Goal: Task Accomplishment & Management: Manage account settings

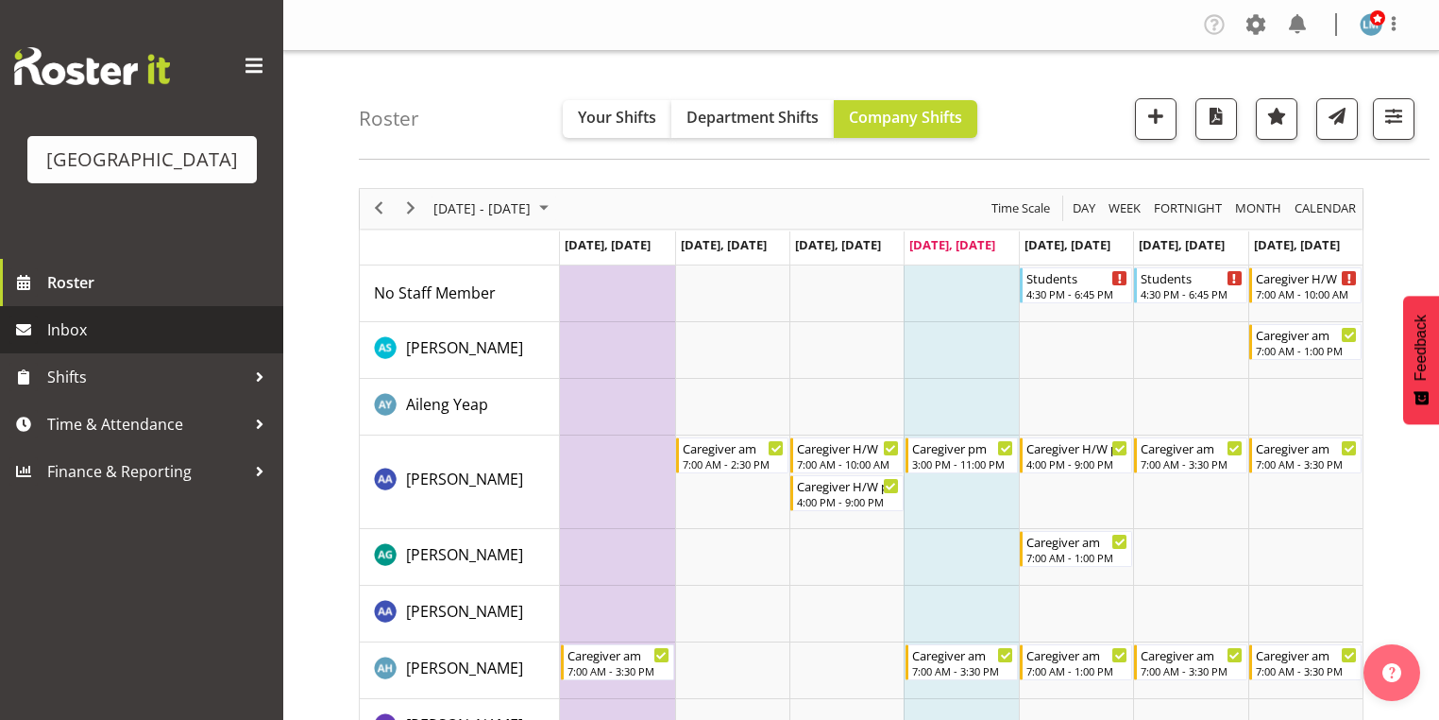
click at [80, 344] on span "Inbox" at bounding box center [160, 329] width 227 height 28
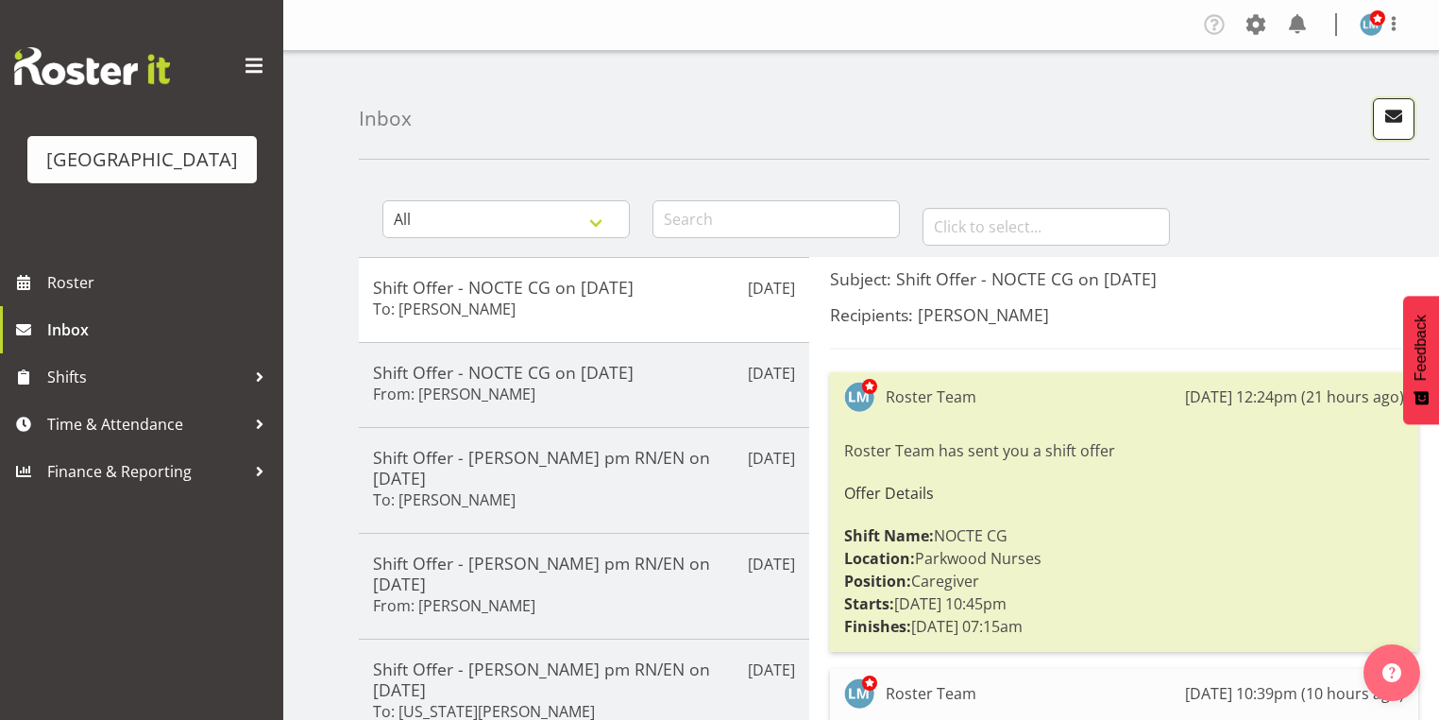
click at [1389, 120] on span "button" at bounding box center [1393, 116] width 25 height 25
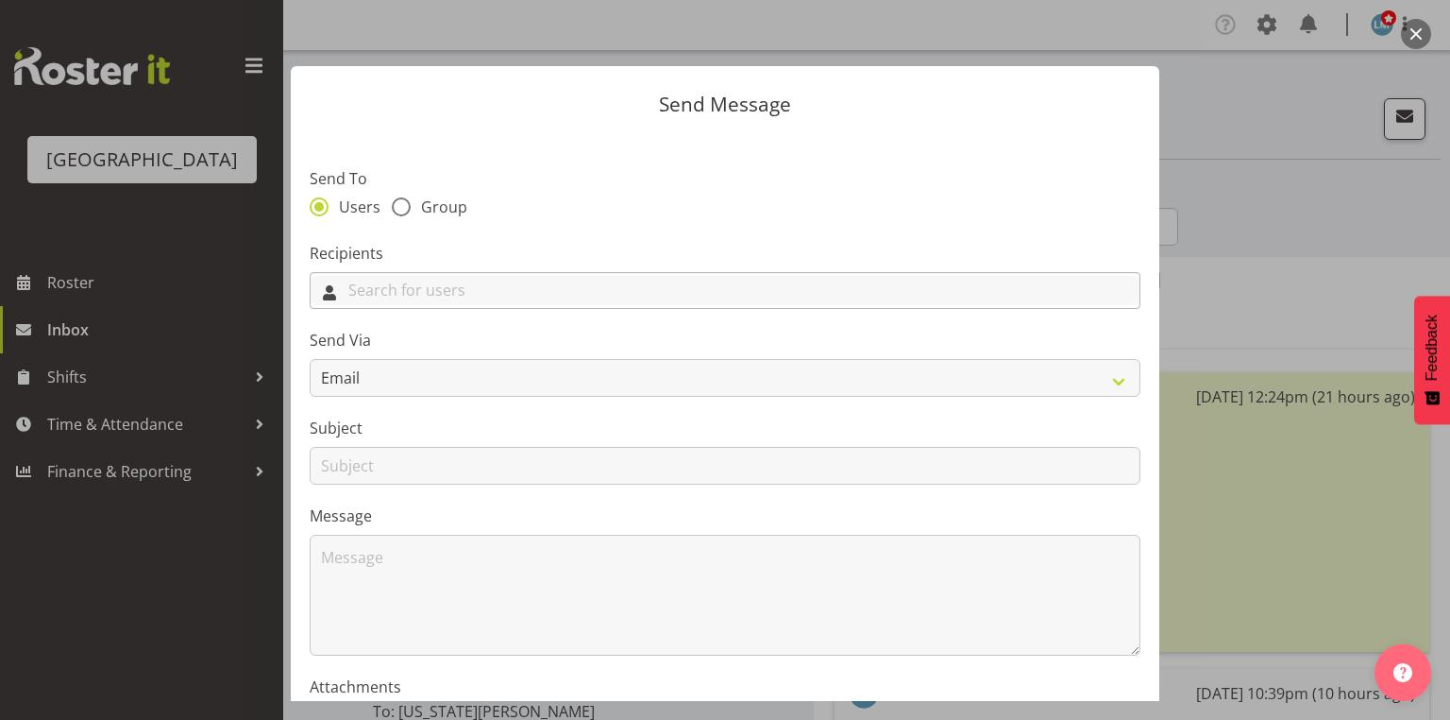
click at [831, 286] on input "text" at bounding box center [725, 290] width 829 height 29
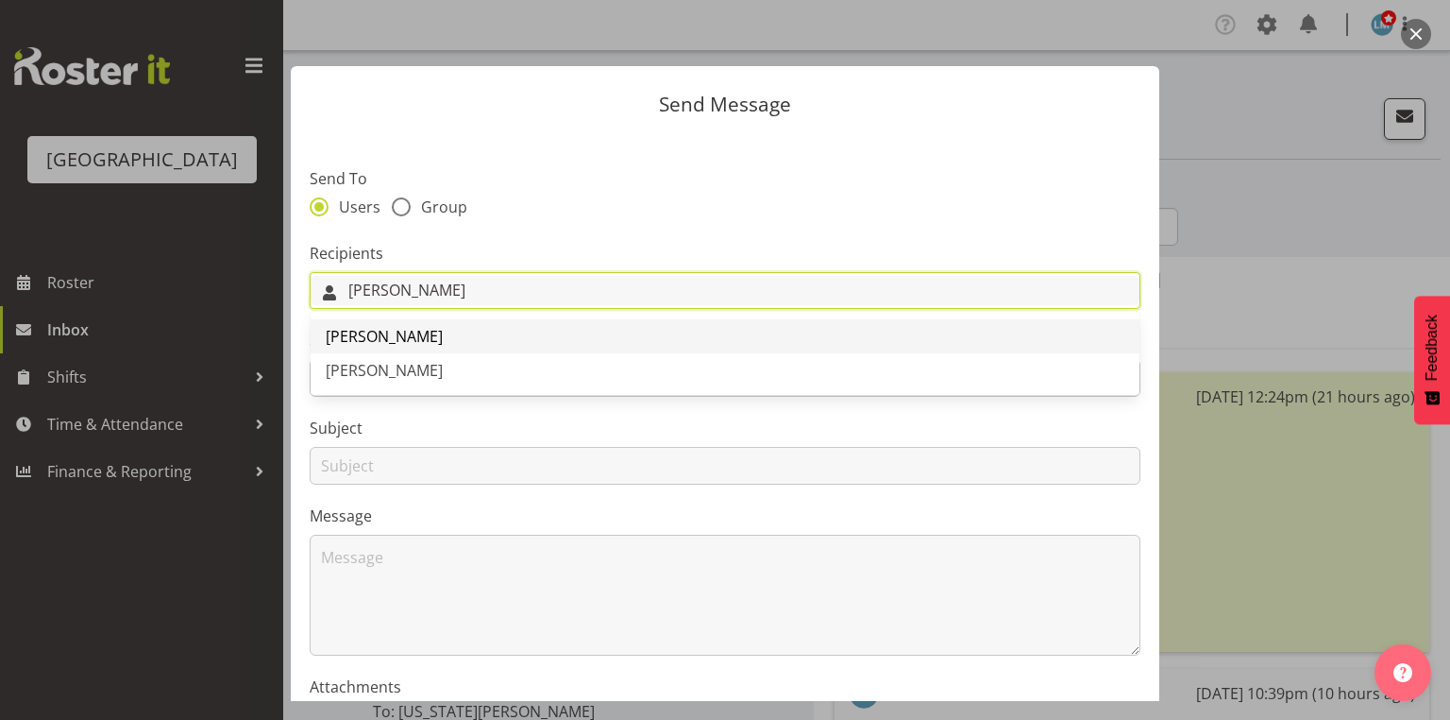
type input "[PERSON_NAME]"
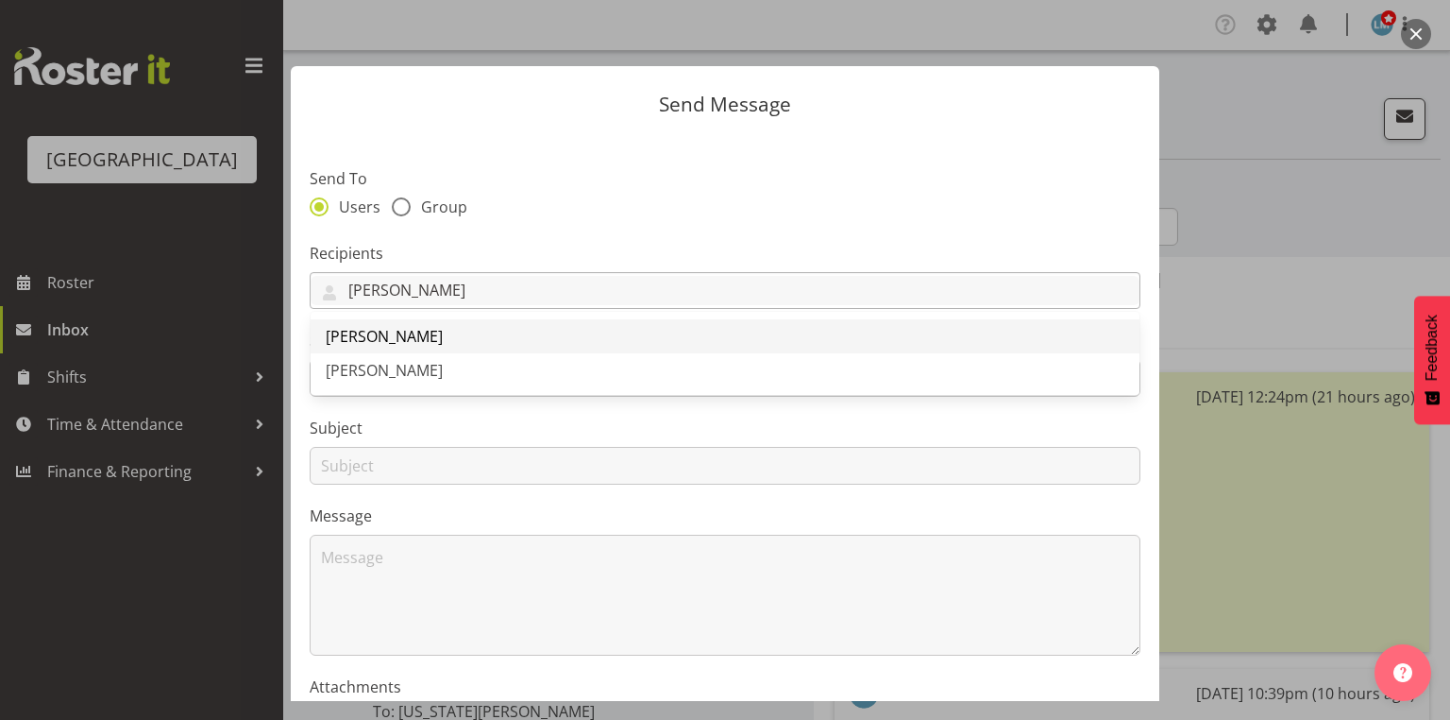
click at [425, 334] on span "[PERSON_NAME]" at bounding box center [384, 336] width 117 height 21
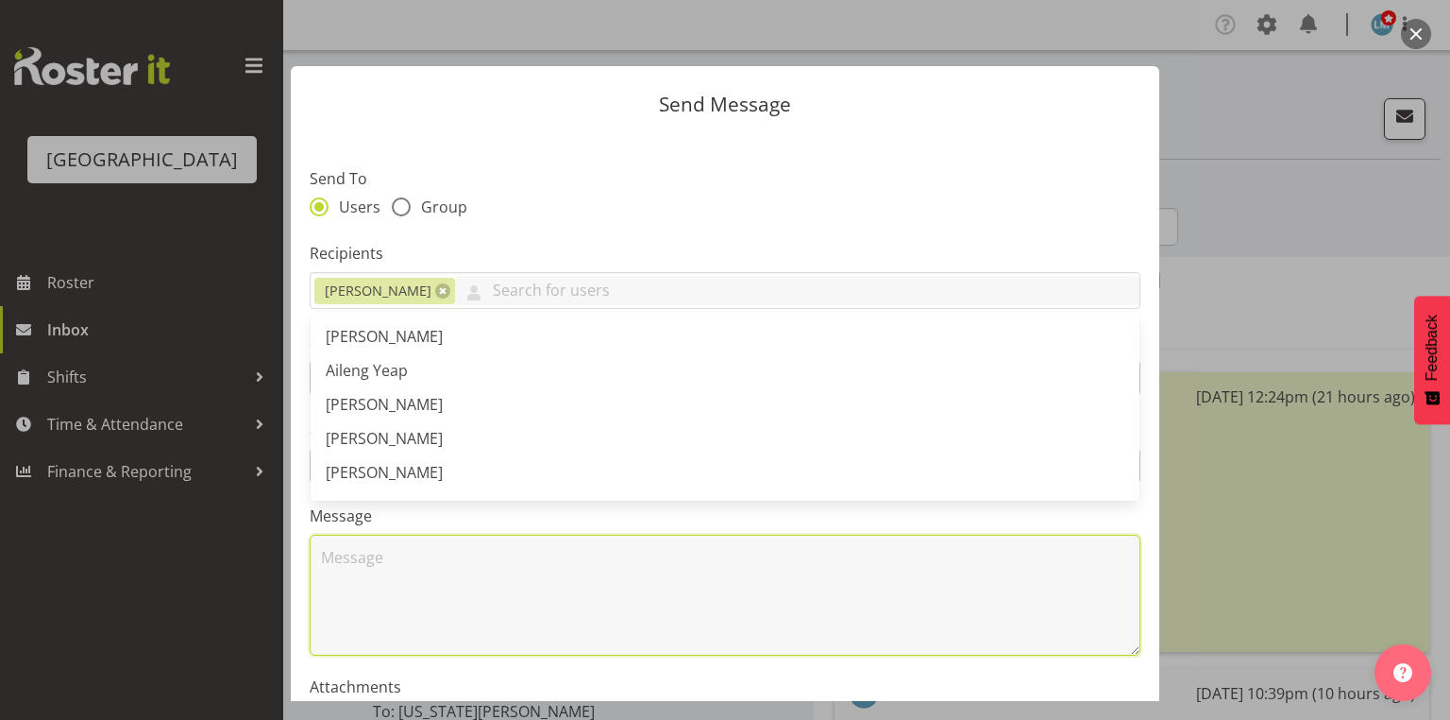
click at [393, 568] on textarea at bounding box center [725, 594] width 831 height 121
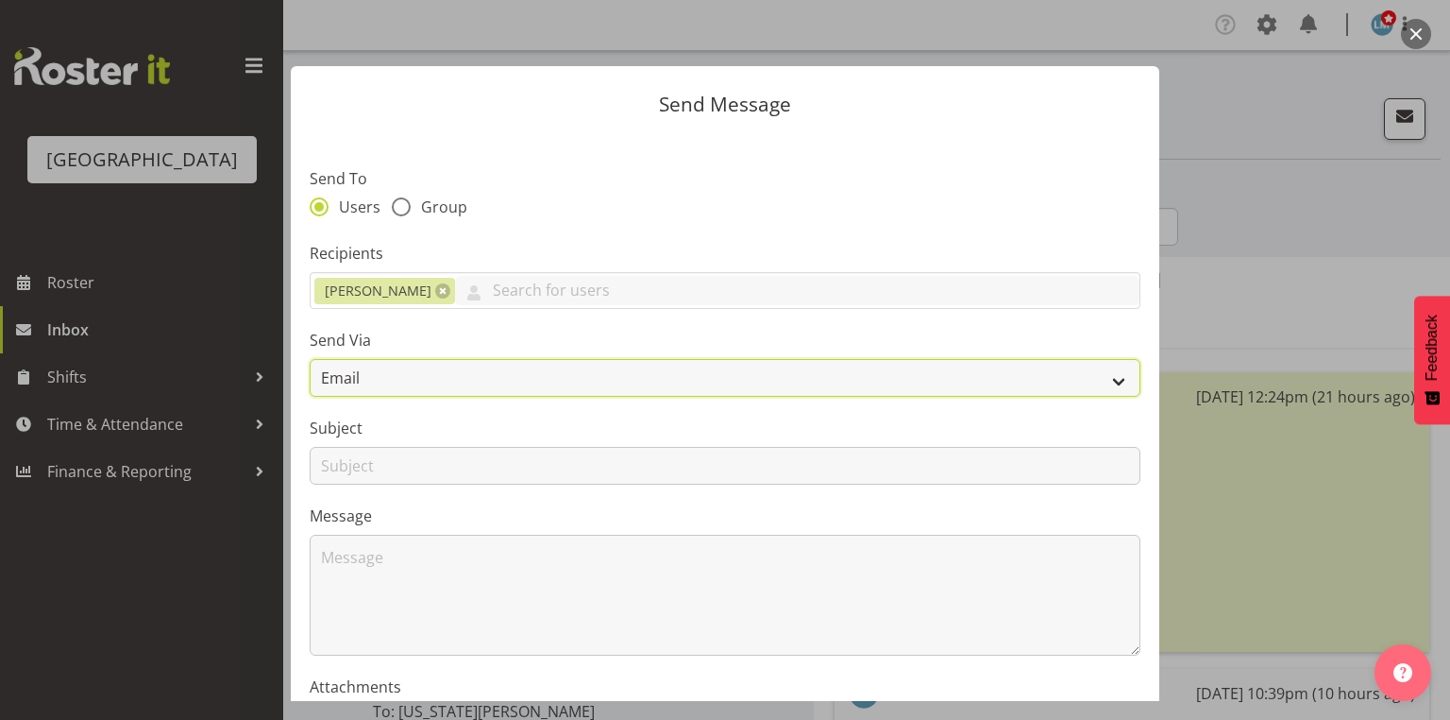
click at [1107, 384] on select "Email SMS" at bounding box center [725, 378] width 831 height 38
select select "sms"
click at [310, 359] on select "Email SMS" at bounding box center [725, 378] width 831 height 38
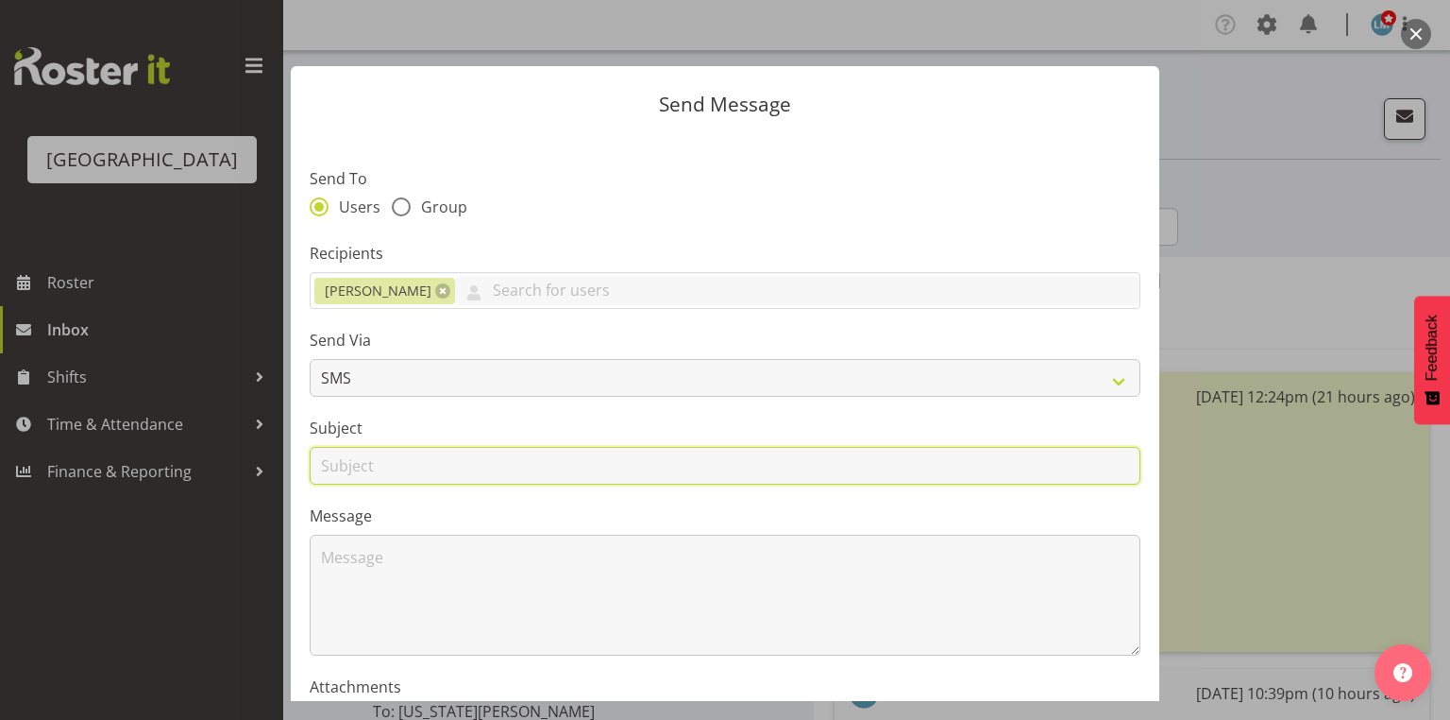
click at [336, 464] on input "text" at bounding box center [725, 466] width 831 height 38
type input "Shifts"
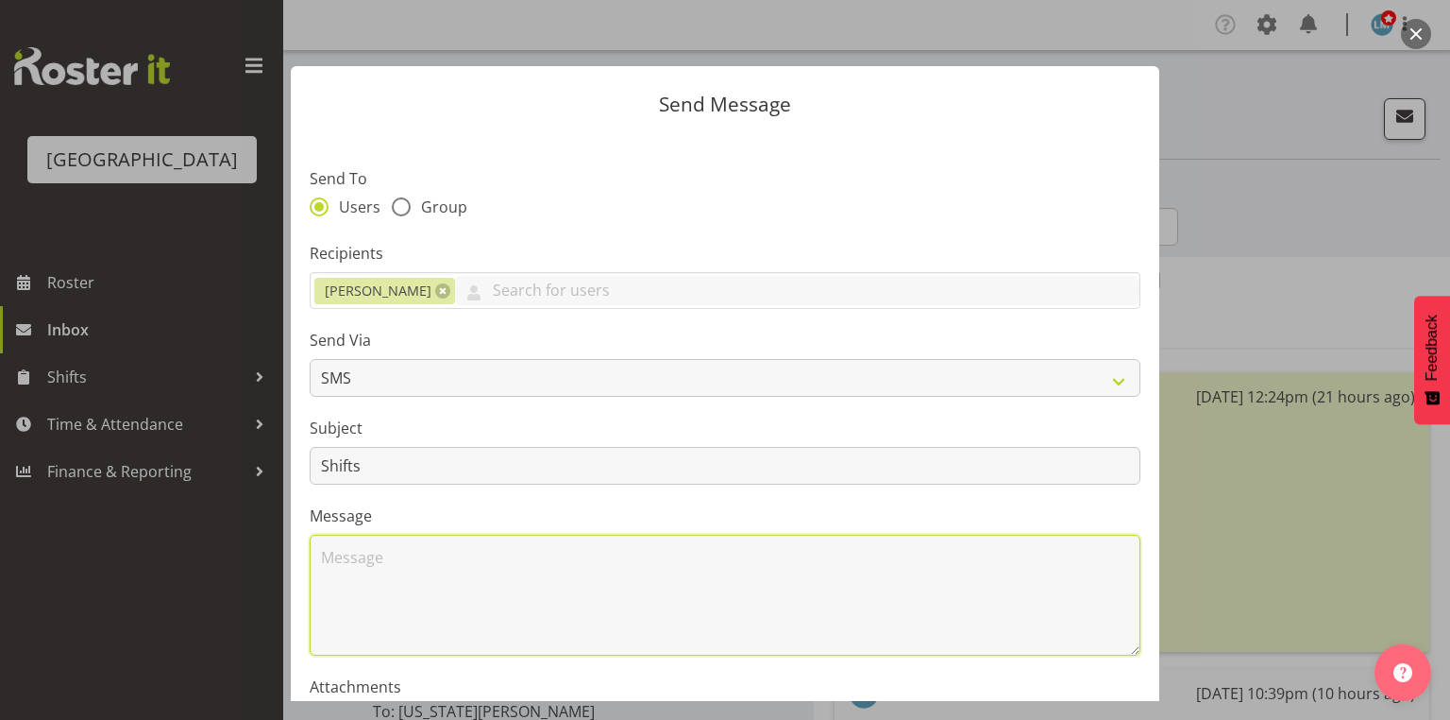
click at [433, 577] on textarea at bounding box center [725, 594] width 831 height 121
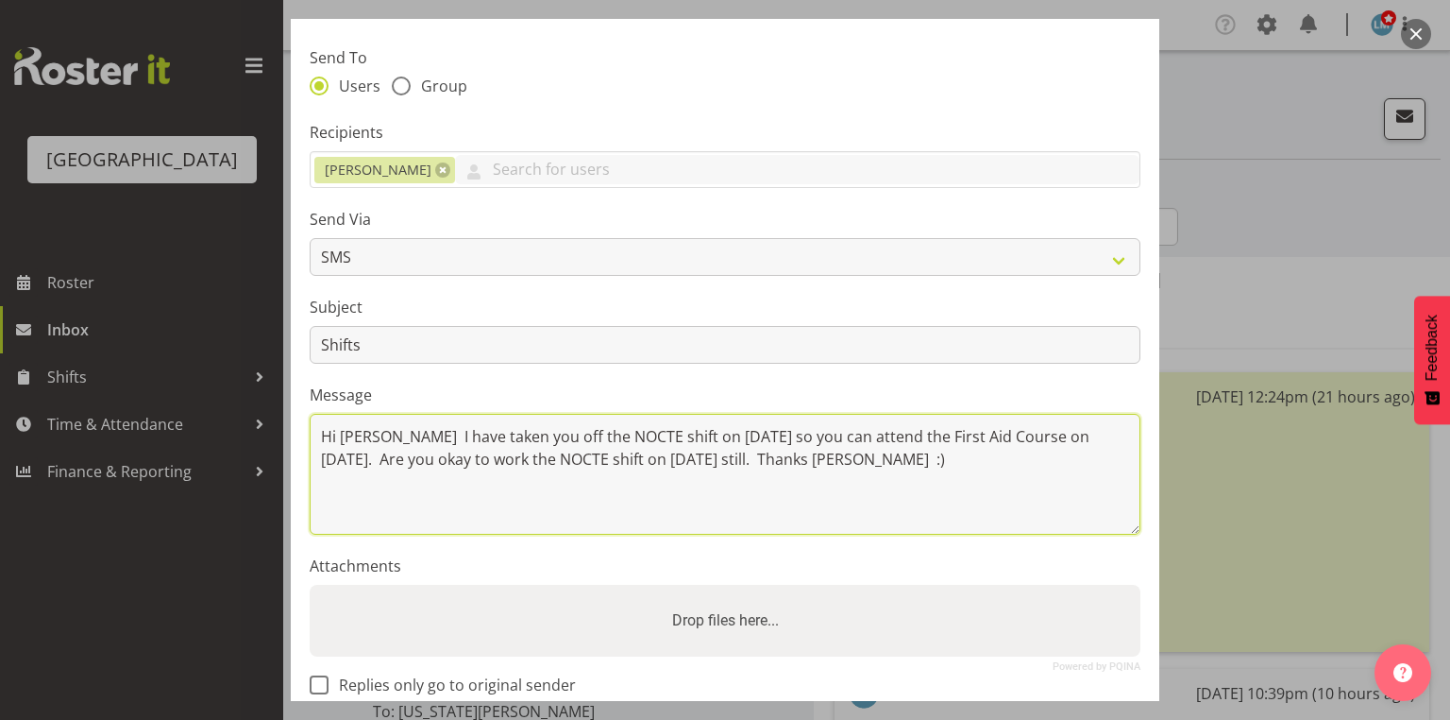
scroll to position [228, 0]
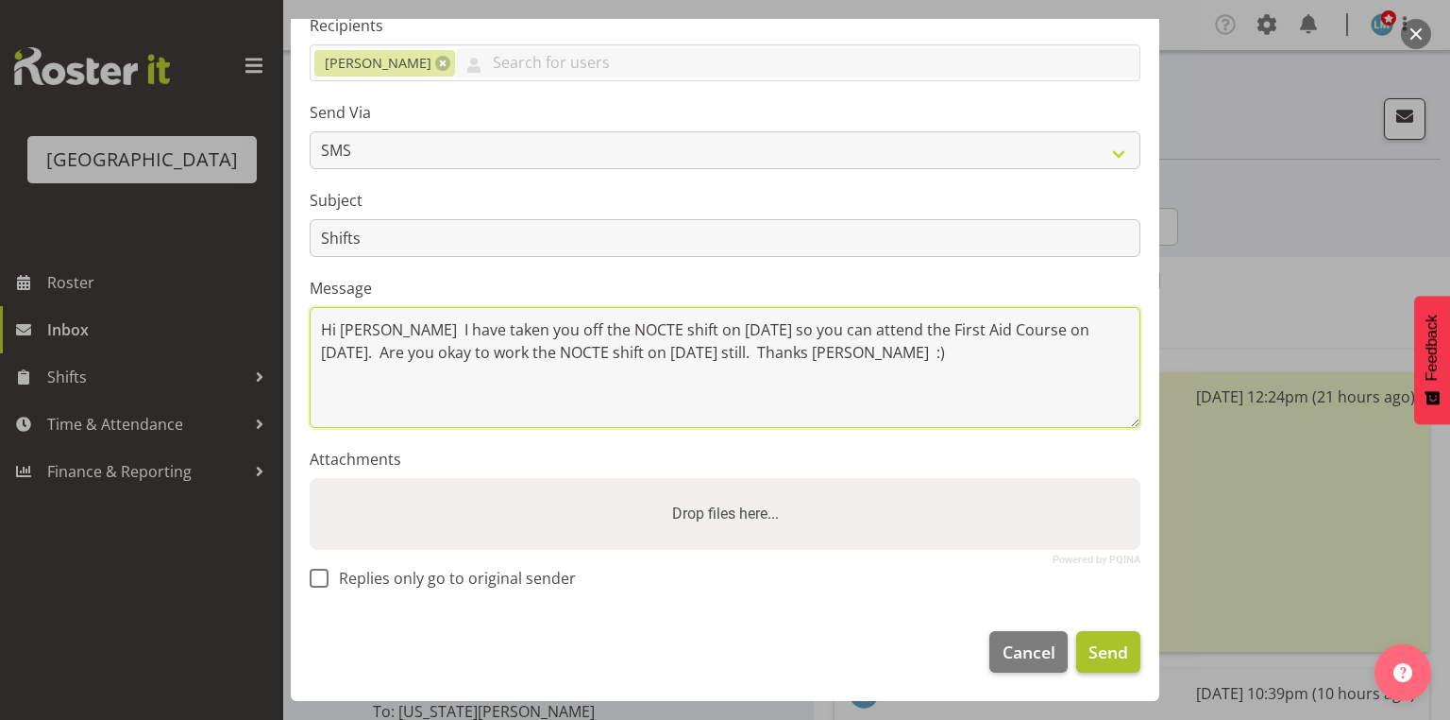
type textarea "Hi Jenny I have taken you off the NOCTE shift on 2 October so you can attend th…"
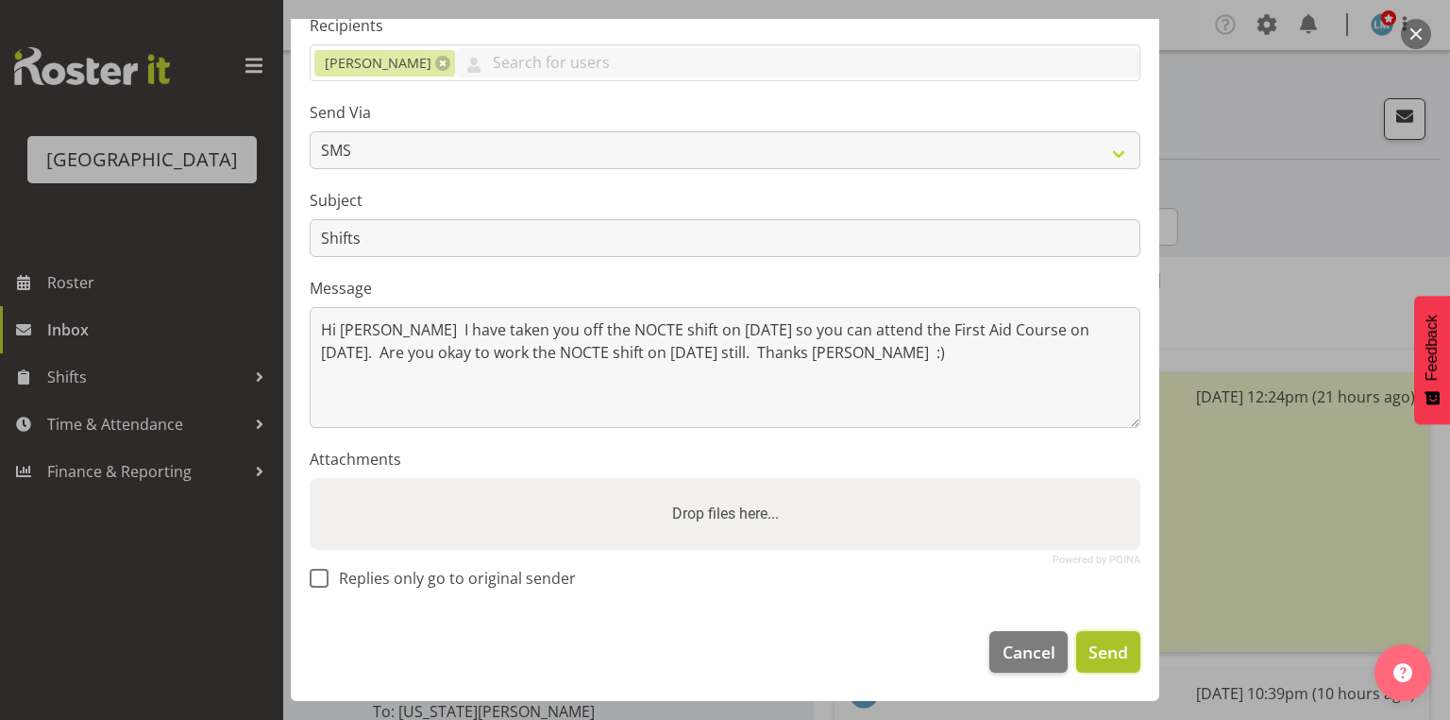
click at [1099, 651] on span "Send" at bounding box center [1109, 651] width 40 height 25
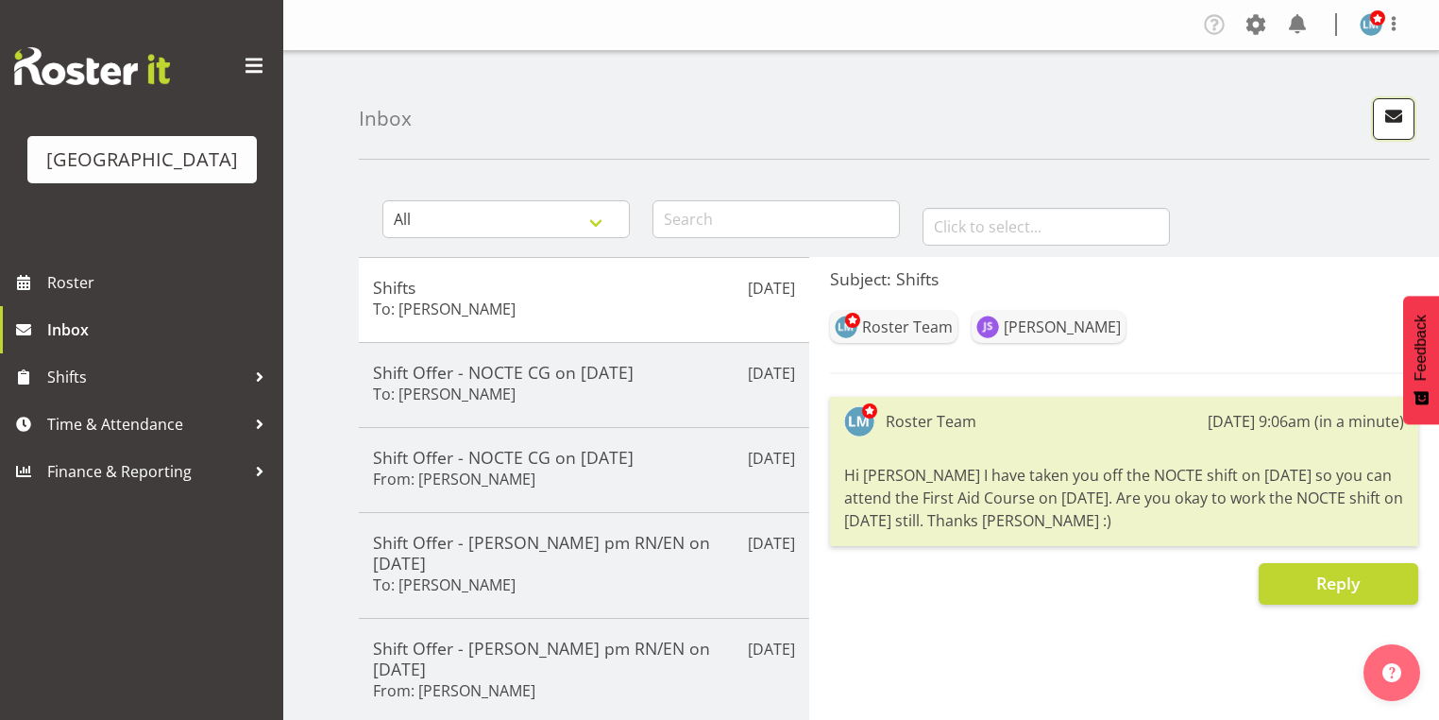
click at [1393, 121] on span "button" at bounding box center [1393, 116] width 25 height 25
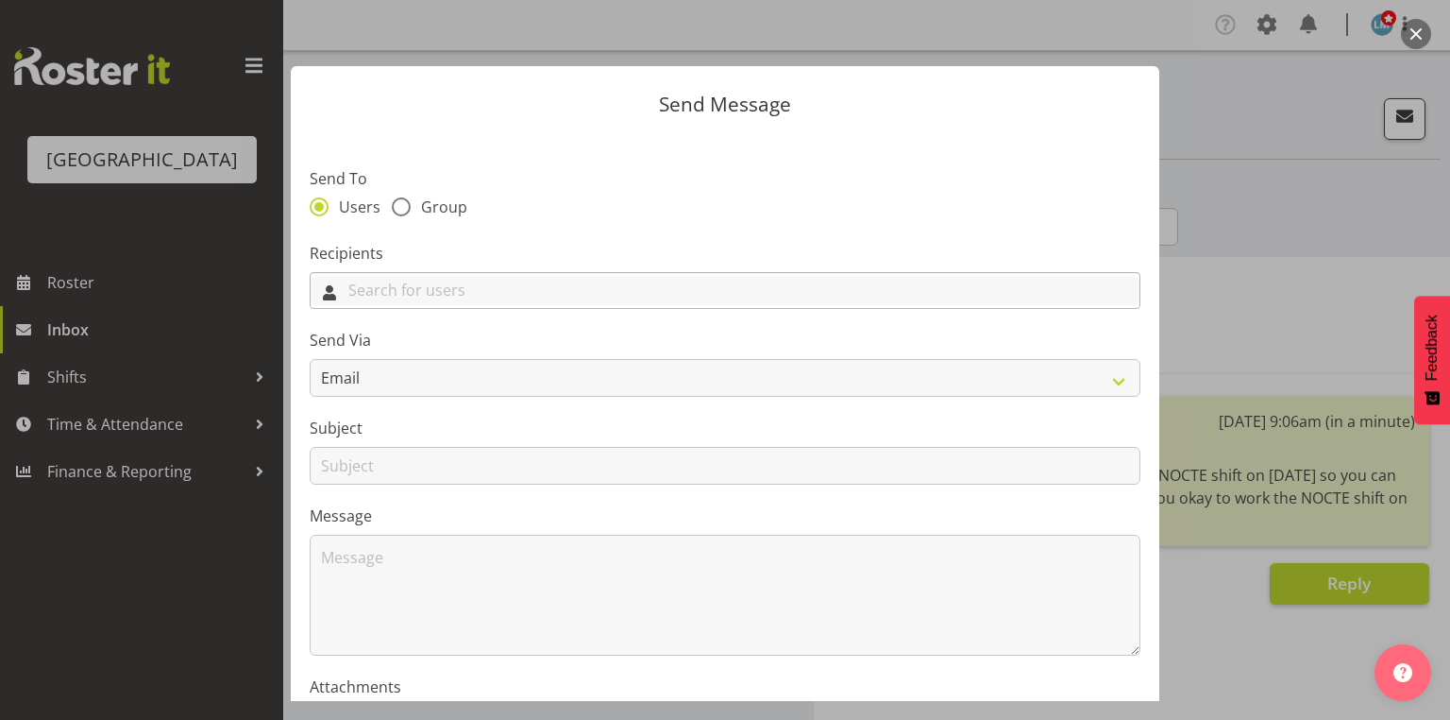
click at [574, 293] on input "text" at bounding box center [725, 290] width 829 height 29
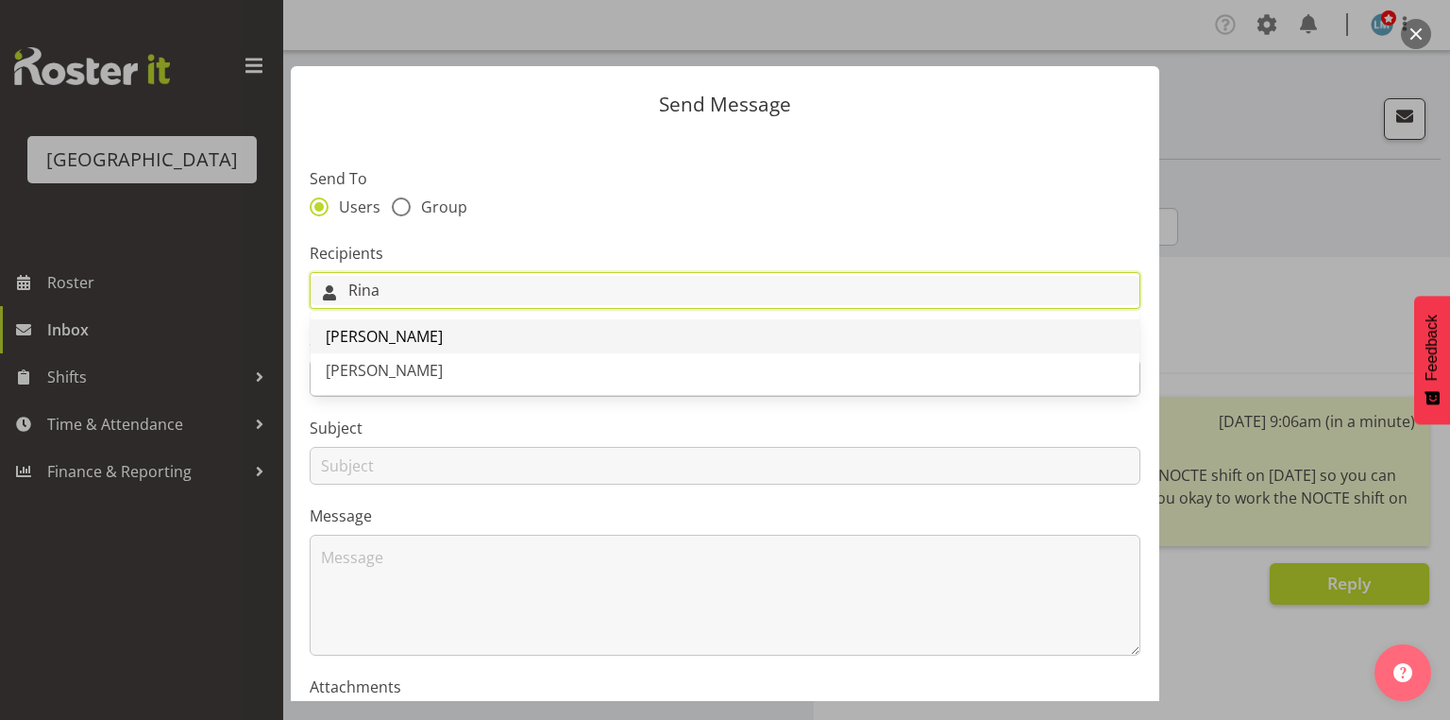
type input "Rina"
click at [389, 333] on span "Rina Armitage" at bounding box center [384, 336] width 117 height 21
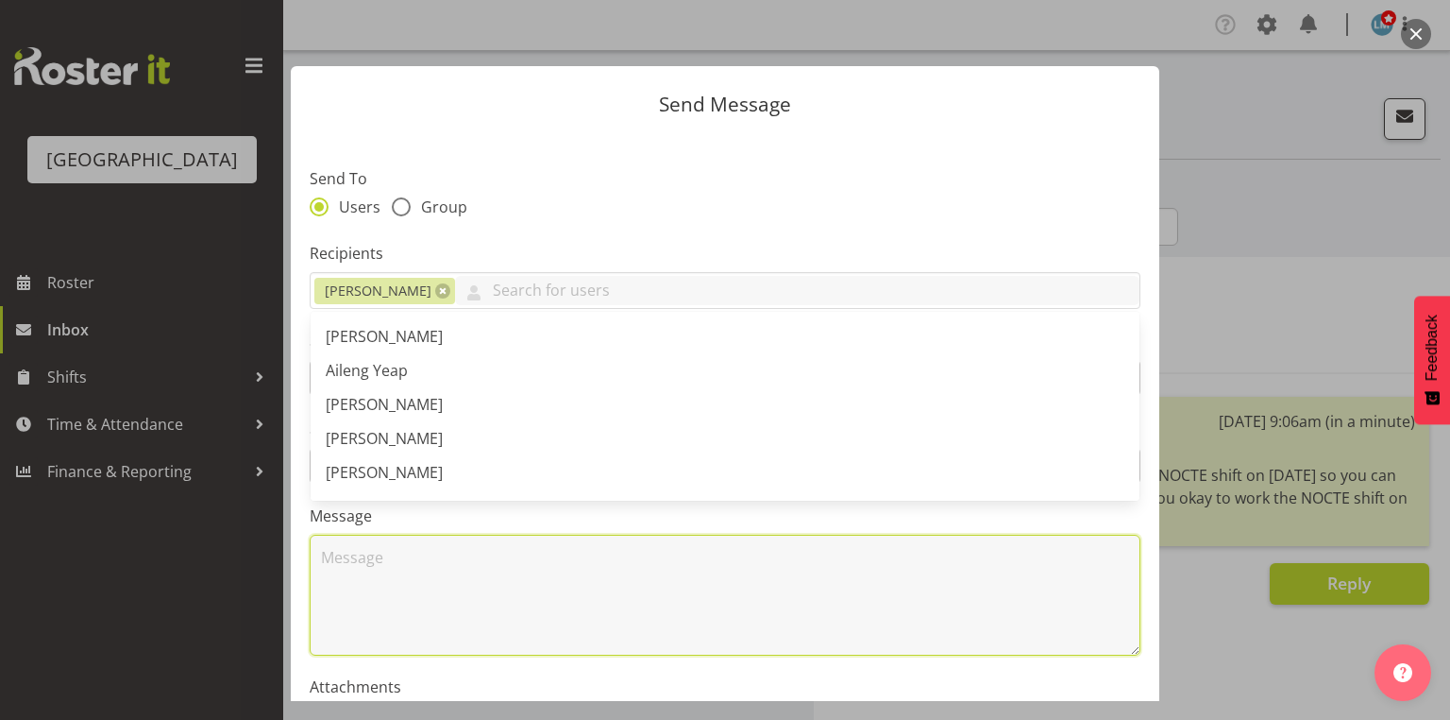
click at [430, 556] on textarea at bounding box center [725, 594] width 831 height 121
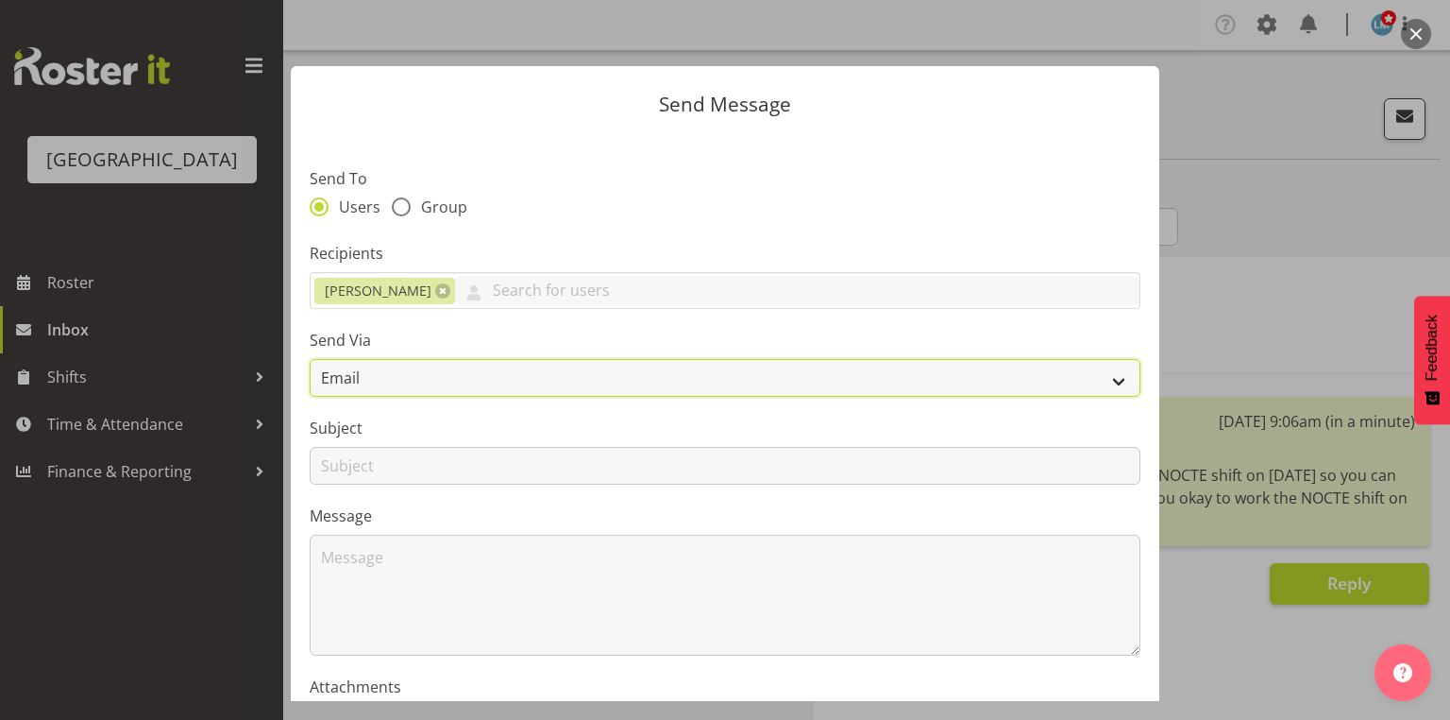
drag, startPoint x: 1110, startPoint y: 376, endPoint x: 1026, endPoint y: 381, distance: 83.3
click at [1110, 376] on select "Email SMS" at bounding box center [725, 378] width 831 height 38
select select "sms"
click at [310, 359] on select "Email SMS" at bounding box center [725, 378] width 831 height 38
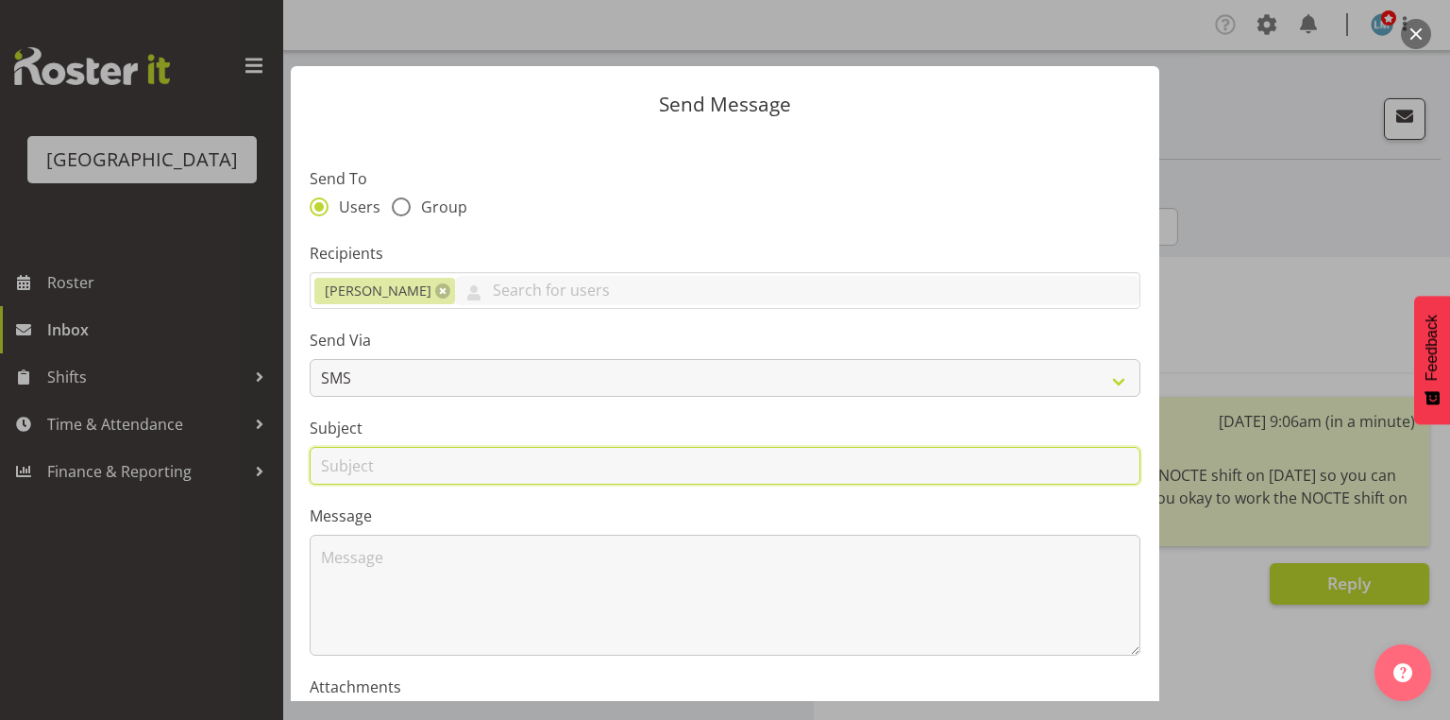
click at [335, 458] on input "text" at bounding box center [725, 466] width 831 height 38
type input "Leave"
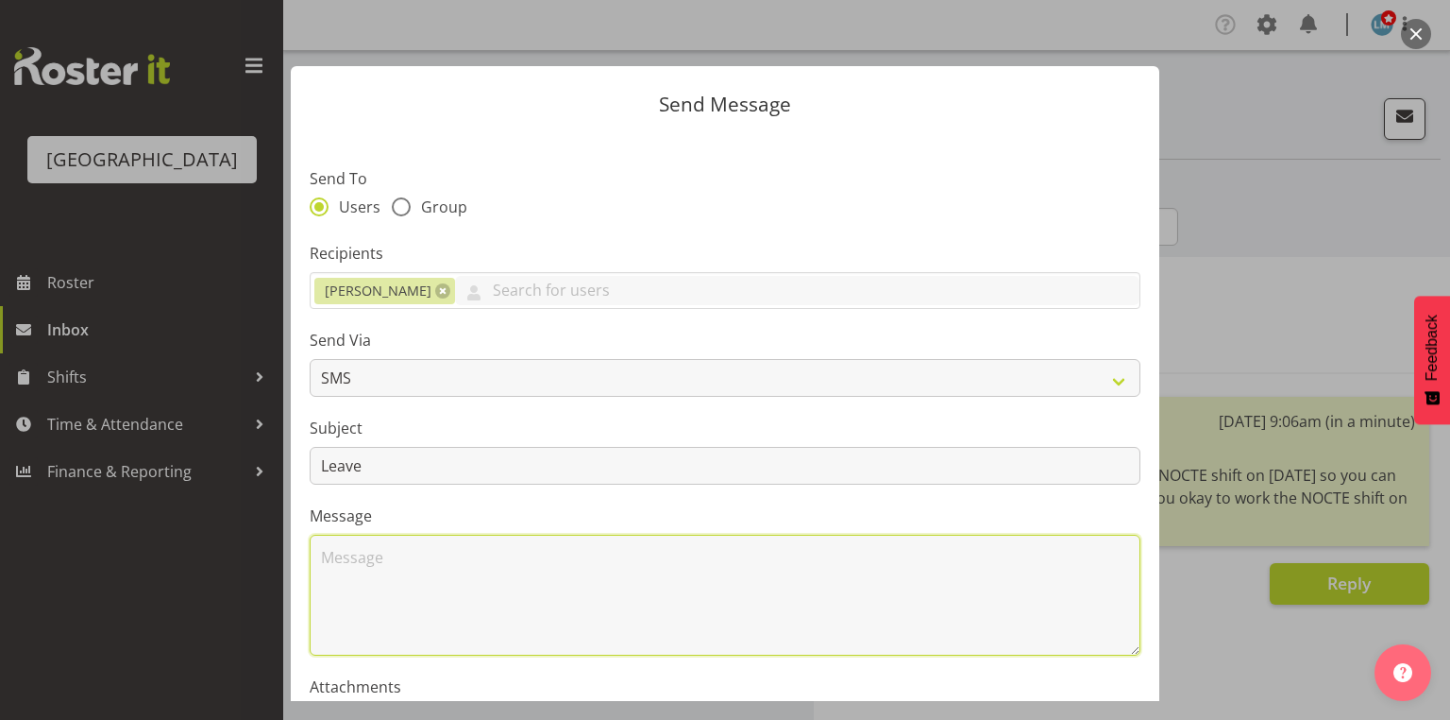
click at [381, 585] on textarea at bounding box center [725, 594] width 831 height 121
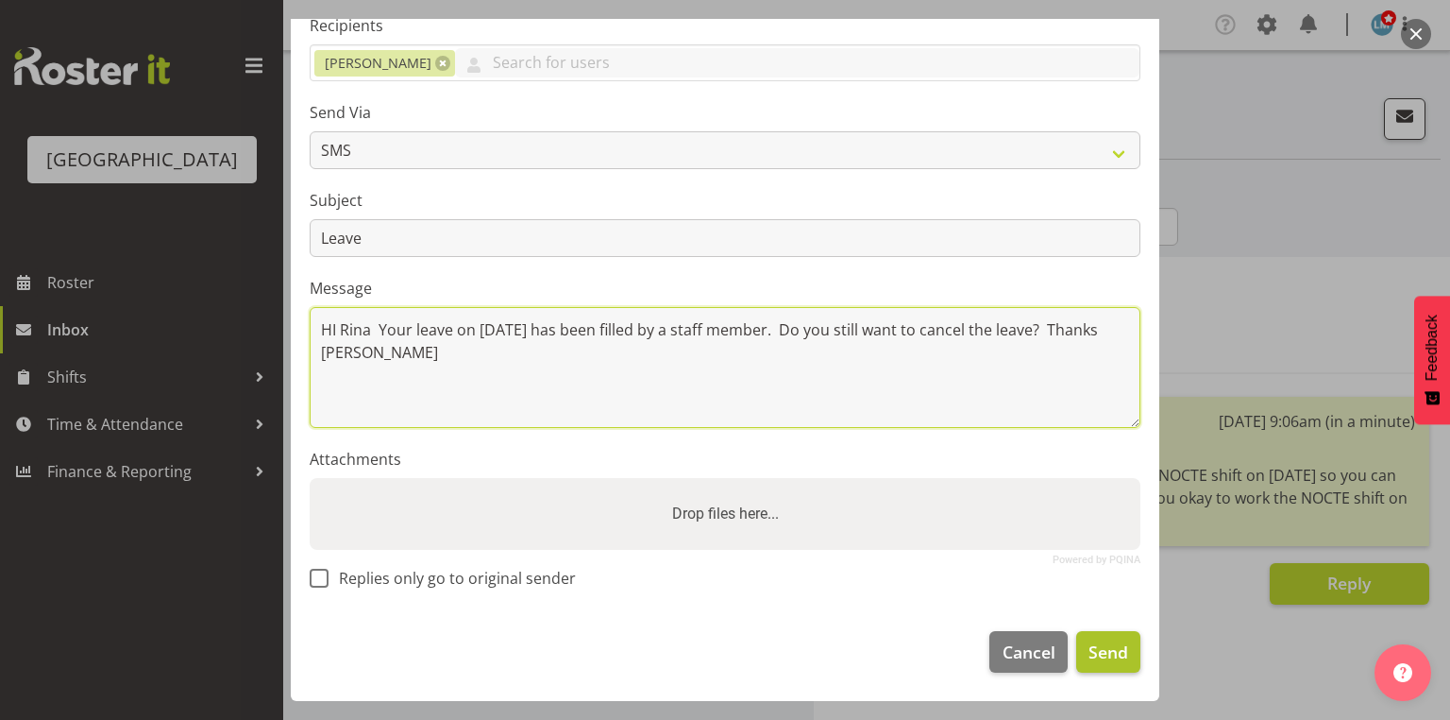
type textarea "HI Rina Your leave on 1 October has been filled by a staff member. Do you still…"
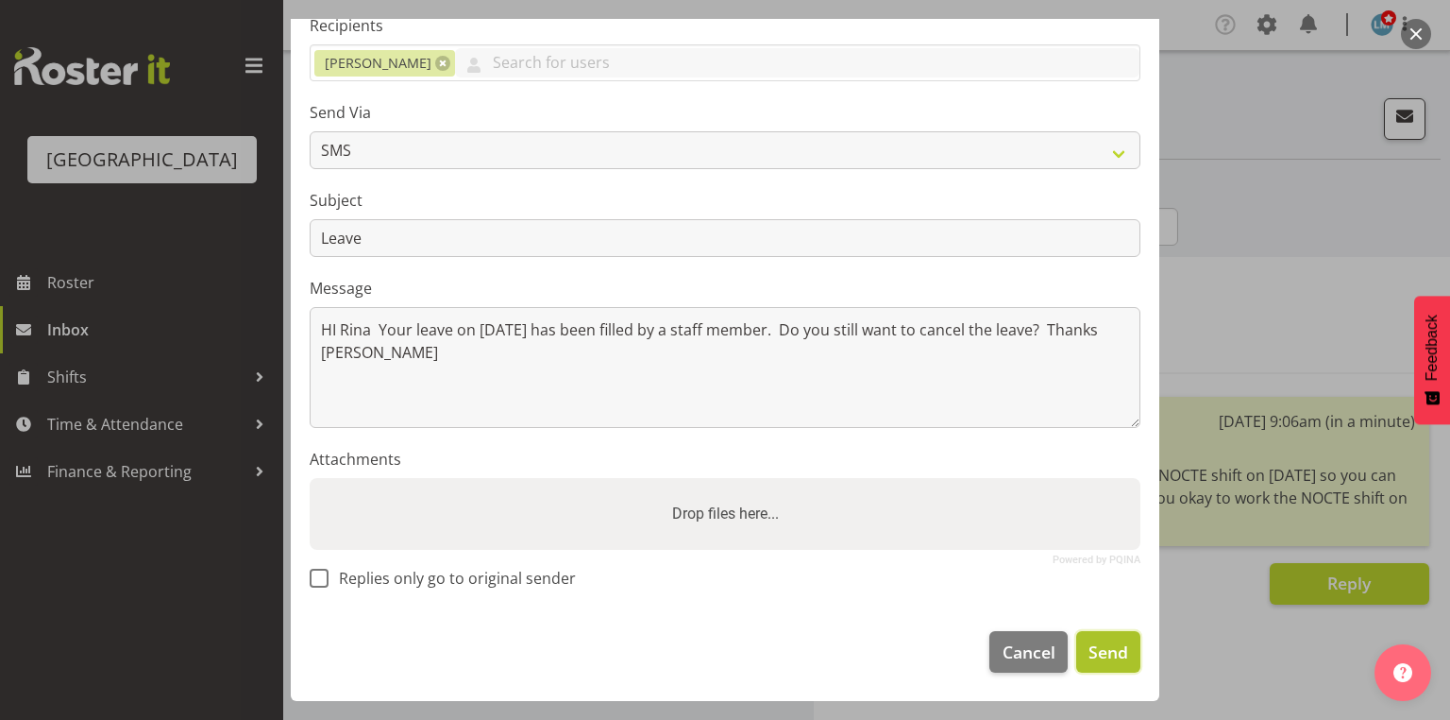
click at [1089, 656] on span "Send" at bounding box center [1109, 651] width 40 height 25
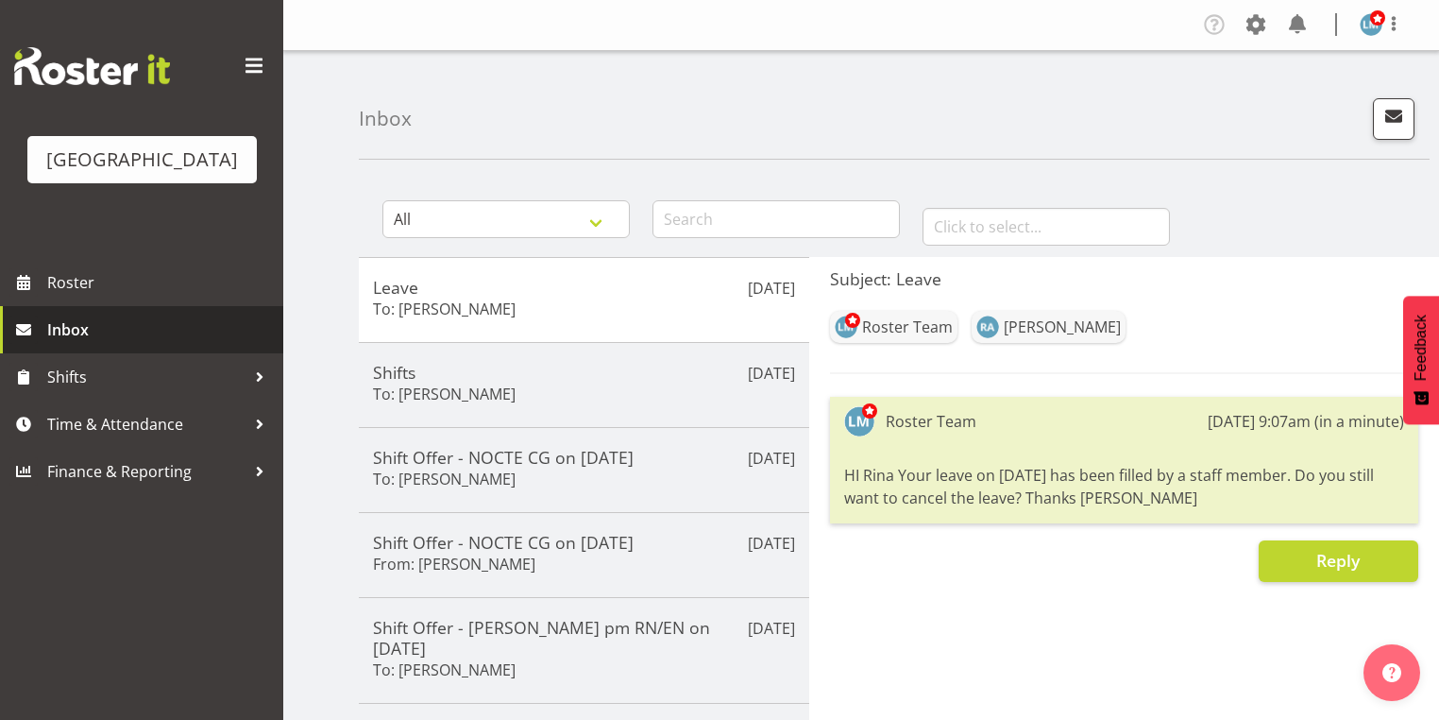
click at [87, 344] on span "Inbox" at bounding box center [160, 329] width 227 height 28
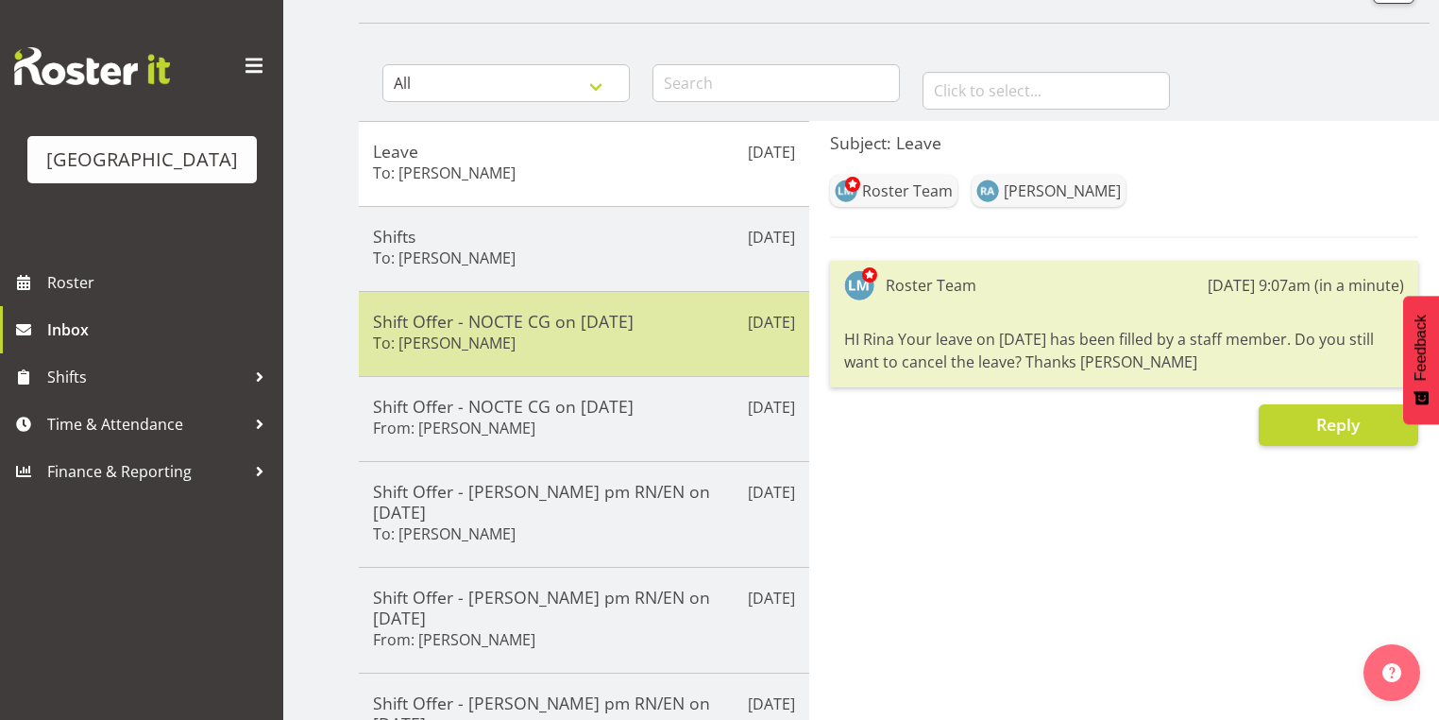
scroll to position [151, 0]
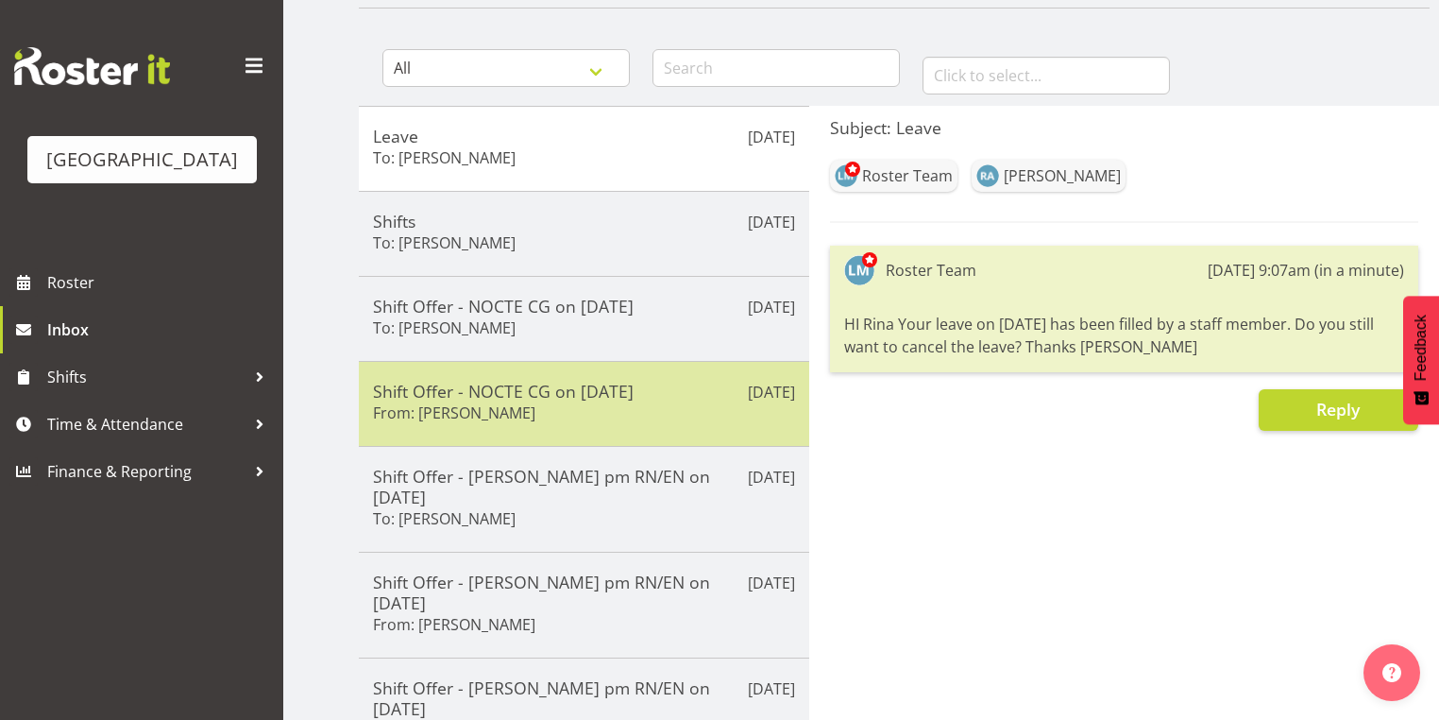
click at [601, 412] on div "Shift Offer - NOCTE CG on 02/10/25 From: Maria Kuraem" at bounding box center [584, 404] width 422 height 46
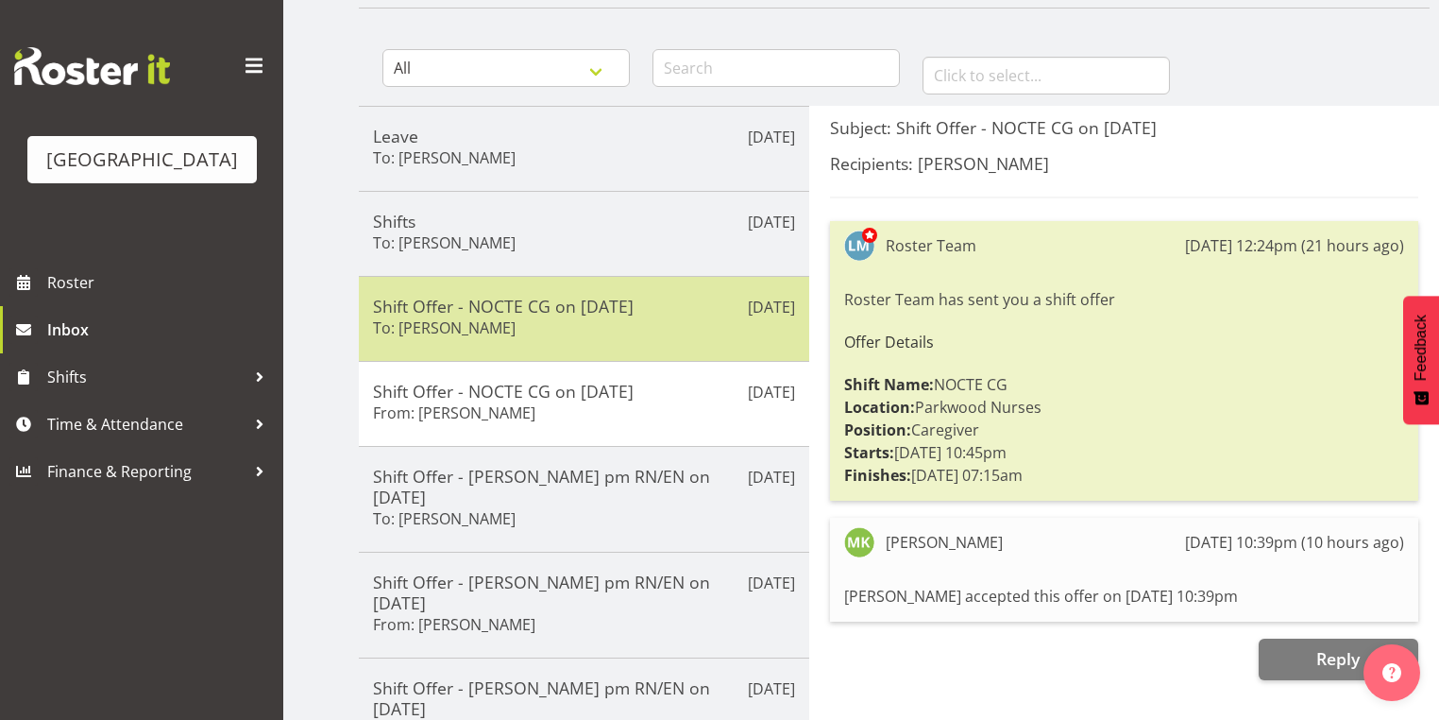
click at [601, 317] on div "Shift Offer - NOCTE CG on 02/10/25 To: Ian Ramos" at bounding box center [584, 319] width 422 height 46
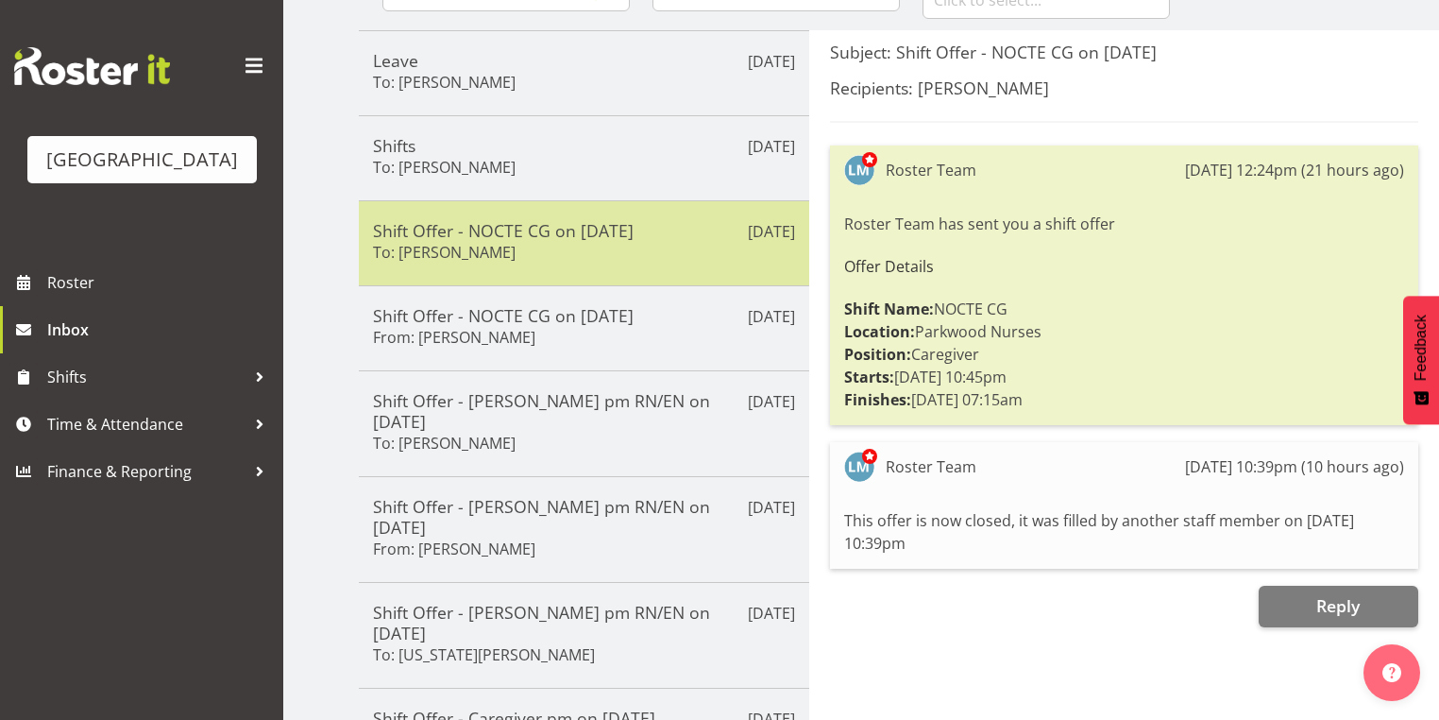
scroll to position [302, 0]
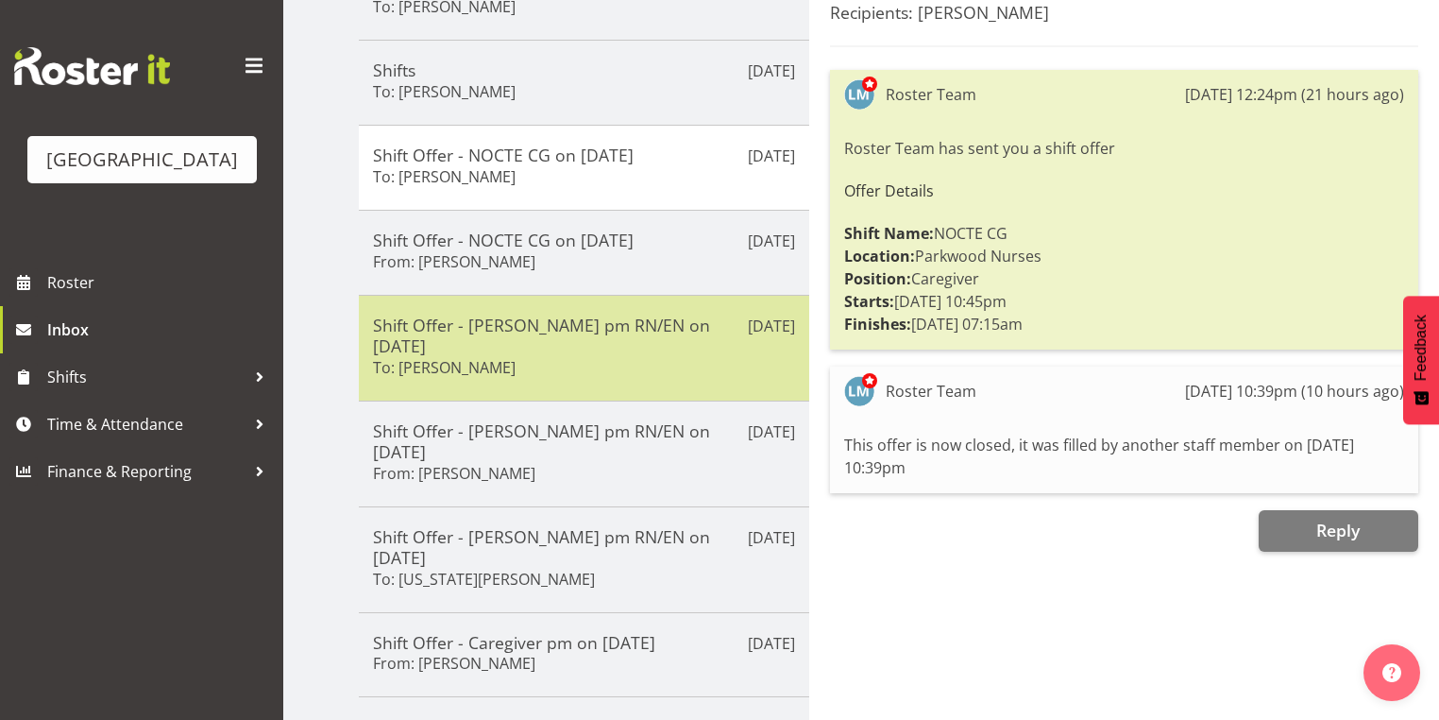
click at [622, 344] on div "Shift Offer - Ressie pm RN/EN on 03/10/25 To: Kelly Halvorsen" at bounding box center [584, 347] width 422 height 67
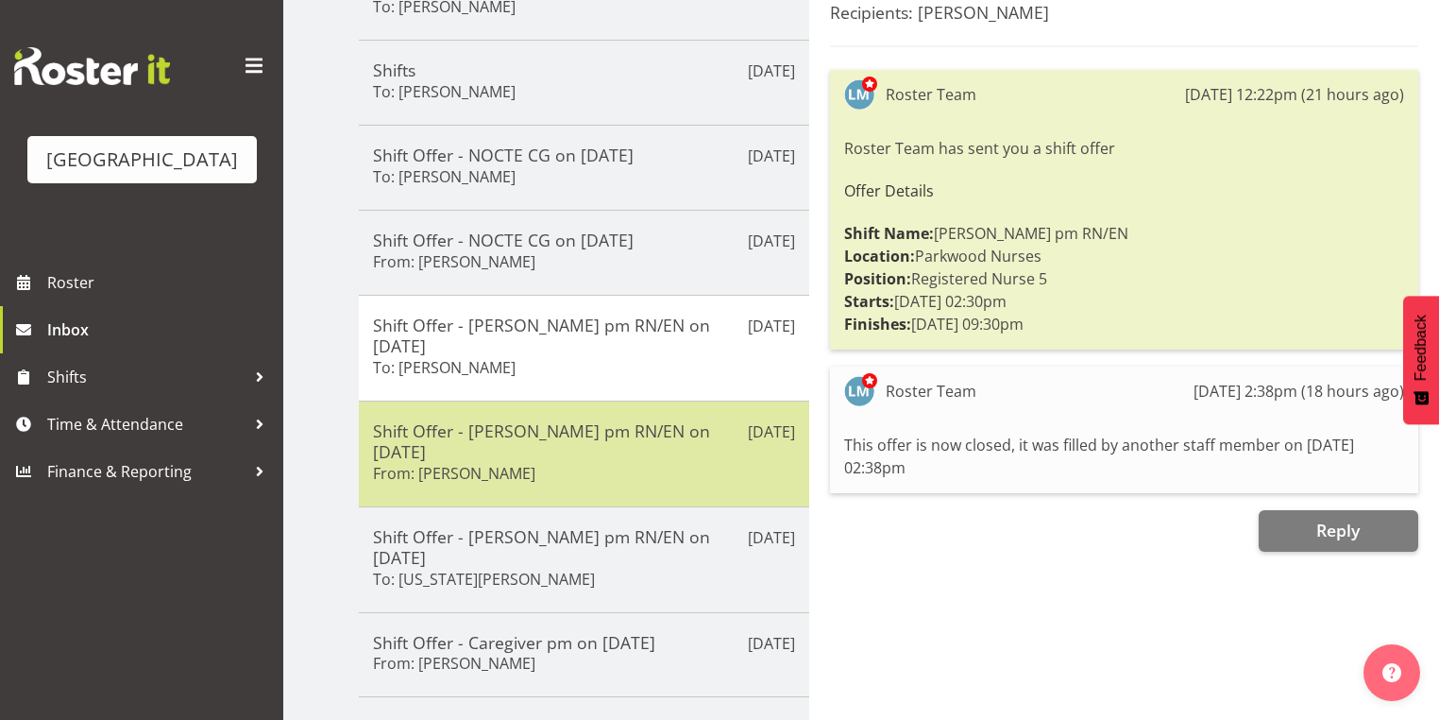
click at [652, 423] on div "Shift Offer - Ressie pm RN/EN on 03/10/25 From: Suzanne Goodwin" at bounding box center [584, 453] width 422 height 67
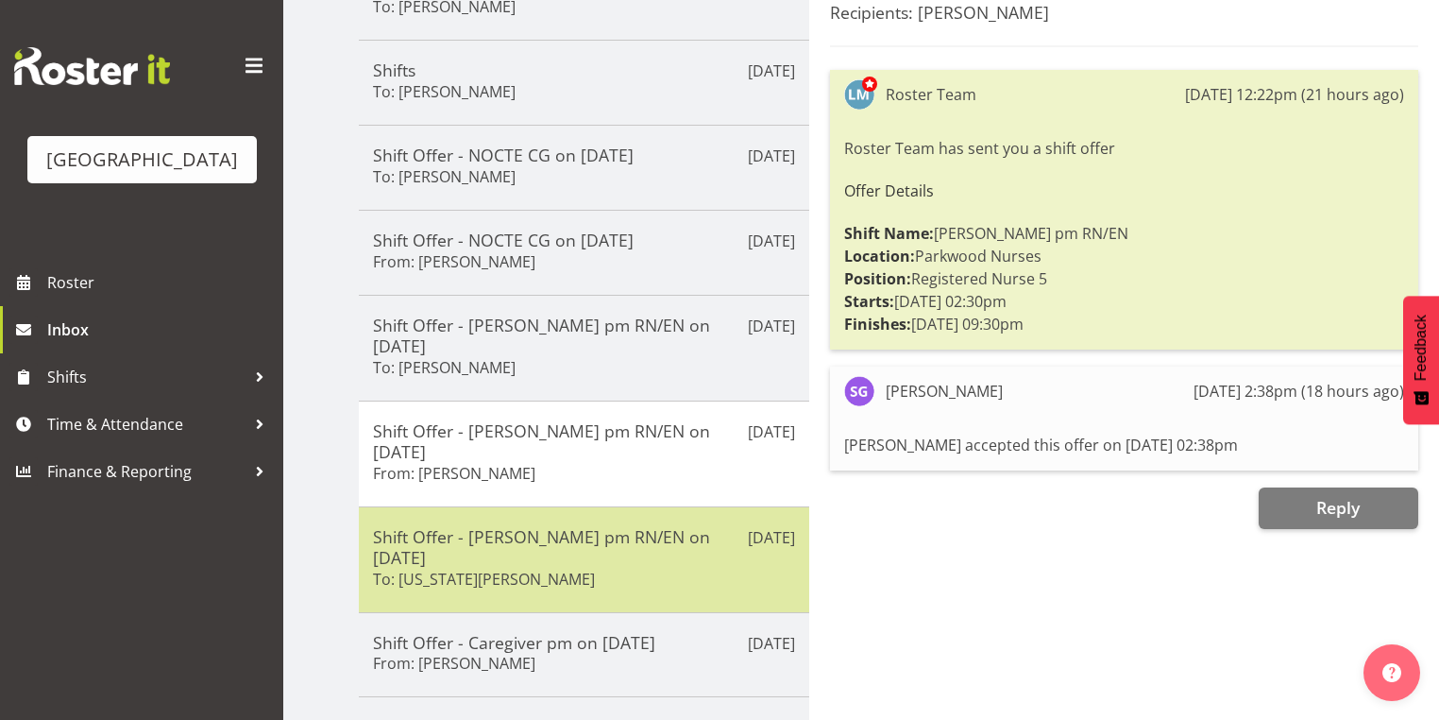
click at [614, 526] on div "Shift Offer - Ressie pm RN/EN on 03/10/25 To: Virginia Weinhaupl" at bounding box center [584, 559] width 422 height 67
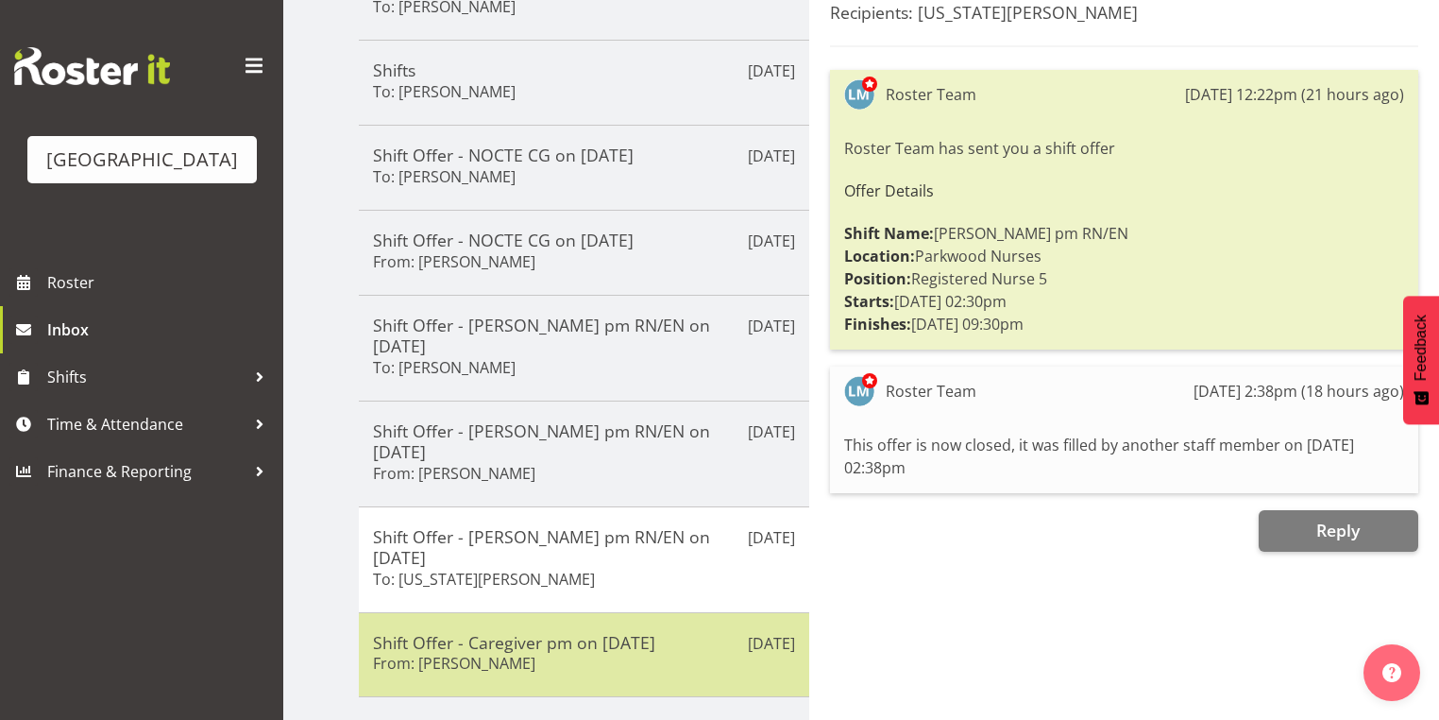
click at [657, 632] on div "Shift Offer - Caregiver pm on 02/10/25 From: Mandy Robertson" at bounding box center [584, 655] width 422 height 46
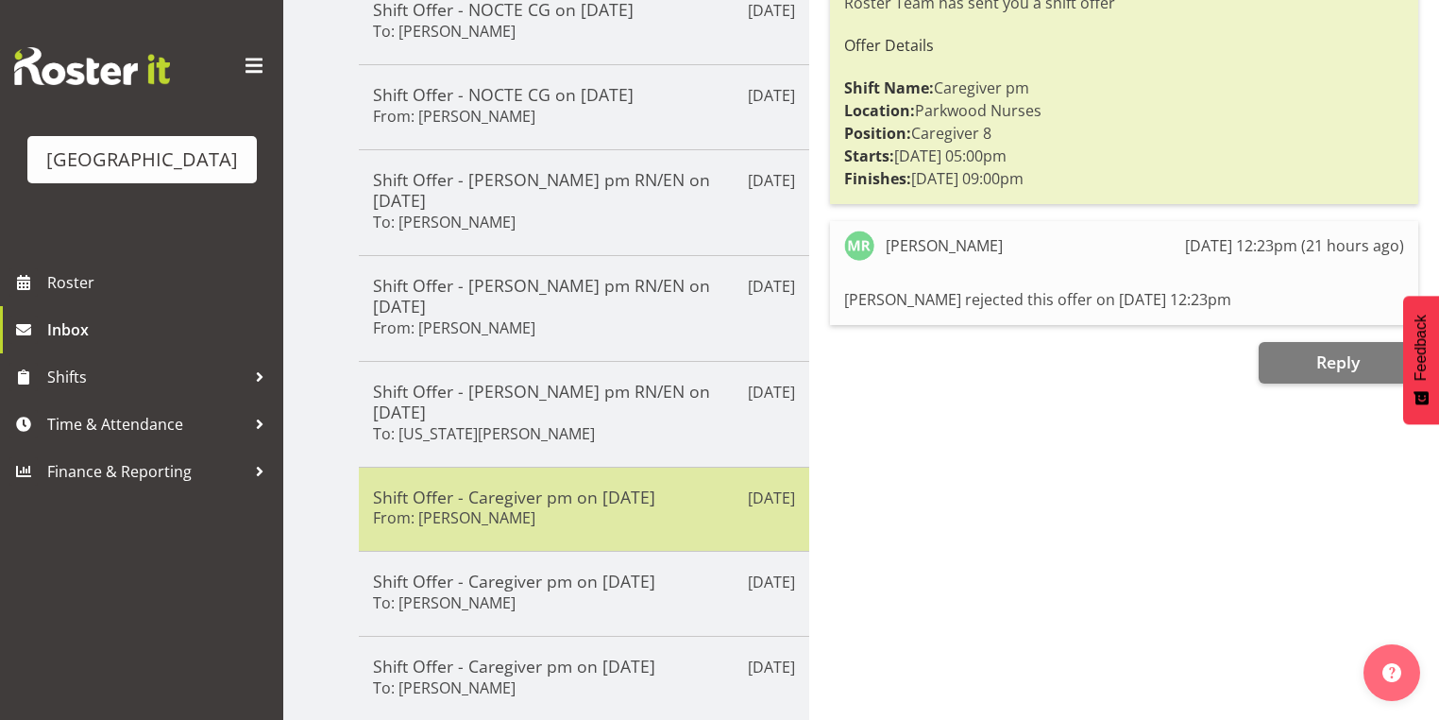
scroll to position [453, 0]
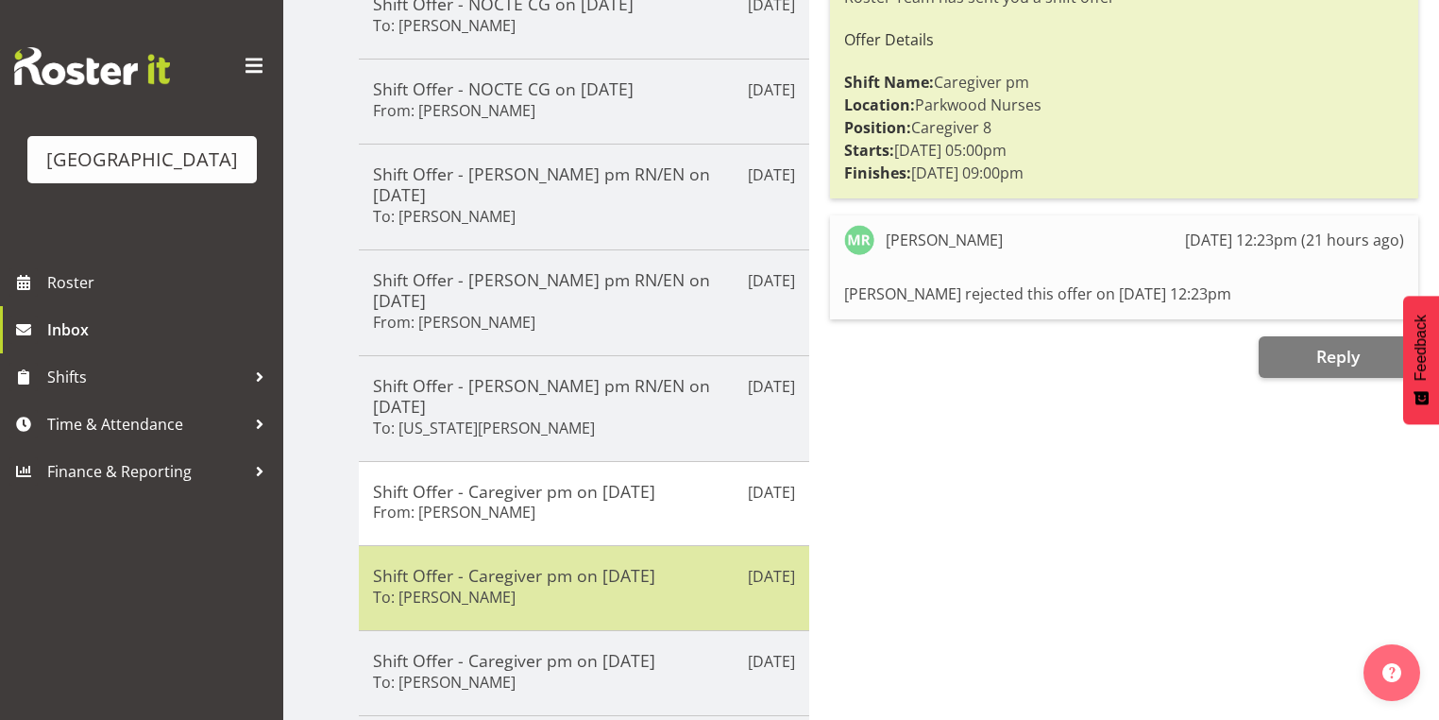
click at [657, 565] on h5 "Shift Offer - Caregiver pm on 02/10/25" at bounding box center [584, 575] width 422 height 21
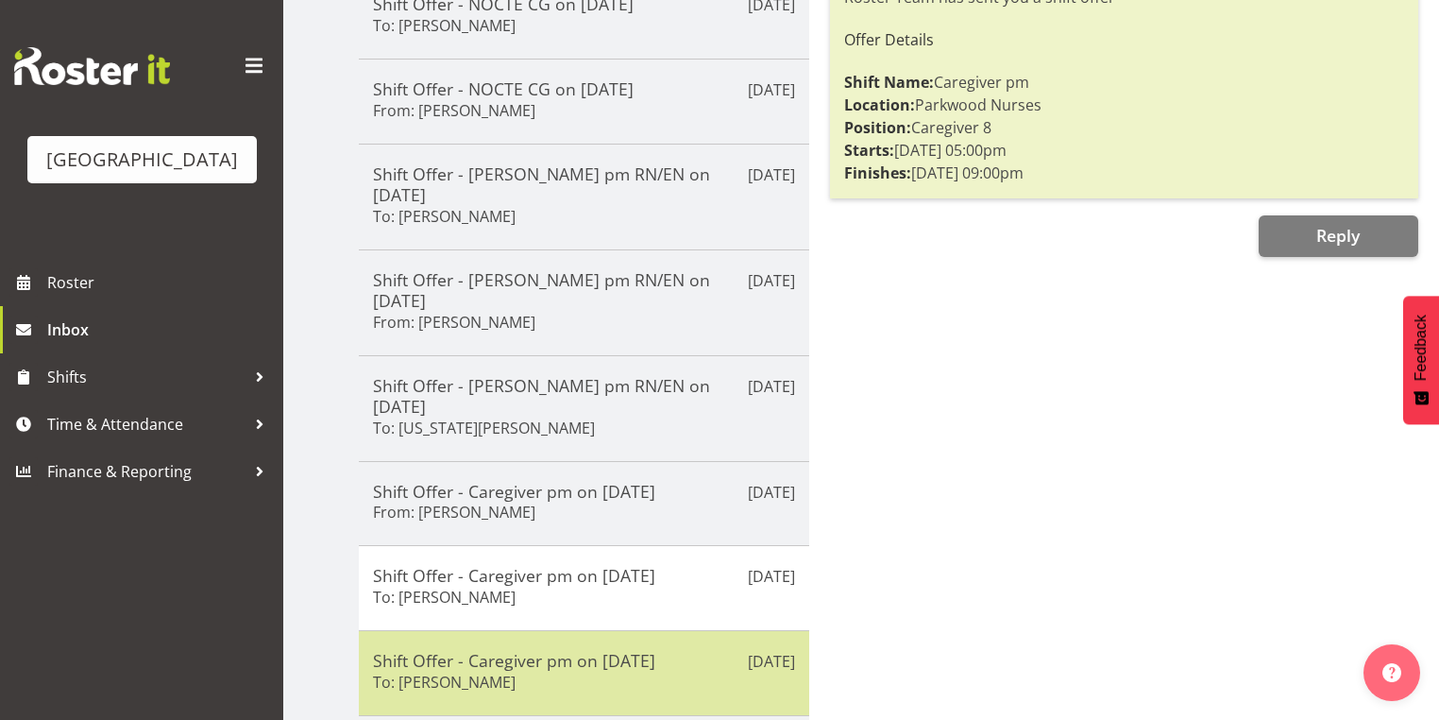
click at [669, 650] on div "Shift Offer - Caregiver pm on 02/10/25 To: Shania Ali" at bounding box center [584, 673] width 422 height 46
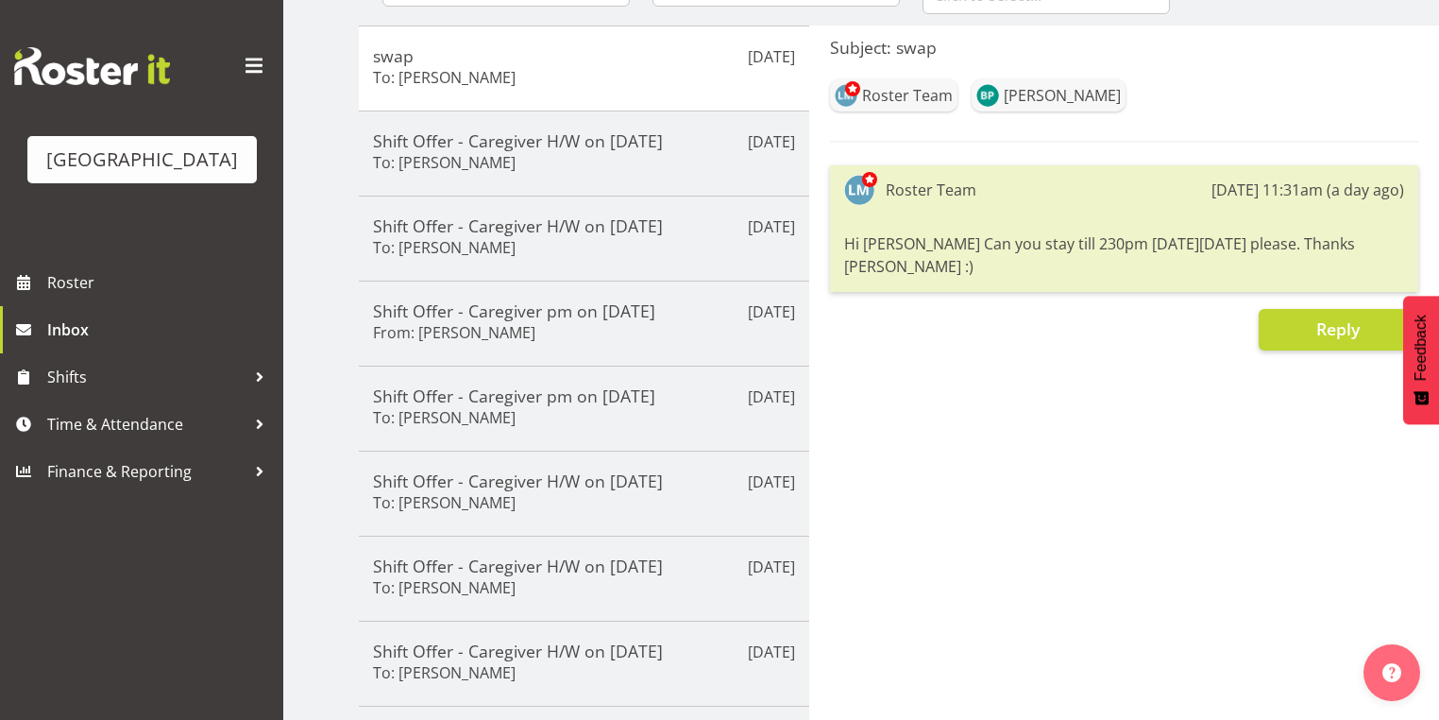
scroll to position [76, 0]
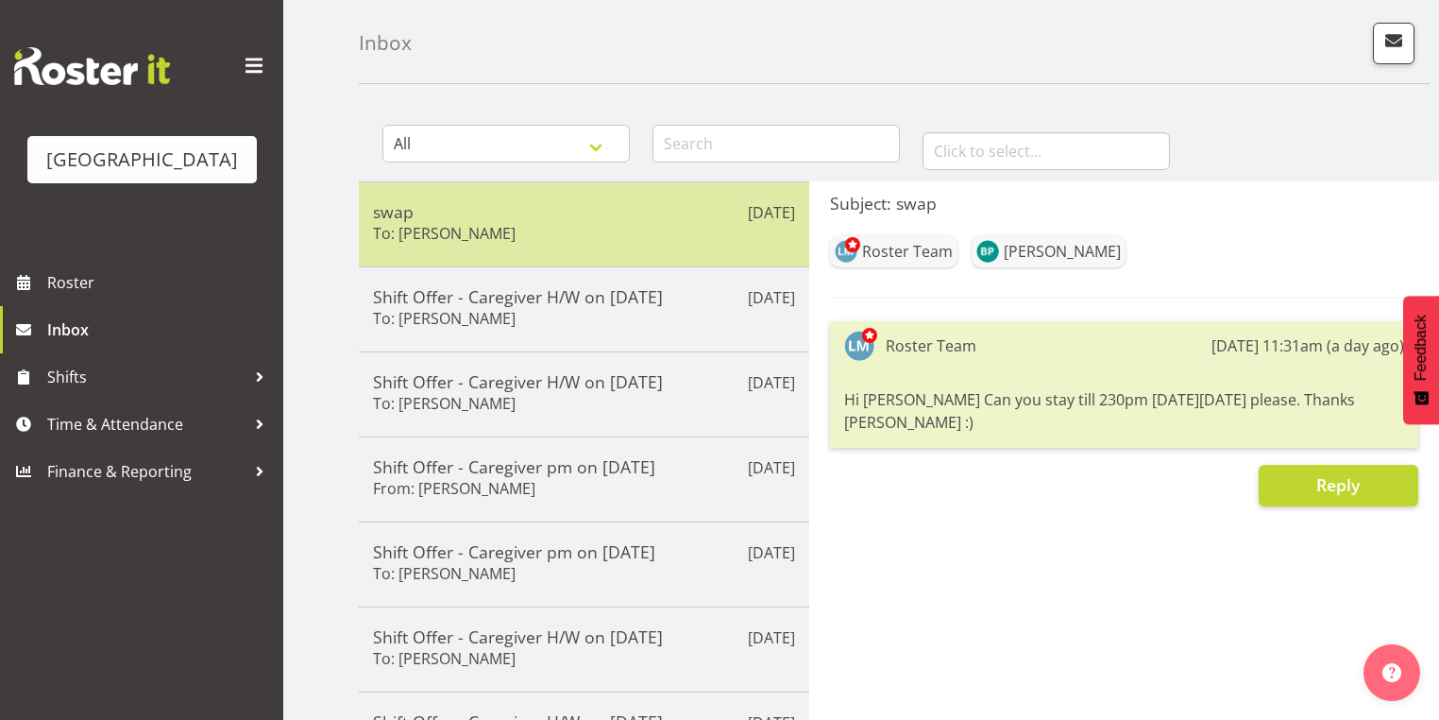
click at [703, 238] on div "swap To: Bailey Potter" at bounding box center [584, 224] width 422 height 46
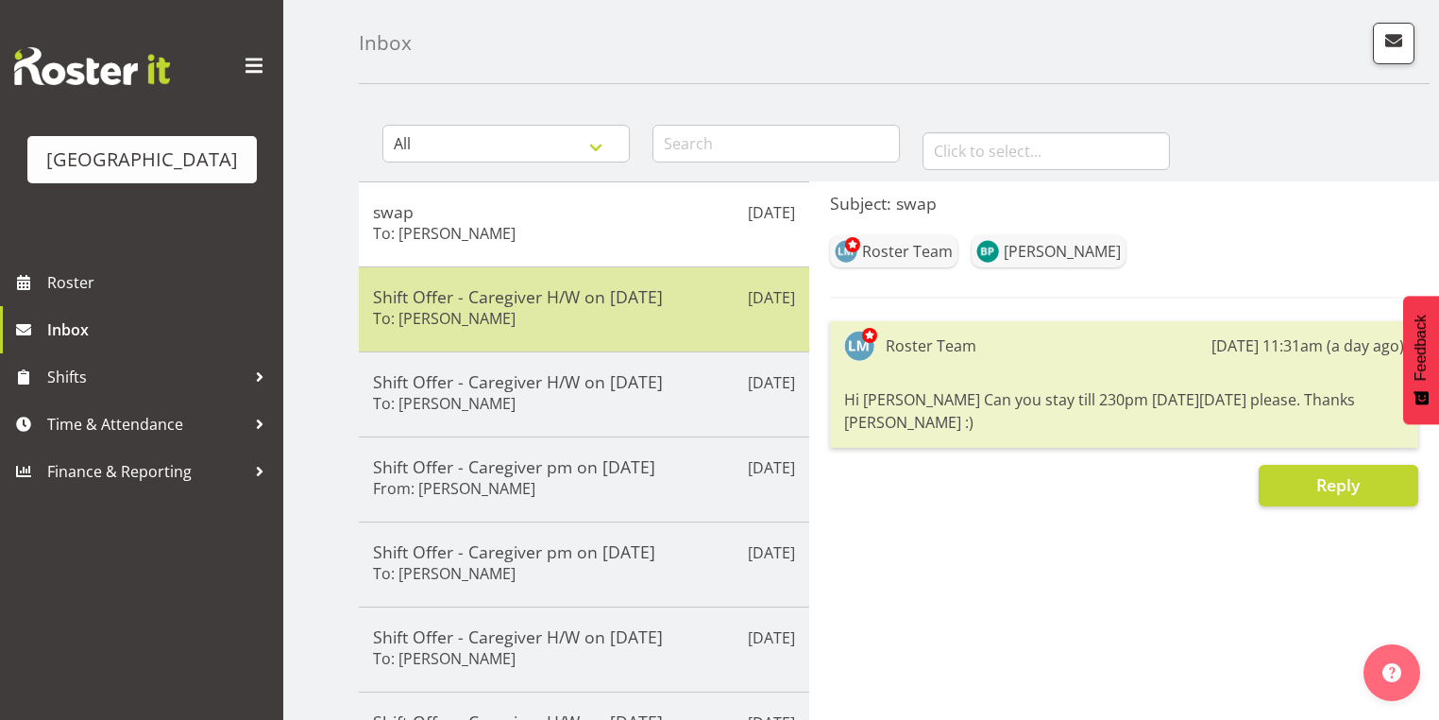
click at [685, 298] on h5 "Shift Offer - Caregiver H/W on 12/10/25" at bounding box center [584, 296] width 422 height 21
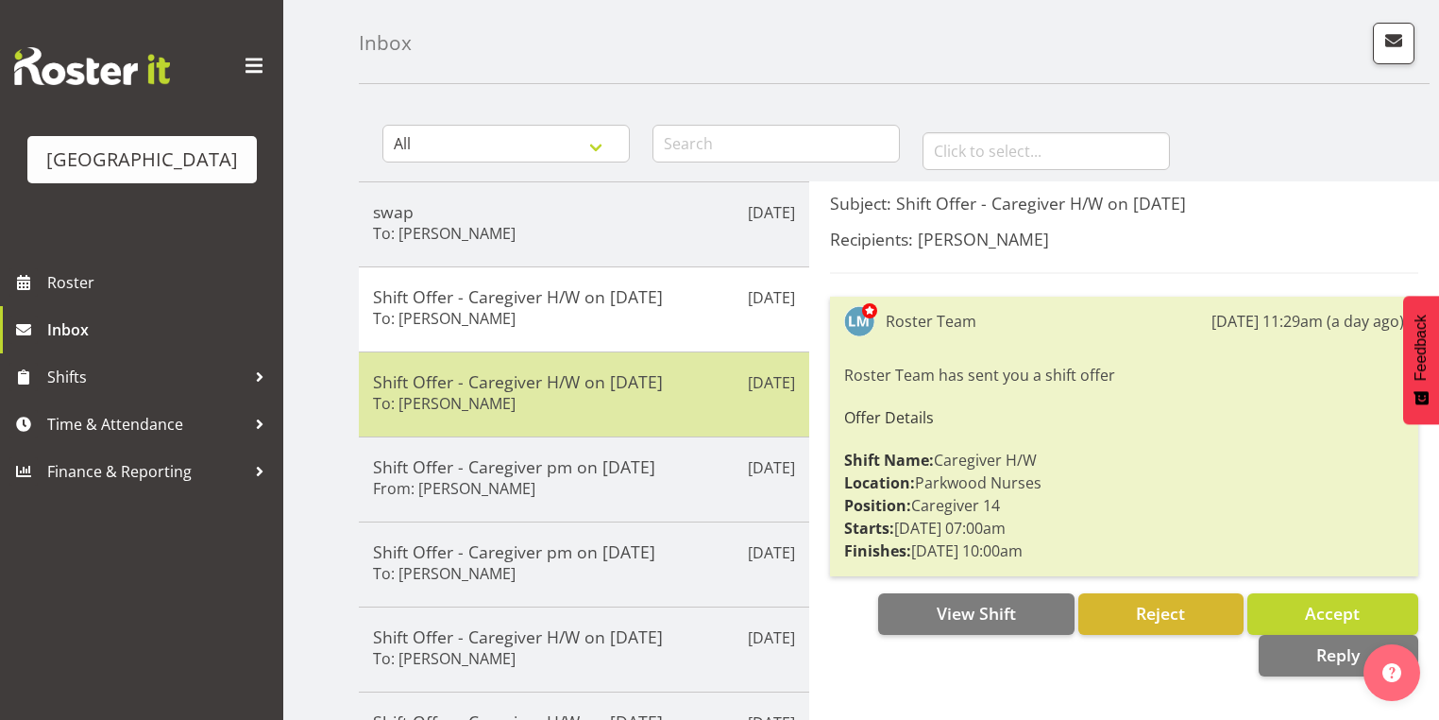
click at [662, 413] on div "Shift Offer - Caregiver H/W on 12/10/25 To: Alex Green" at bounding box center [584, 394] width 422 height 46
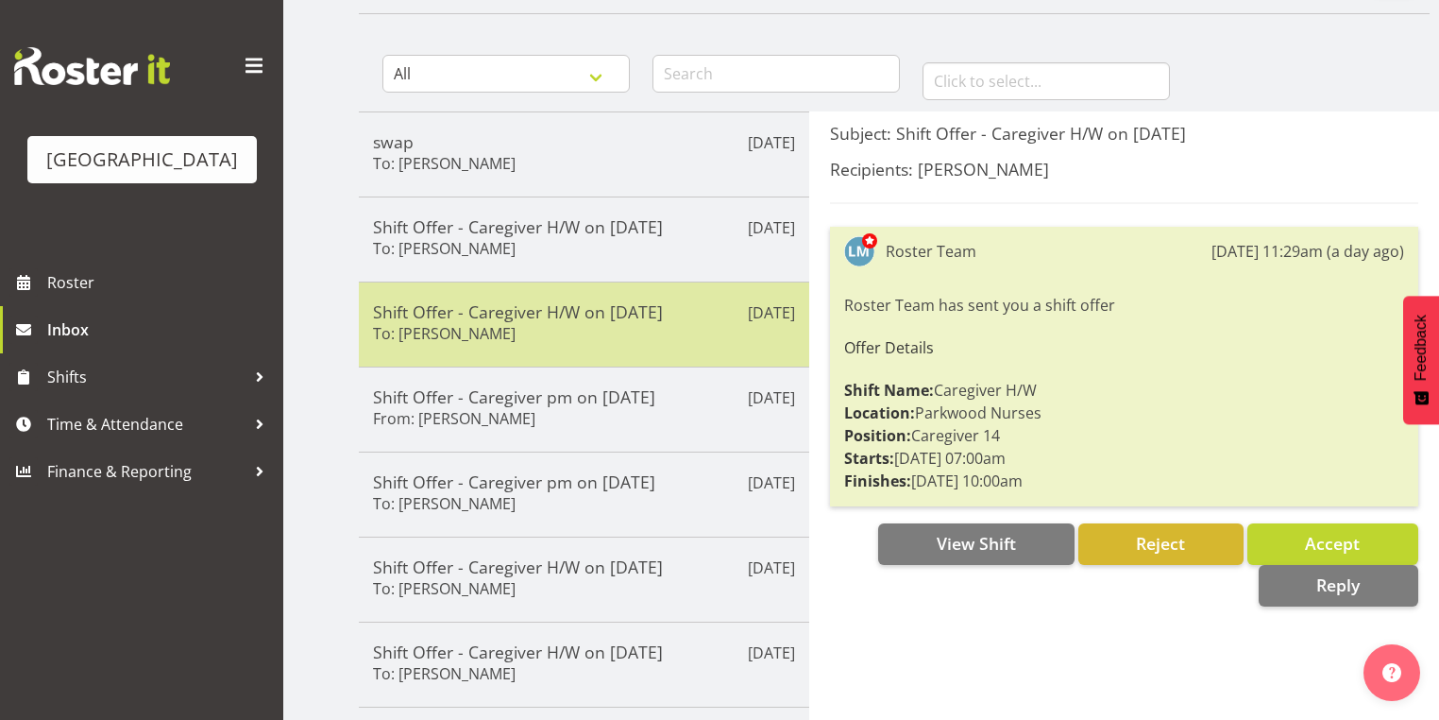
scroll to position [227, 0]
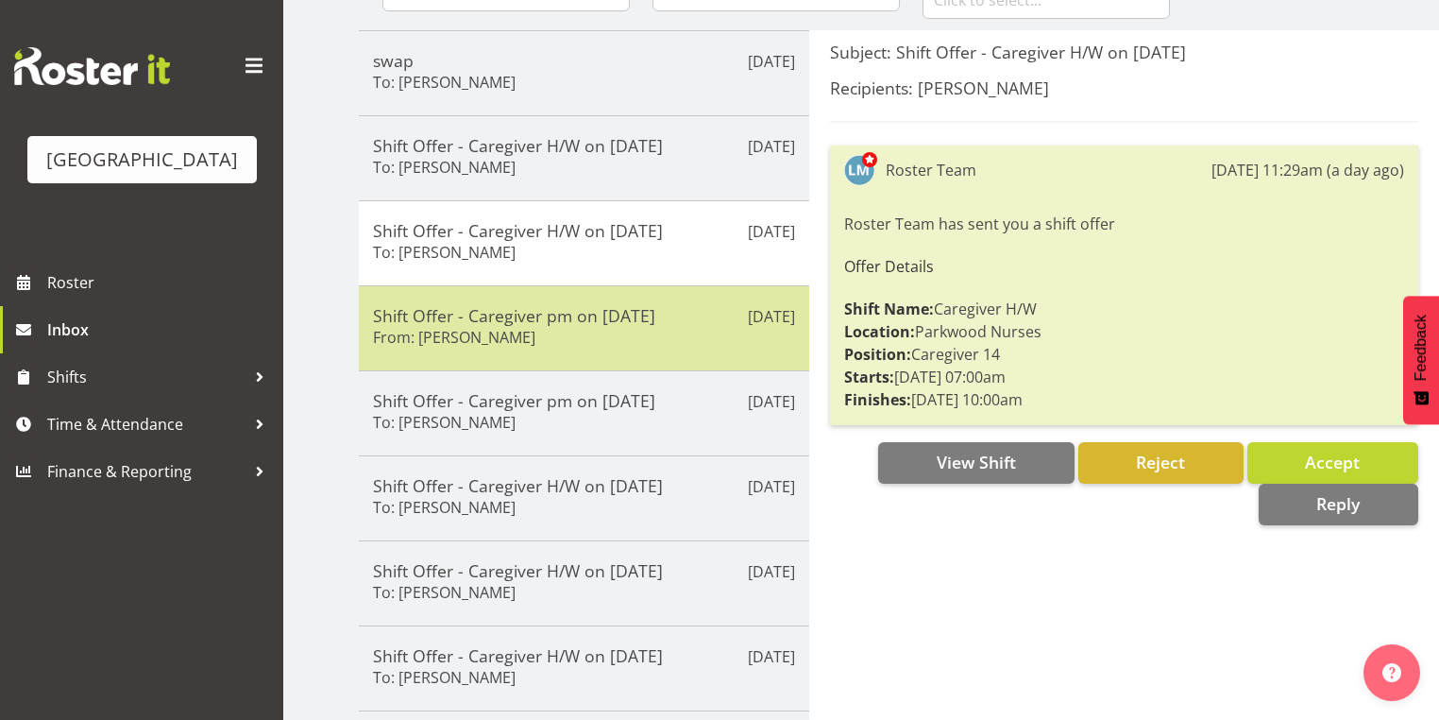
click at [681, 341] on div "Shift Offer - Caregiver pm on 11/10/25 From: Joanna Shore" at bounding box center [584, 328] width 422 height 46
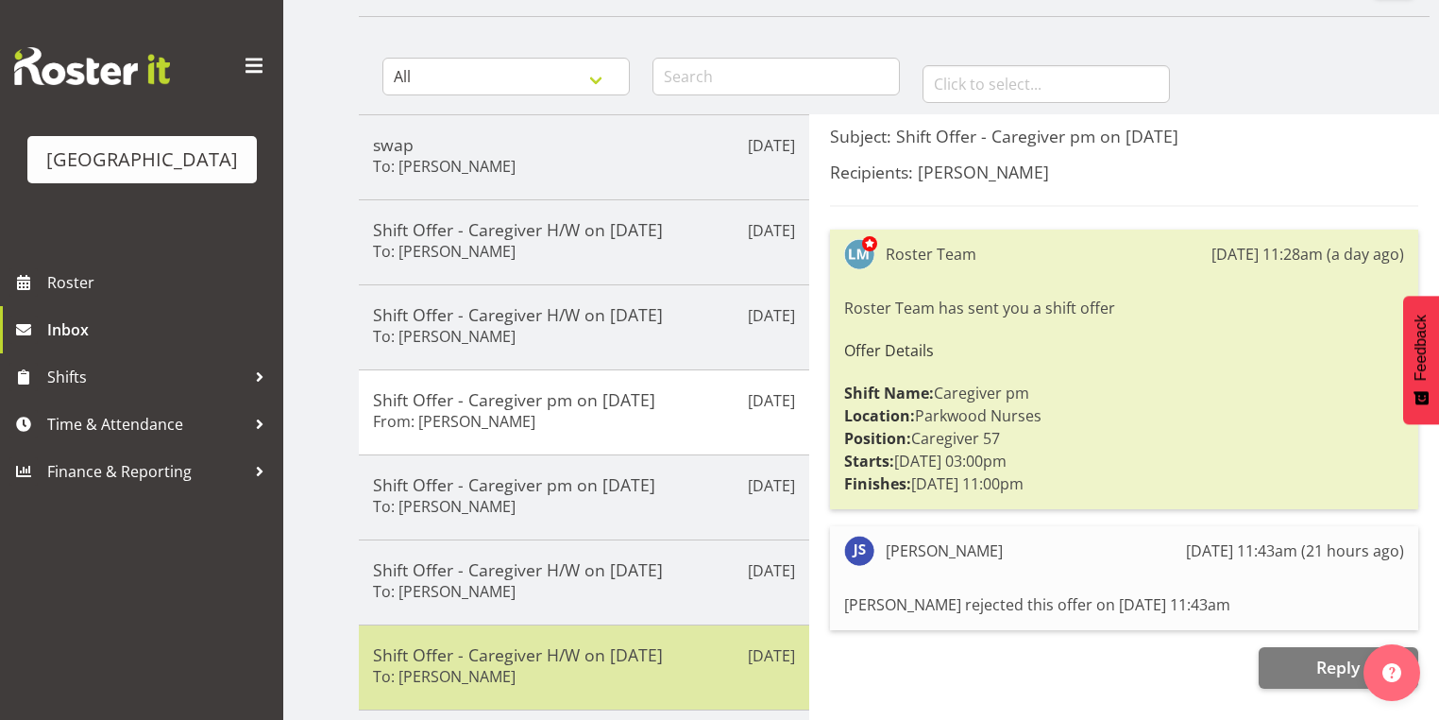
scroll to position [0, 0]
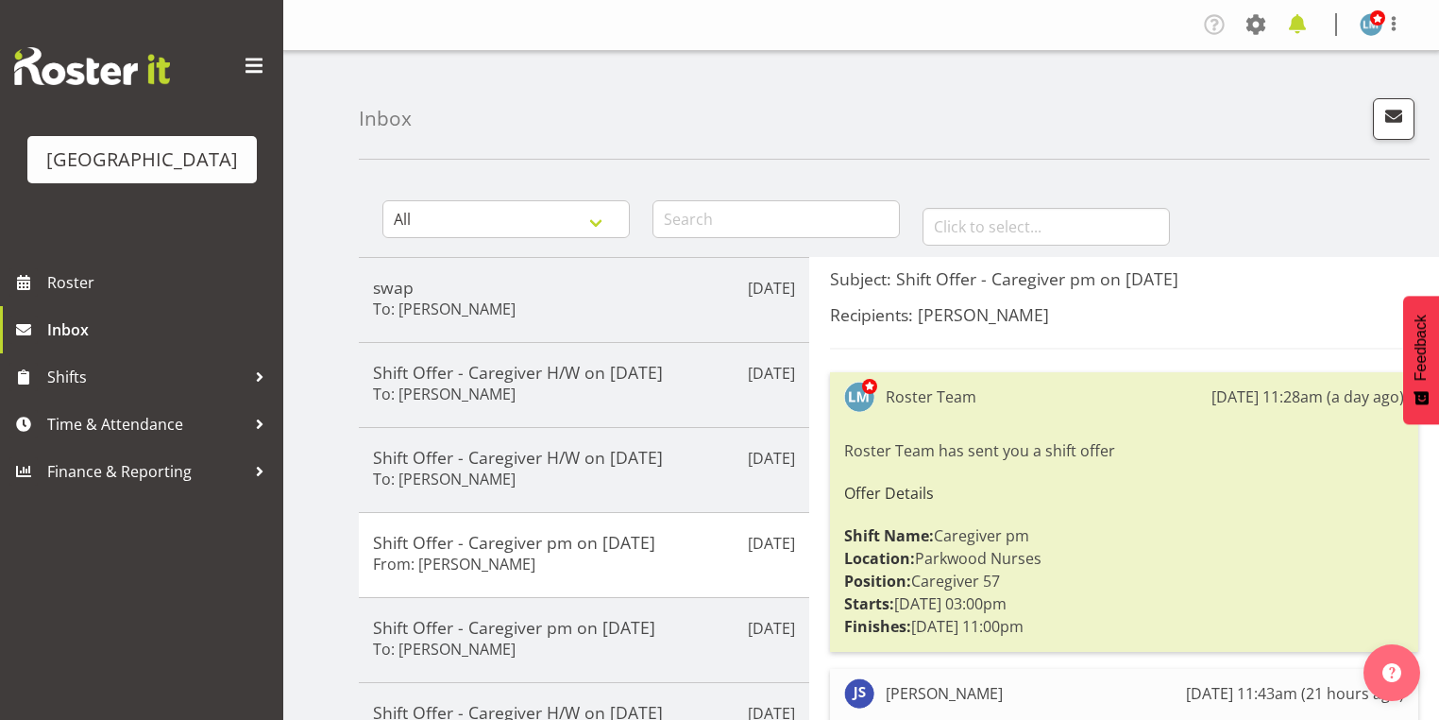
click at [1298, 14] on span at bounding box center [1297, 24] width 30 height 30
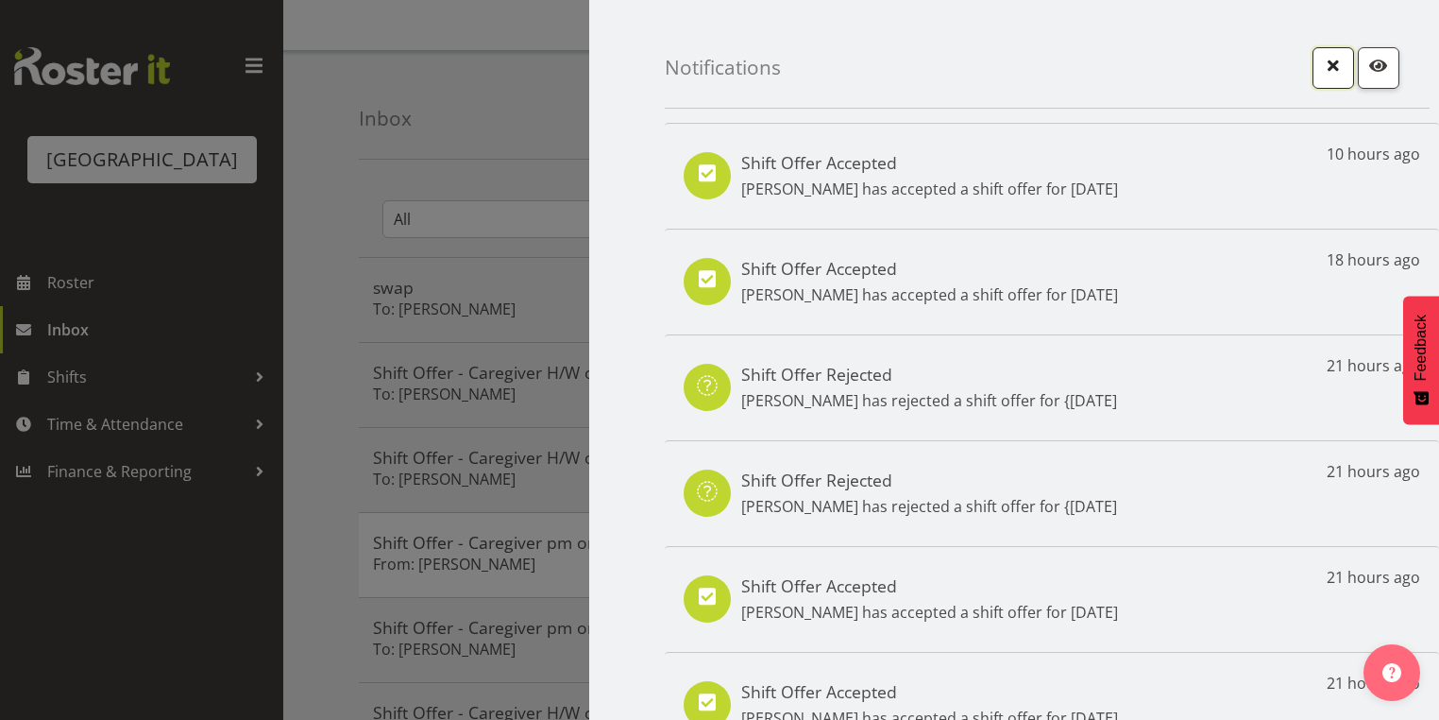
click at [1322, 62] on span "button" at bounding box center [1333, 65] width 25 height 25
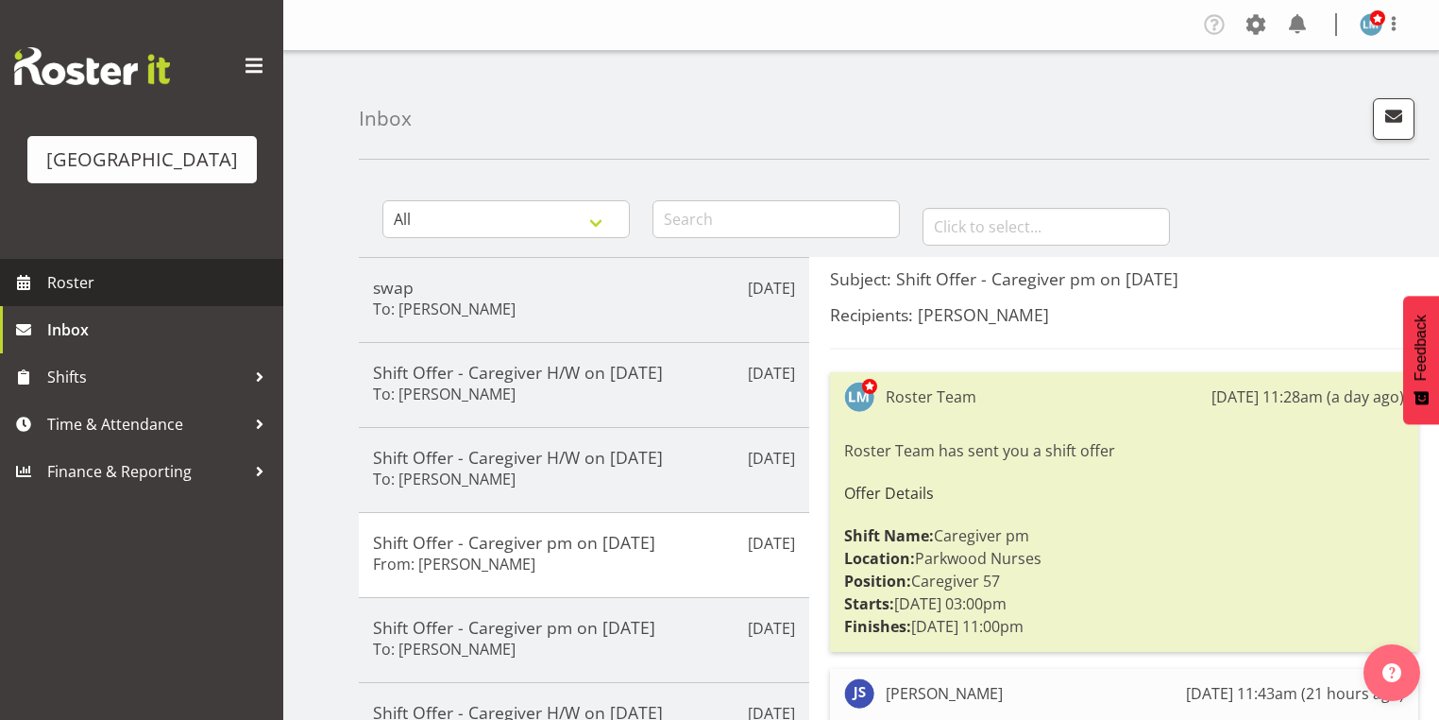
click at [72, 296] on span "Roster" at bounding box center [160, 282] width 227 height 28
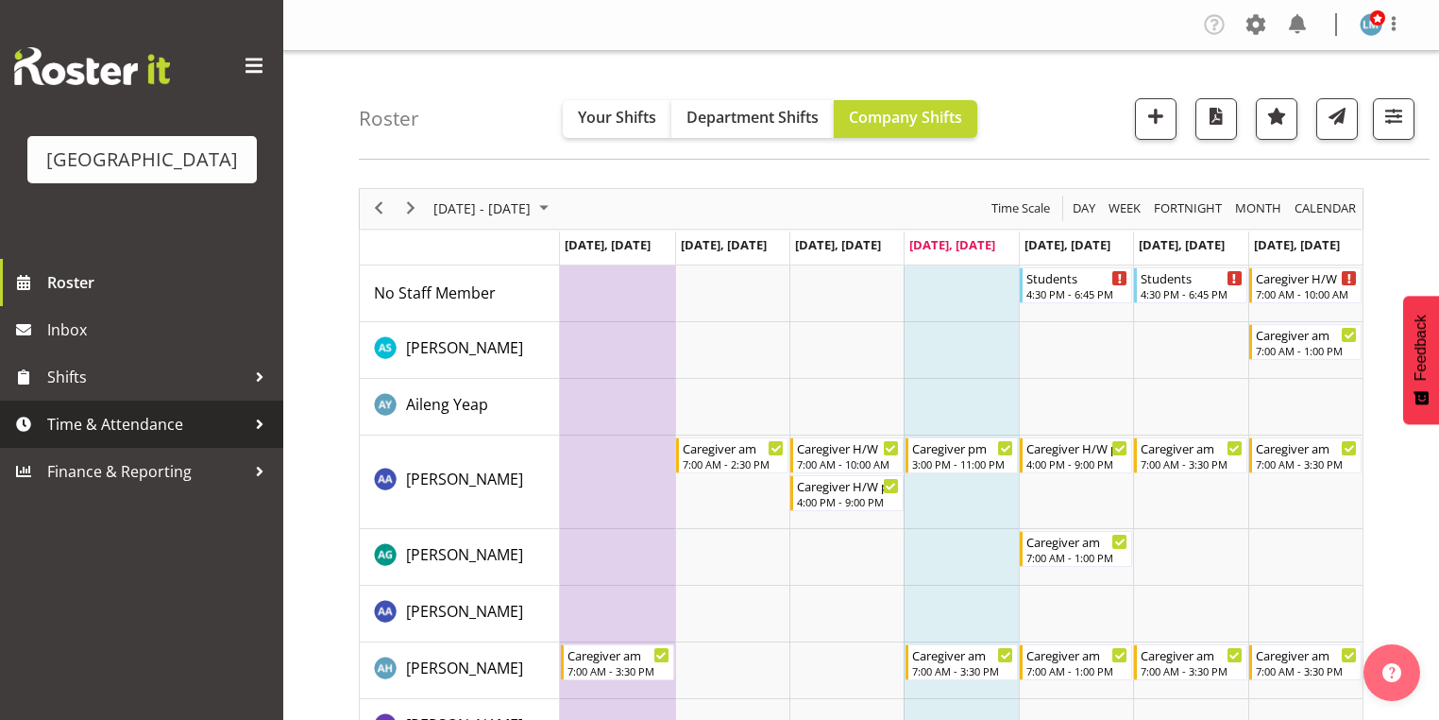
click at [264, 438] on div at bounding box center [260, 424] width 28 height 28
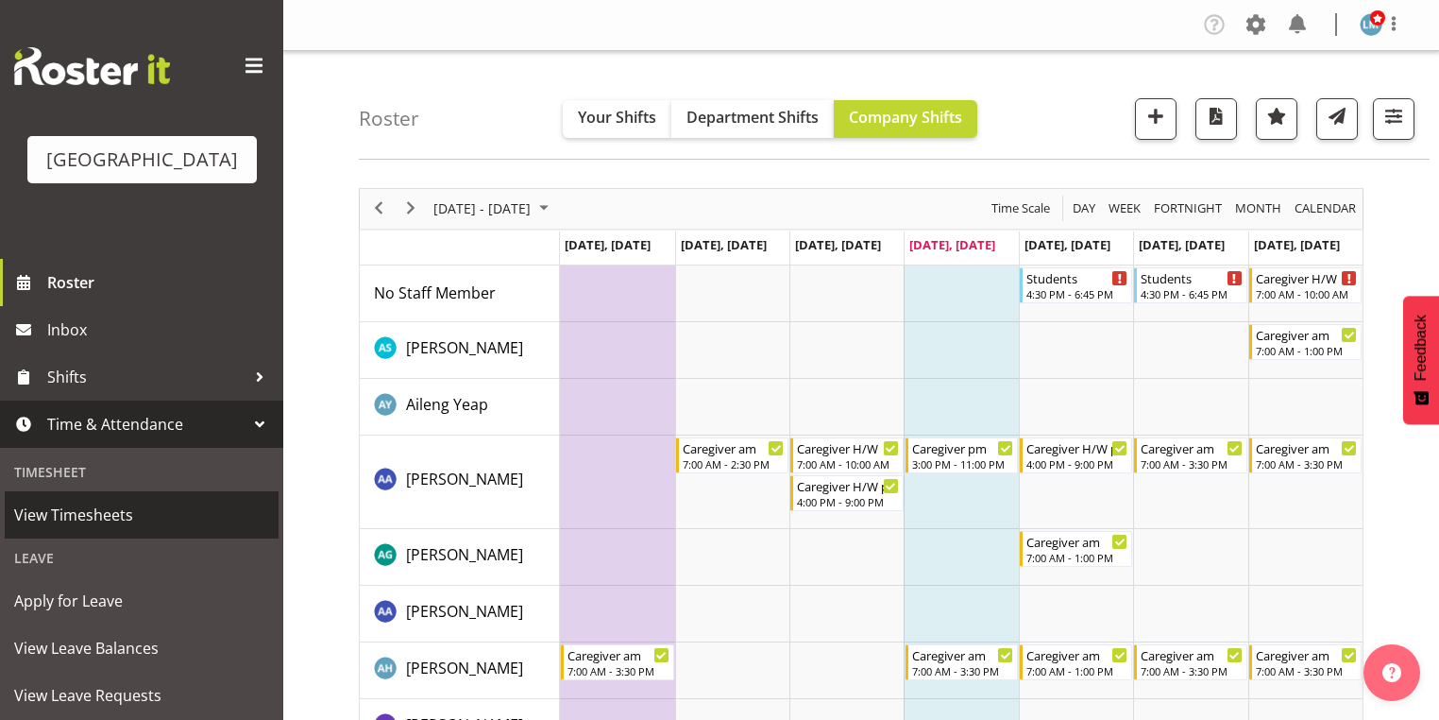
scroll to position [126, 0]
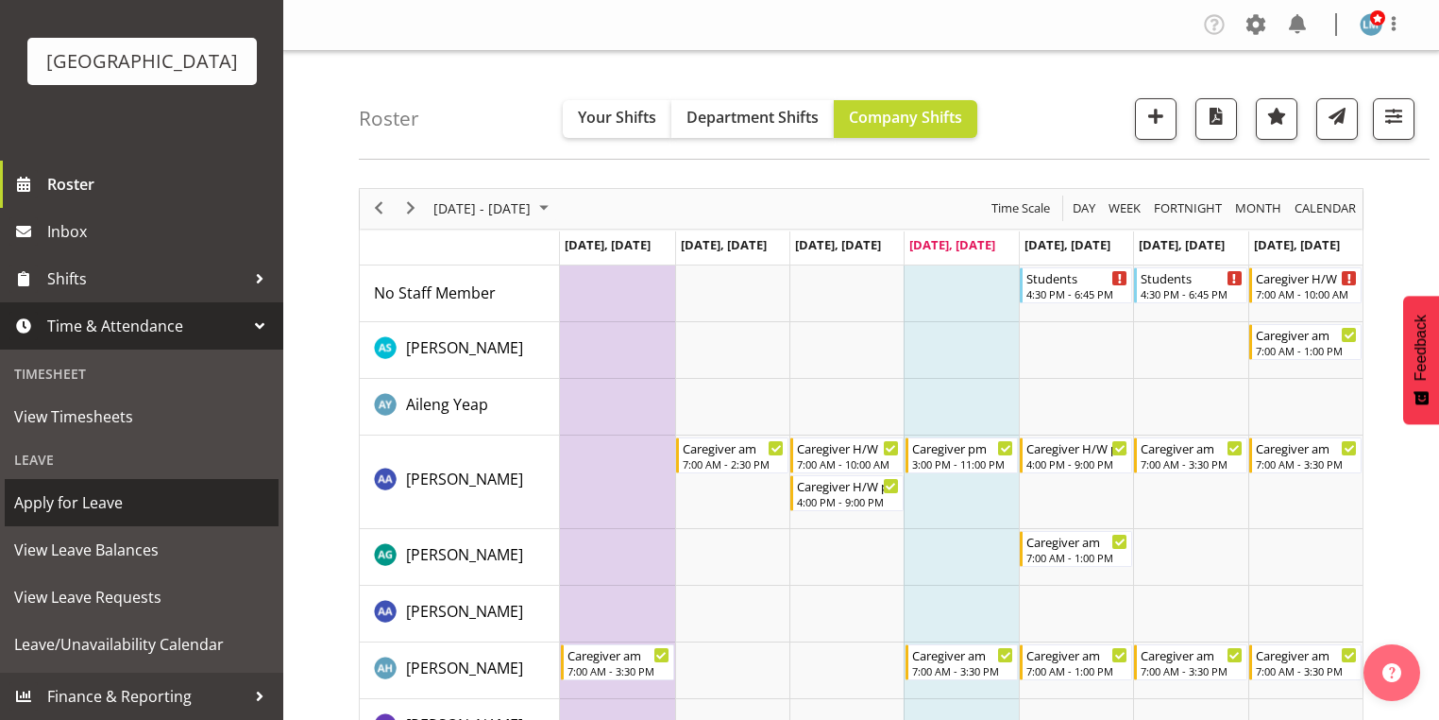
click at [166, 505] on span "Apply for Leave" at bounding box center [141, 502] width 255 height 28
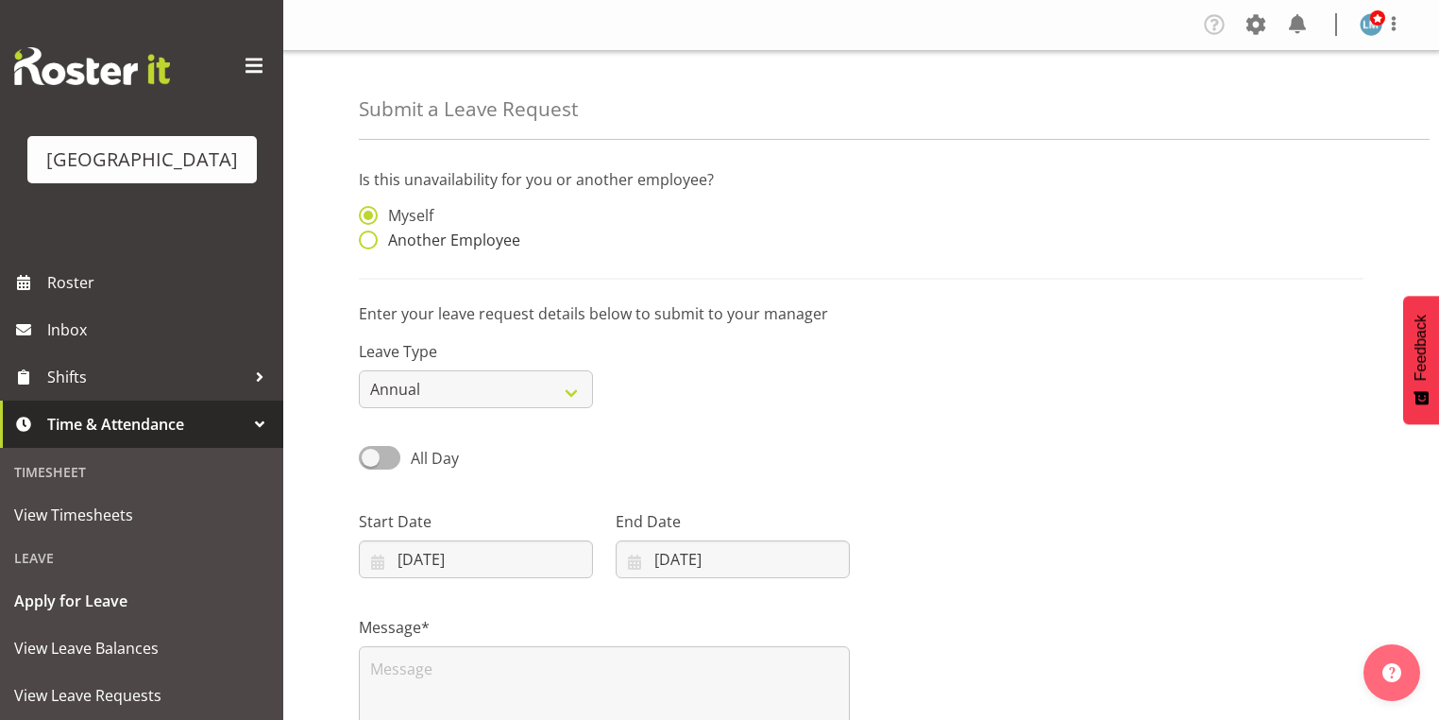
click at [370, 242] on span at bounding box center [368, 239] width 19 height 19
click at [370, 242] on input "Another Employee" at bounding box center [365, 240] width 12 height 12
radio input "true"
click at [711, 227] on input "text" at bounding box center [733, 225] width 234 height 38
click at [669, 279] on span "Sheen Catapang" at bounding box center [689, 272] width 117 height 21
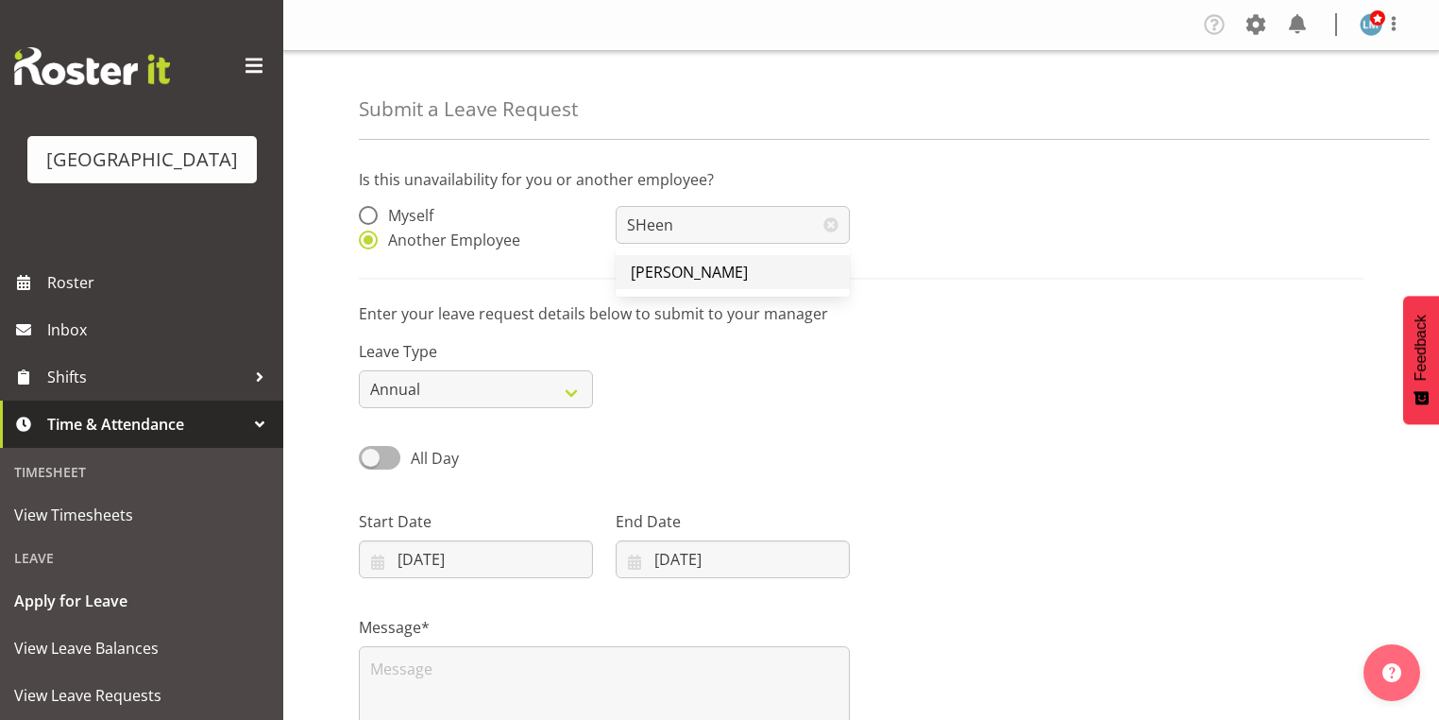
type input "Sheen Catapang"
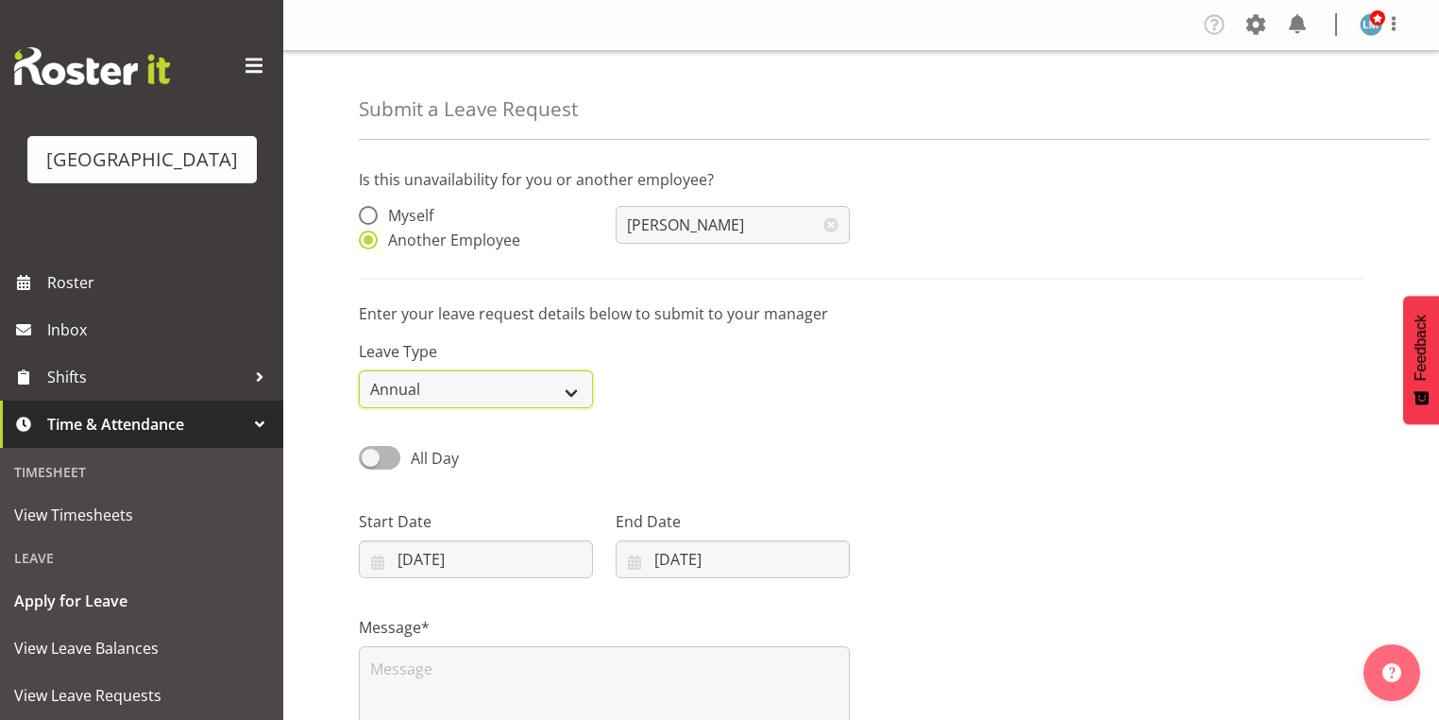
click at [561, 388] on select "Annual Sick Leave Without Pay Bereavement Domestic Violence Parental Jury Servi…" at bounding box center [476, 389] width 234 height 38
select select "Sick"
click at [359, 370] on select "Annual Sick Leave Without Pay Bereavement Domestic Violence Parental Jury Servi…" at bounding box center [476, 389] width 234 height 38
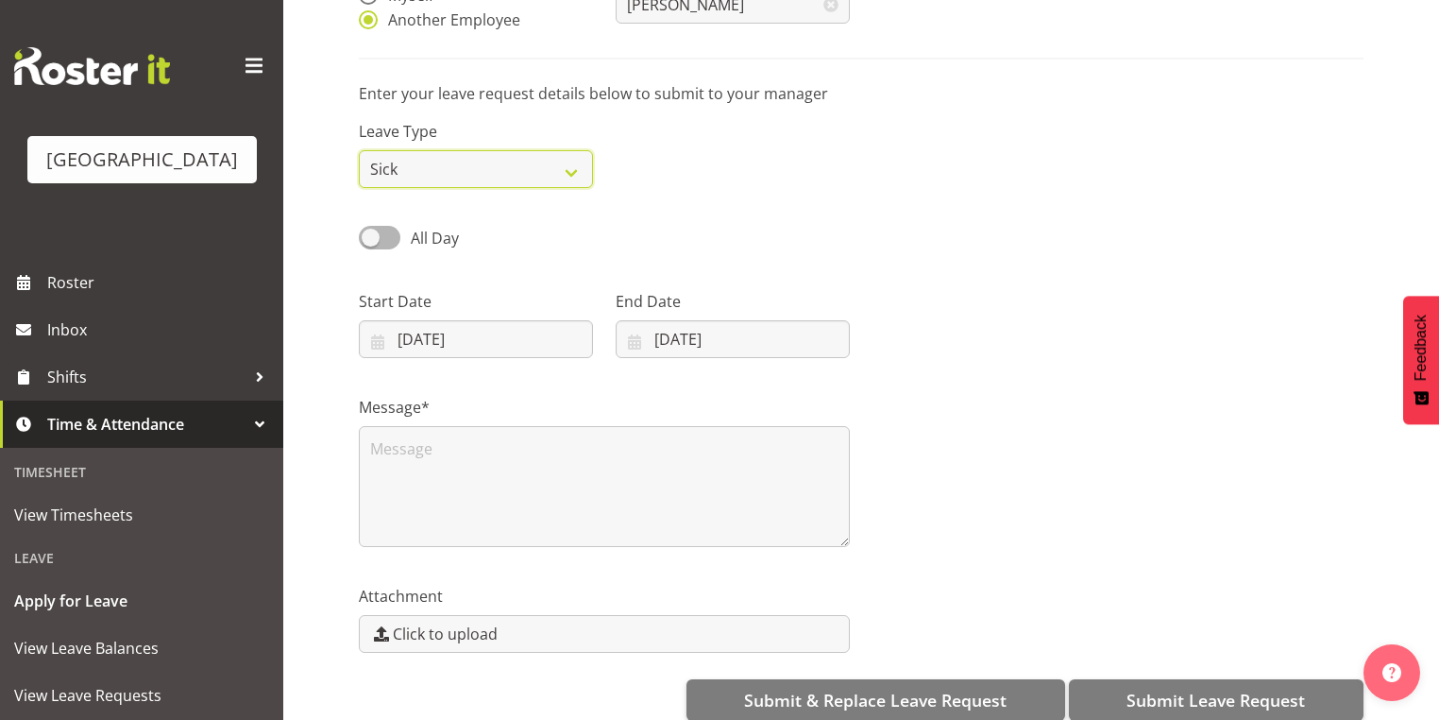
scroll to position [227, 0]
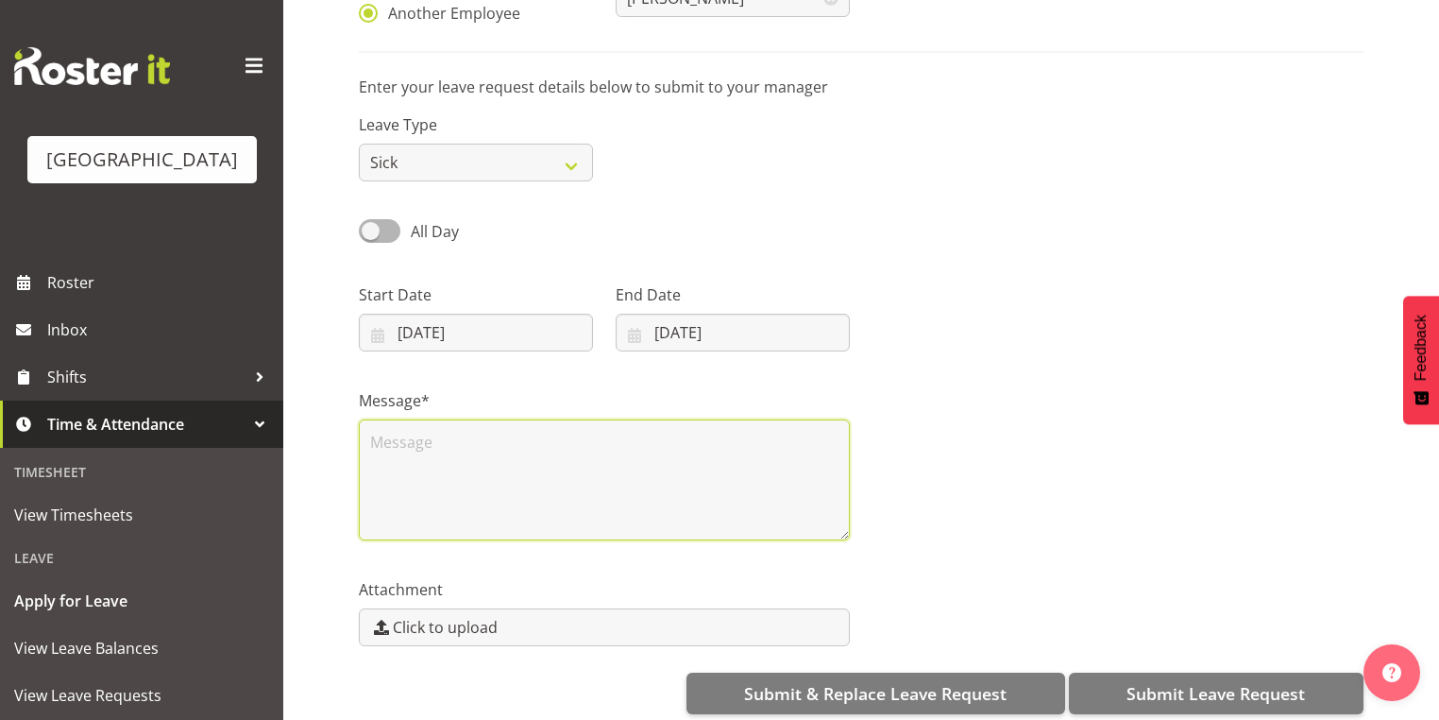
click at [413, 461] on textarea at bounding box center [604, 479] width 491 height 121
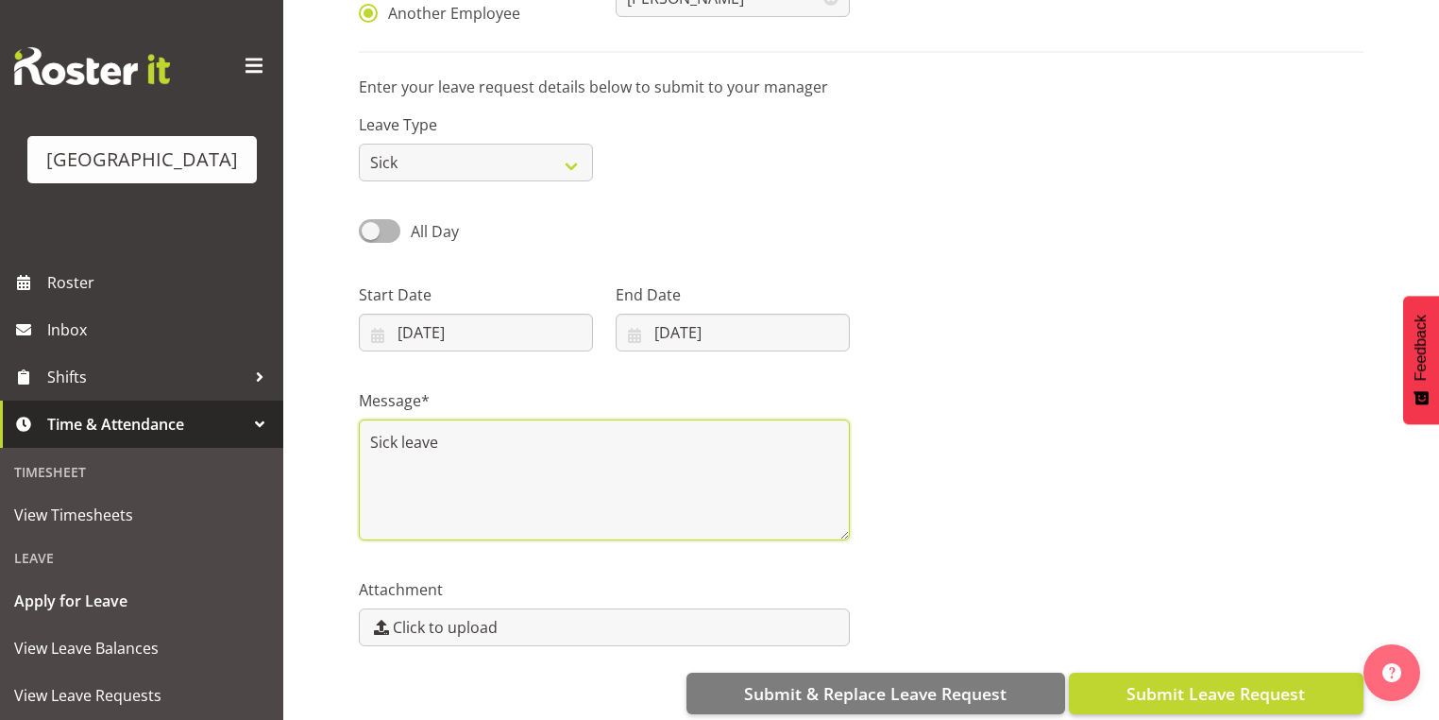
type textarea "Sick leave"
click at [1210, 693] on span "Submit Leave Request" at bounding box center [1216, 693] width 178 height 25
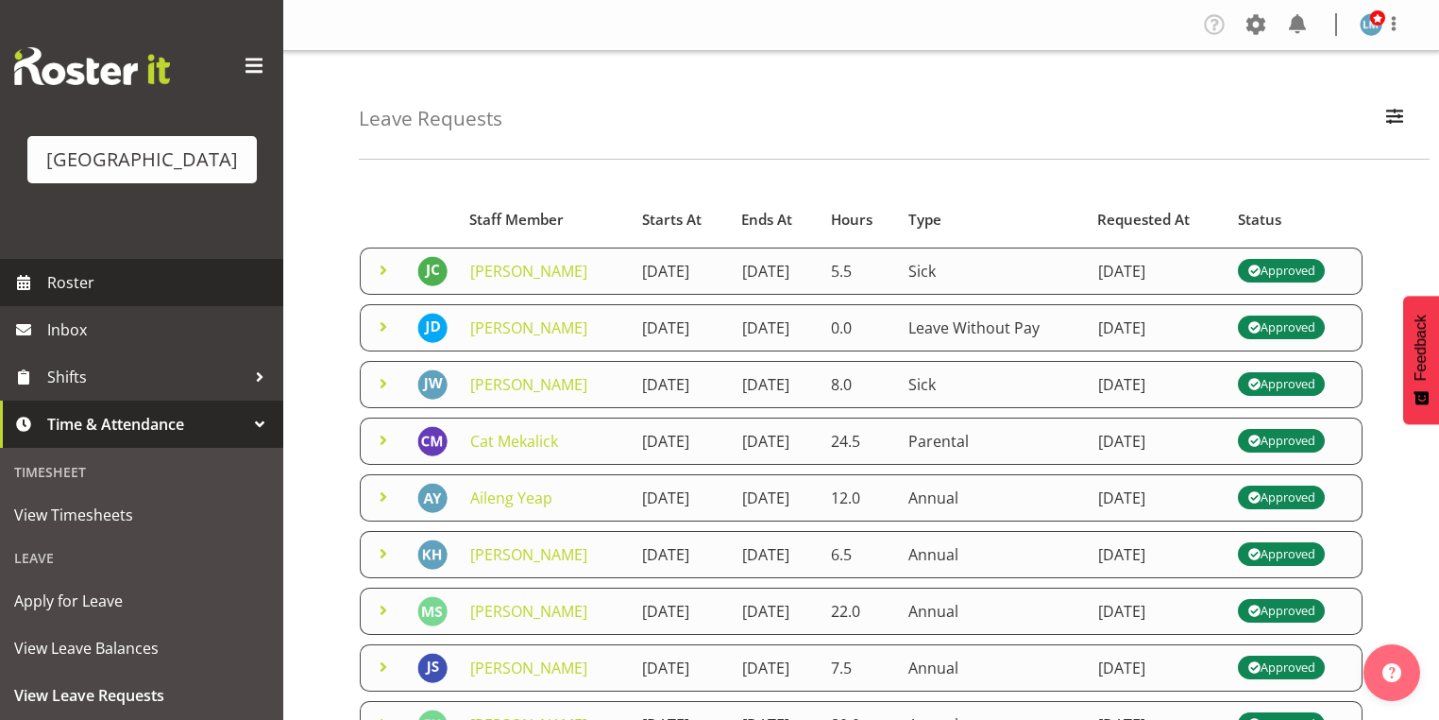
click at [60, 296] on span "Roster" at bounding box center [160, 282] width 227 height 28
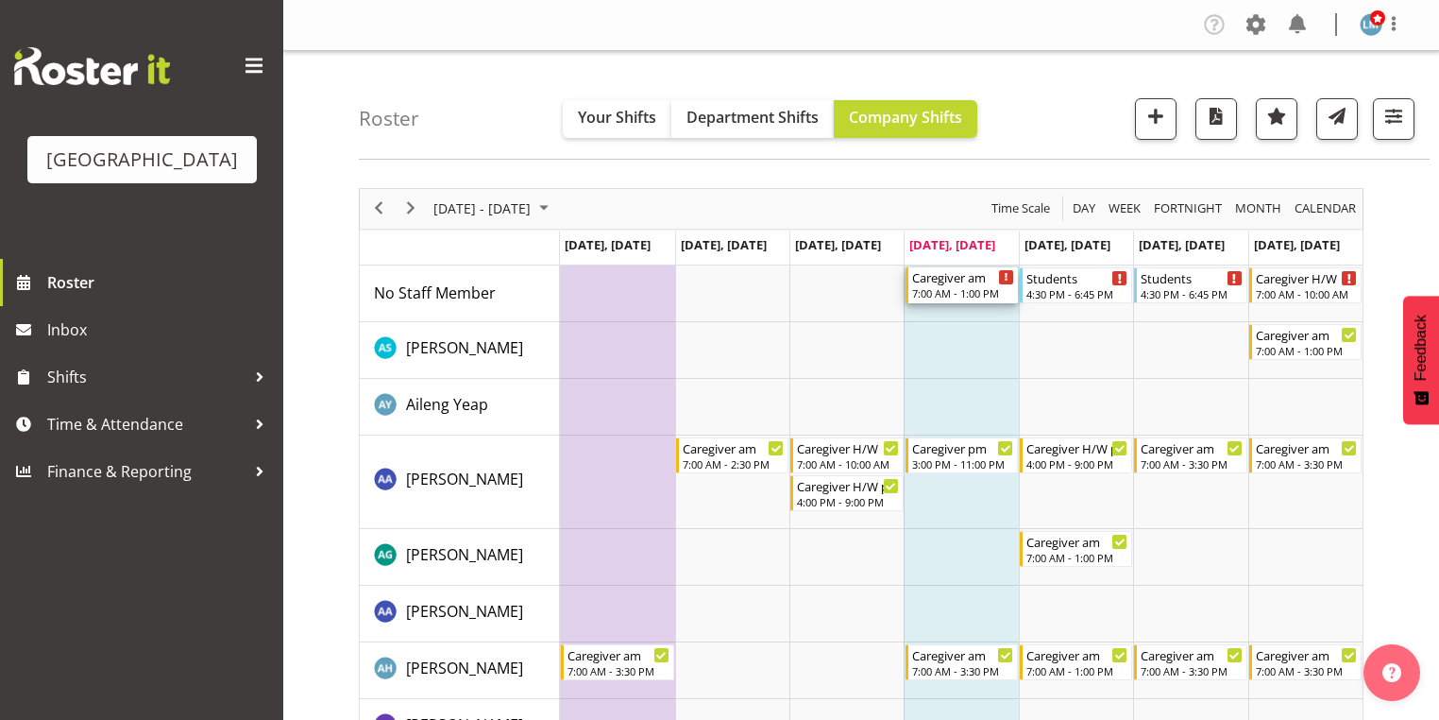
click at [937, 283] on div "Caregiver am" at bounding box center [963, 276] width 102 height 19
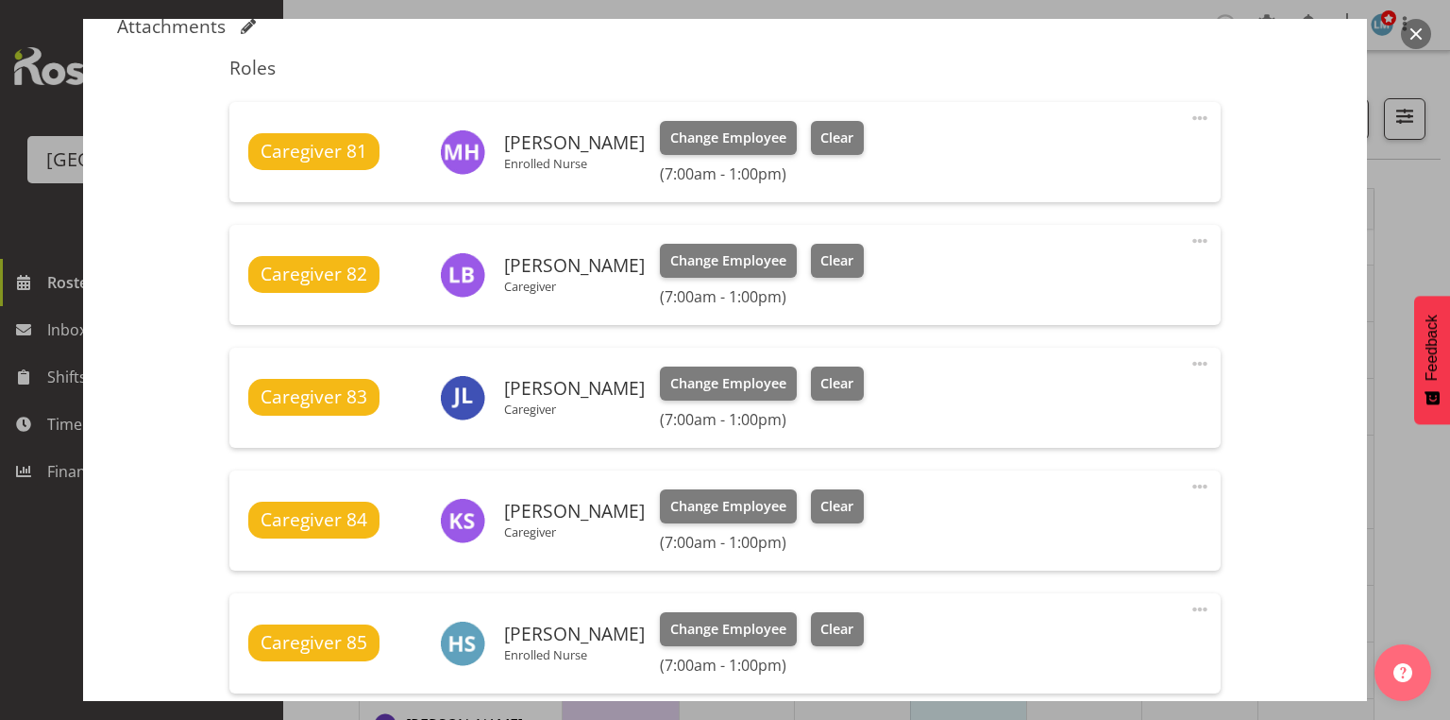
scroll to position [906, 0]
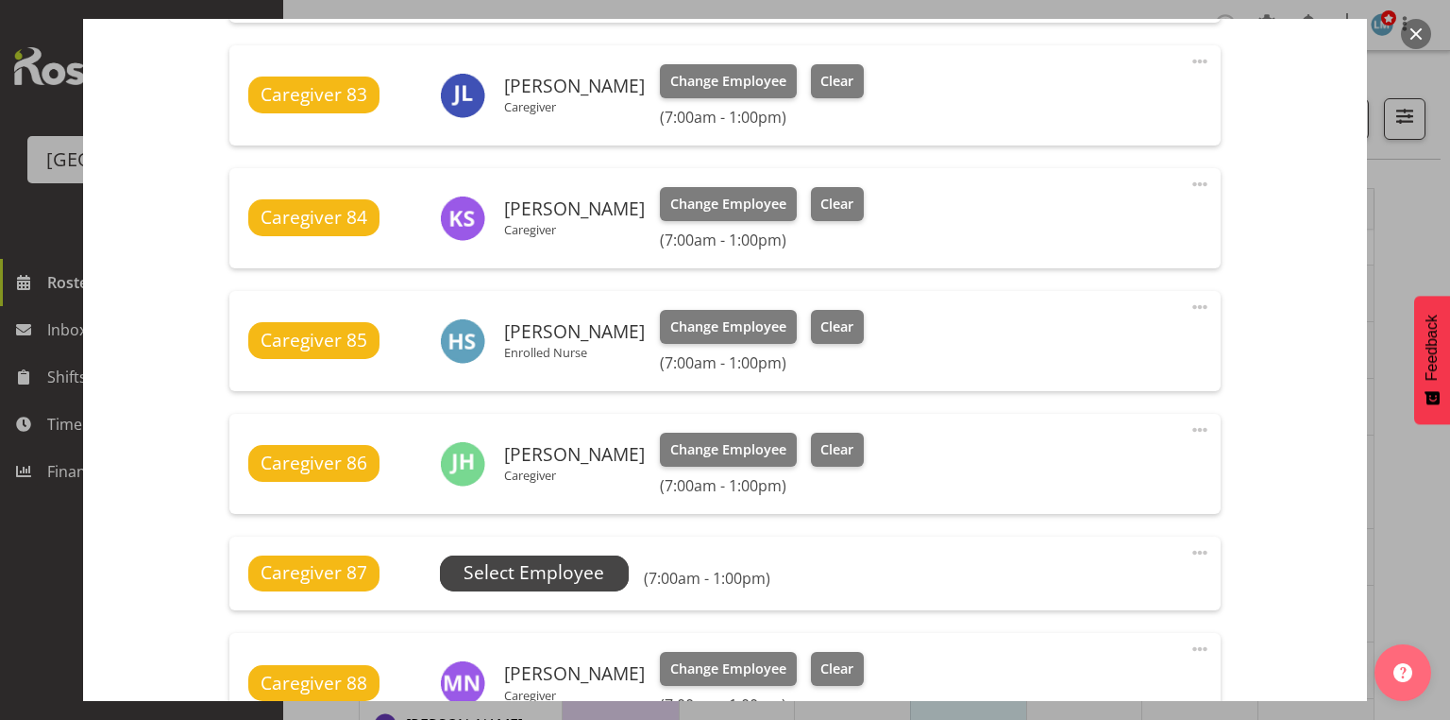
click at [548, 571] on span "Select Employee" at bounding box center [534, 572] width 141 height 27
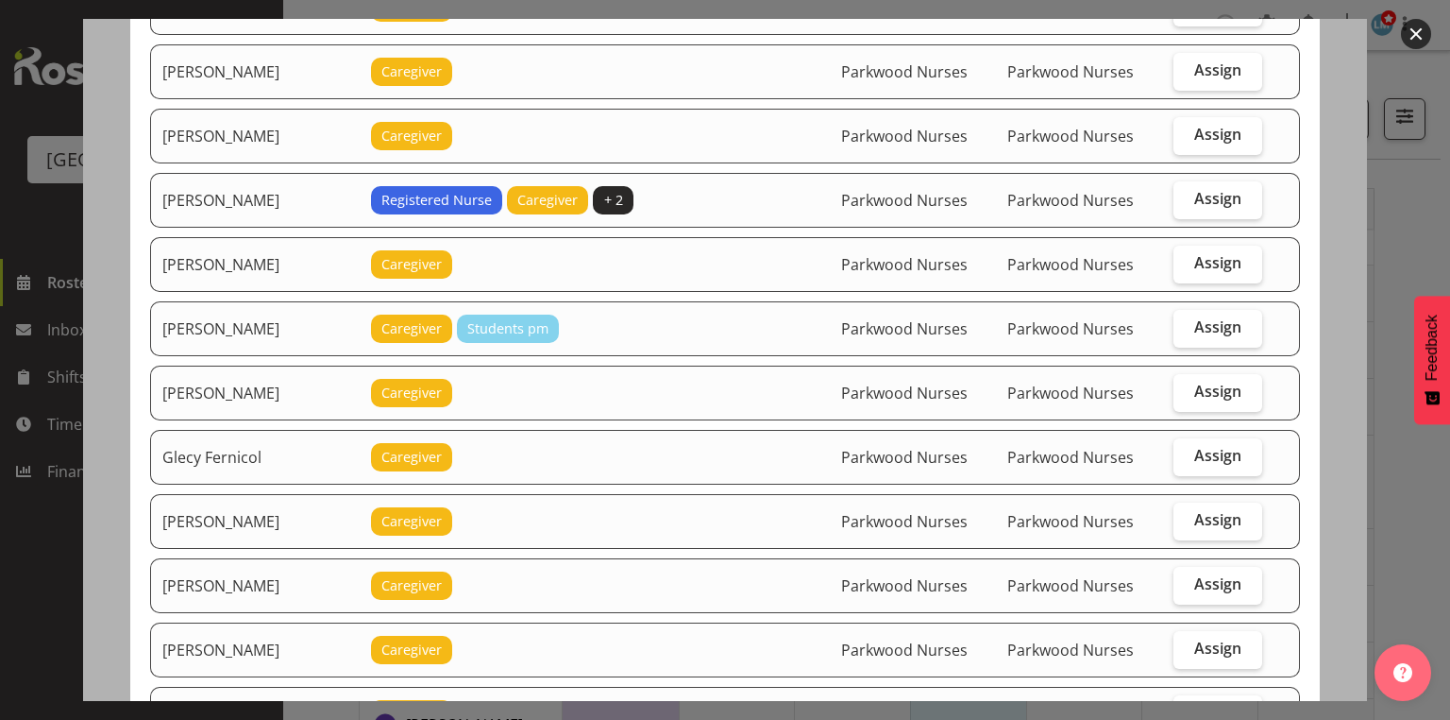
scroll to position [604, 0]
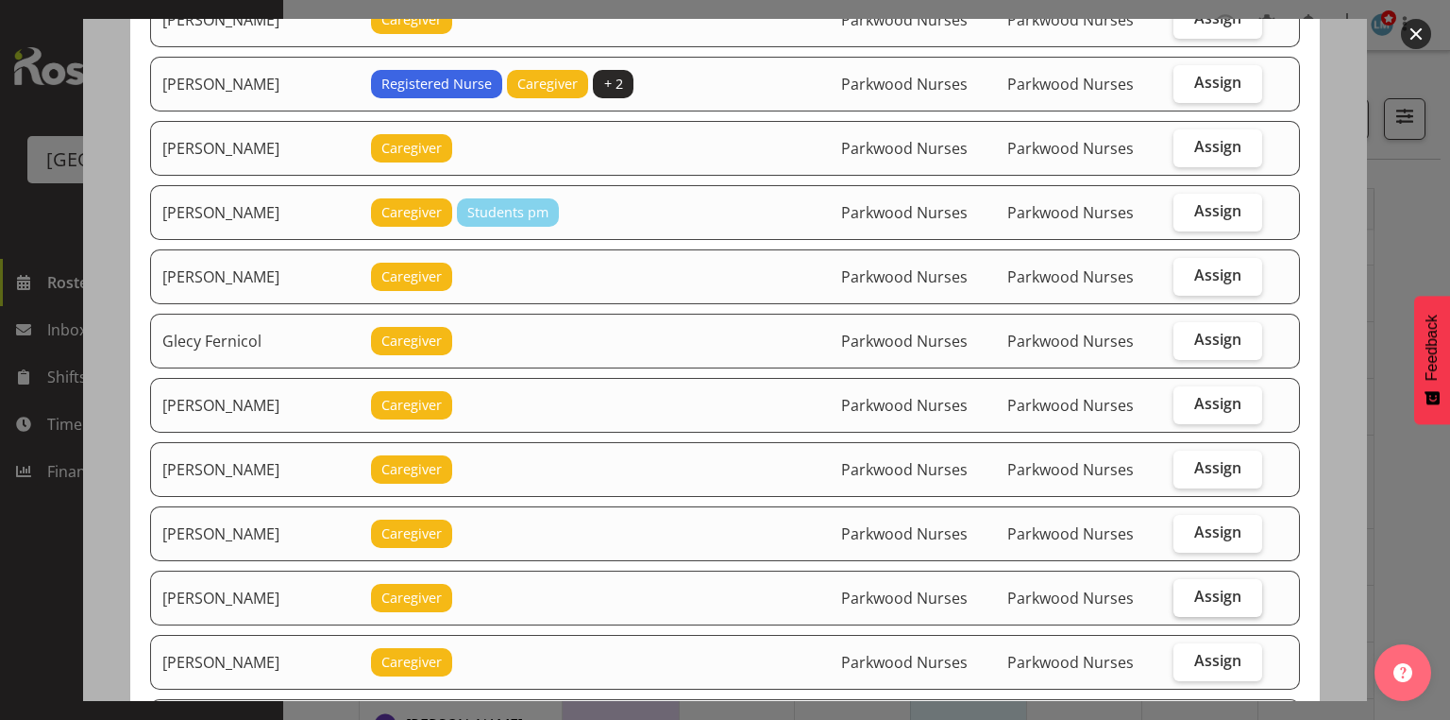
click at [1195, 586] on span "Assign" at bounding box center [1217, 595] width 47 height 19
click at [1186, 590] on input "Assign" at bounding box center [1180, 596] width 12 height 12
checkbox input "true"
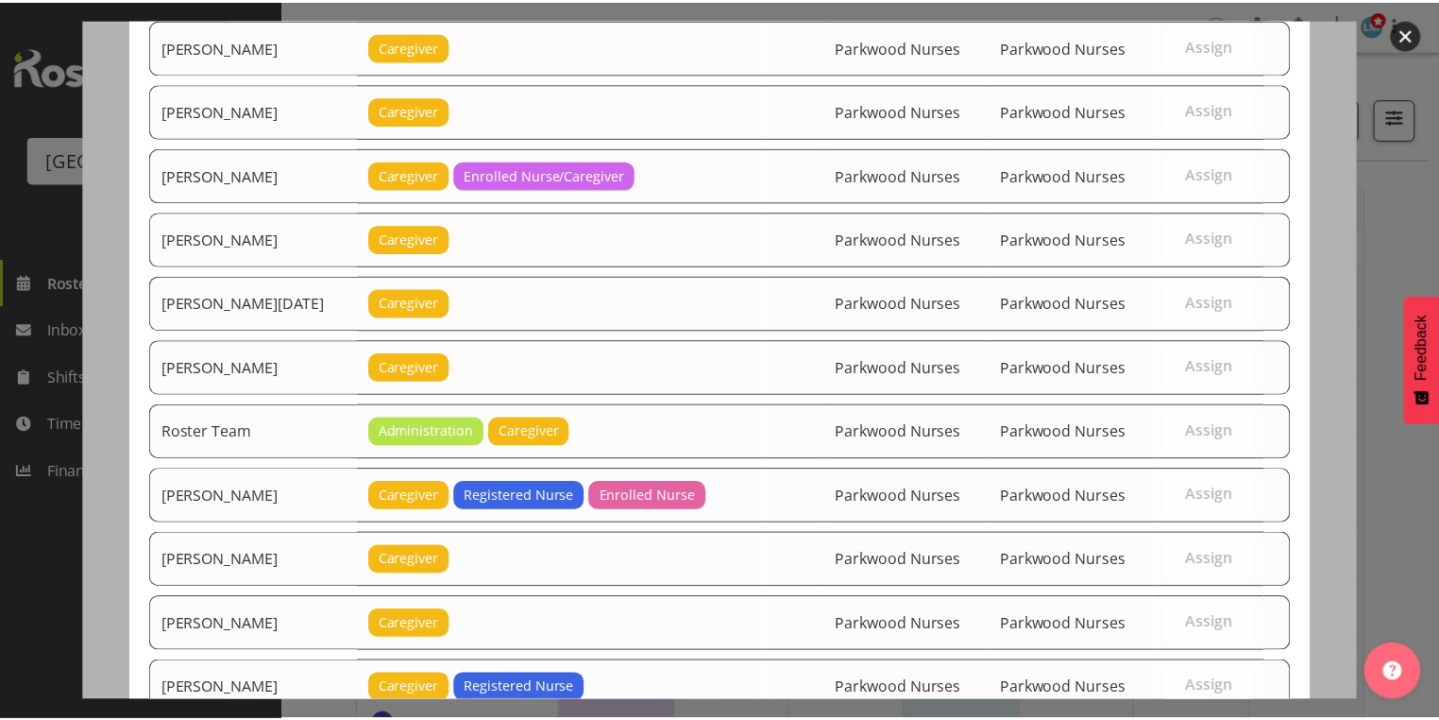
scroll to position [2028, 0]
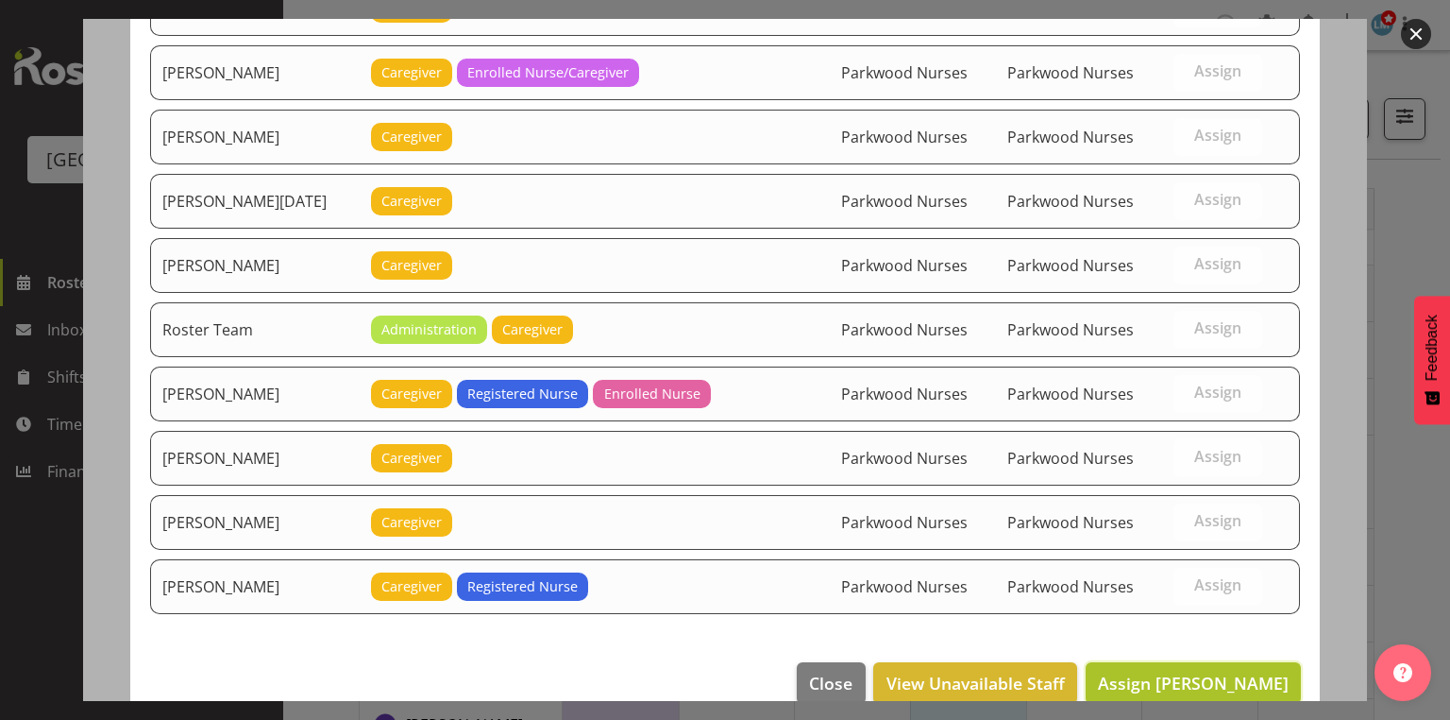
click at [1188, 671] on span "Assign Jenny Williamson" at bounding box center [1193, 682] width 191 height 23
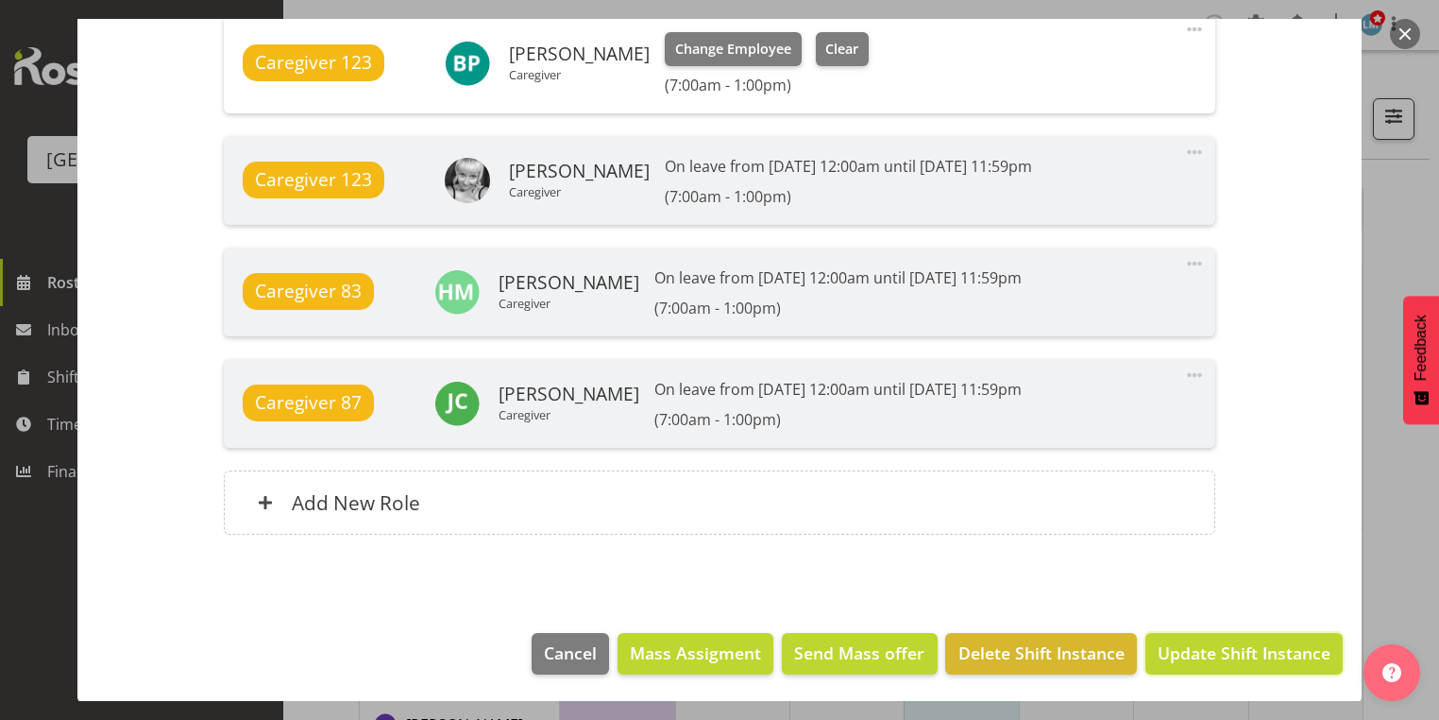
click at [1188, 645] on span "Update Shift Instance" at bounding box center [1244, 652] width 173 height 25
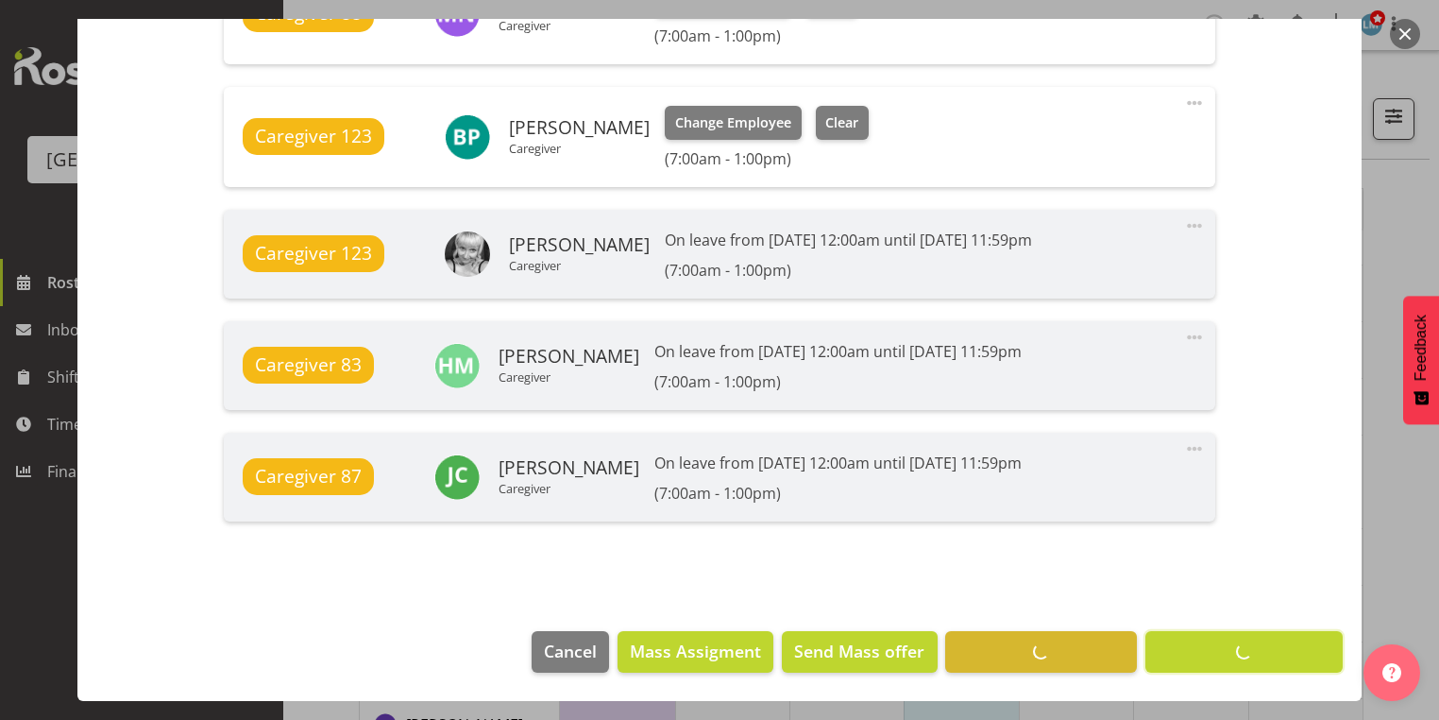
scroll to position [1601, 0]
click at [1405, 34] on button "button" at bounding box center [1405, 34] width 30 height 30
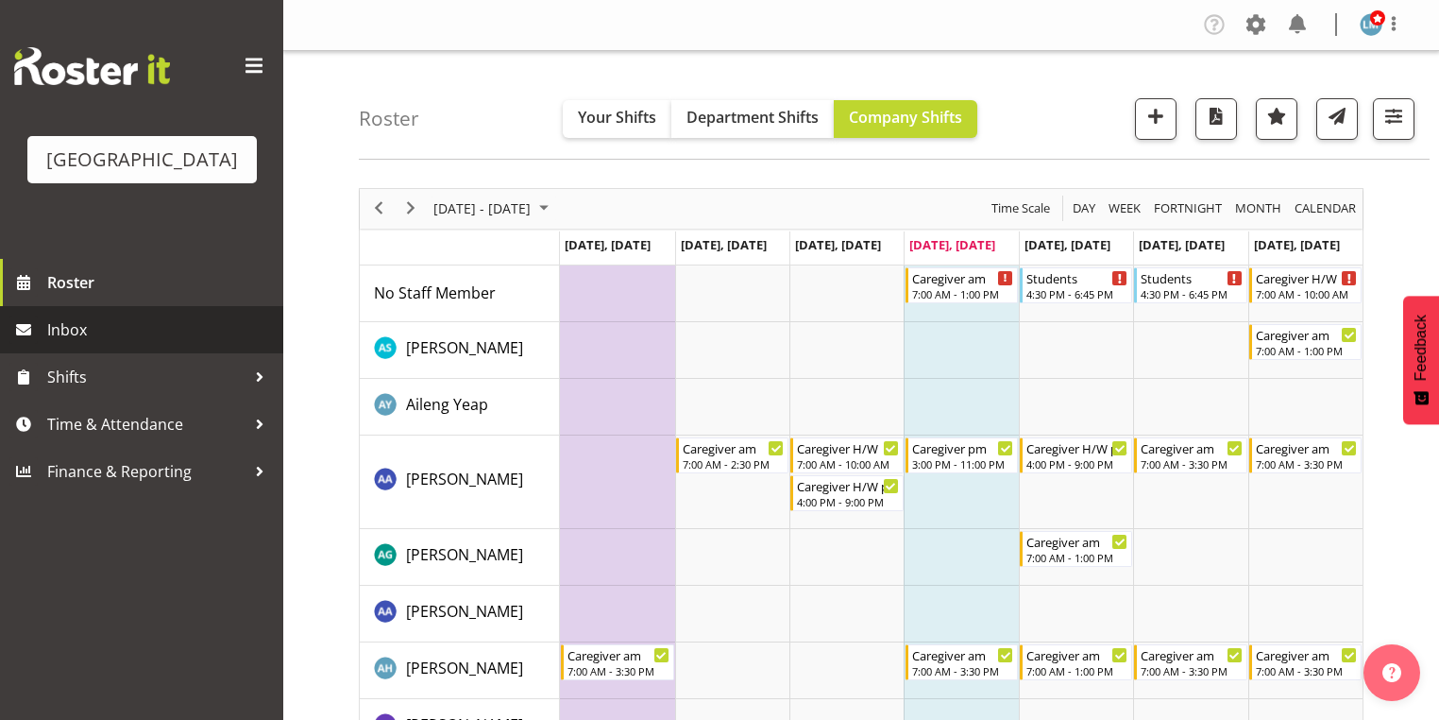
click at [98, 344] on span "Inbox" at bounding box center [160, 329] width 227 height 28
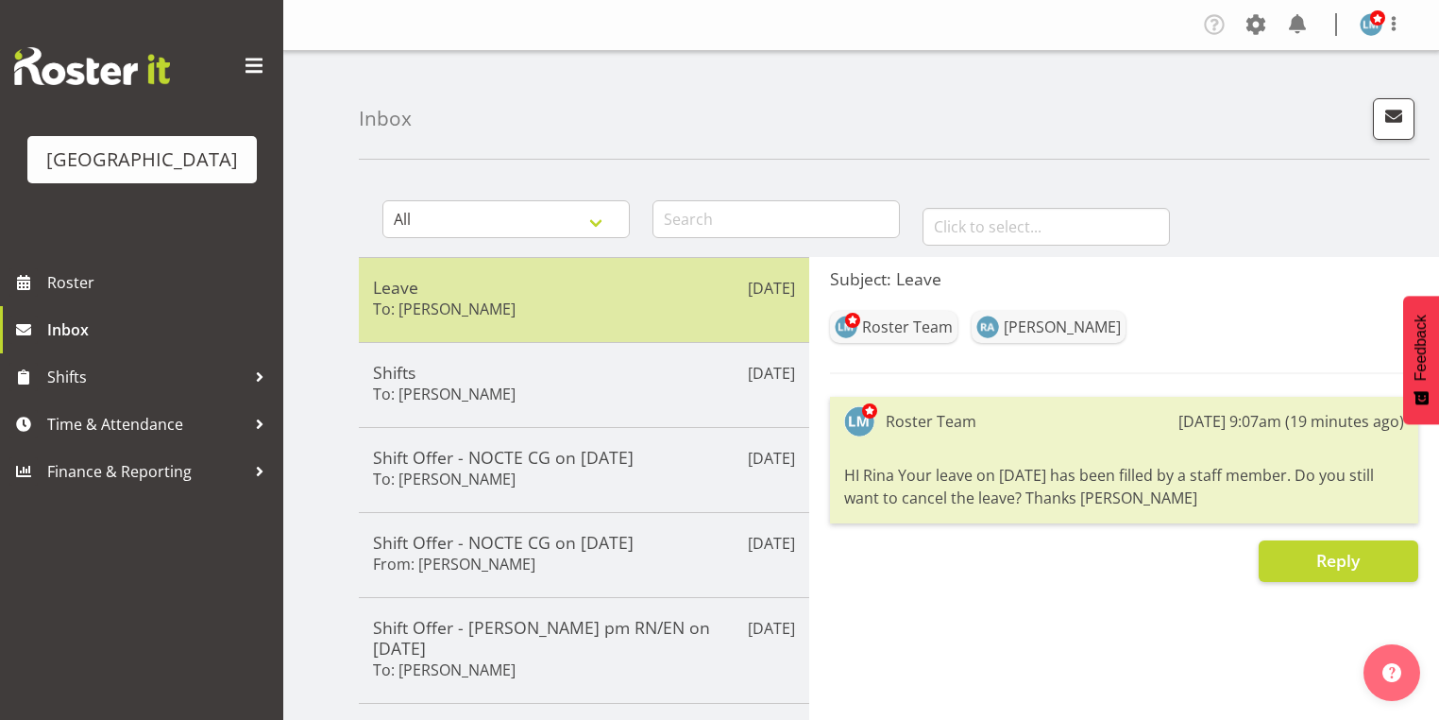
click at [563, 294] on h5 "Leave" at bounding box center [584, 287] width 422 height 21
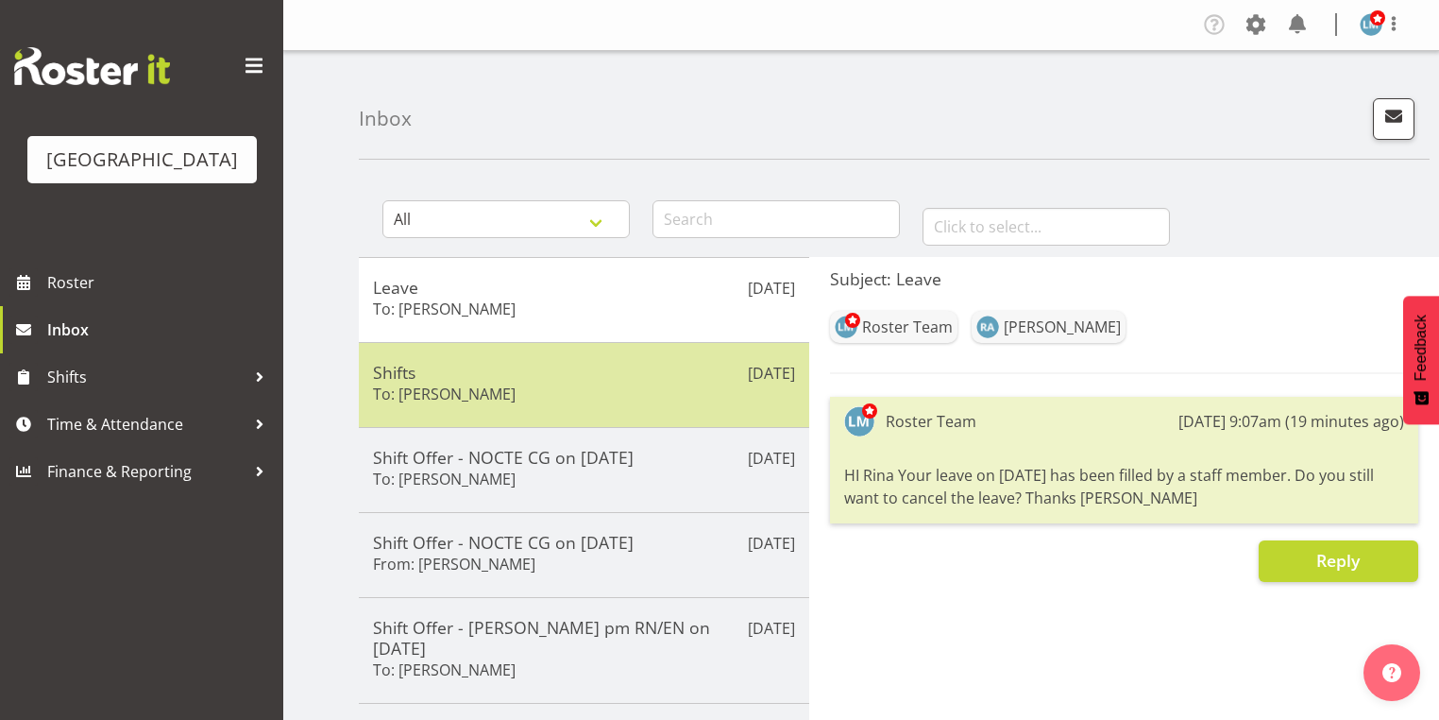
click at [566, 373] on h5 "Shifts" at bounding box center [584, 372] width 422 height 21
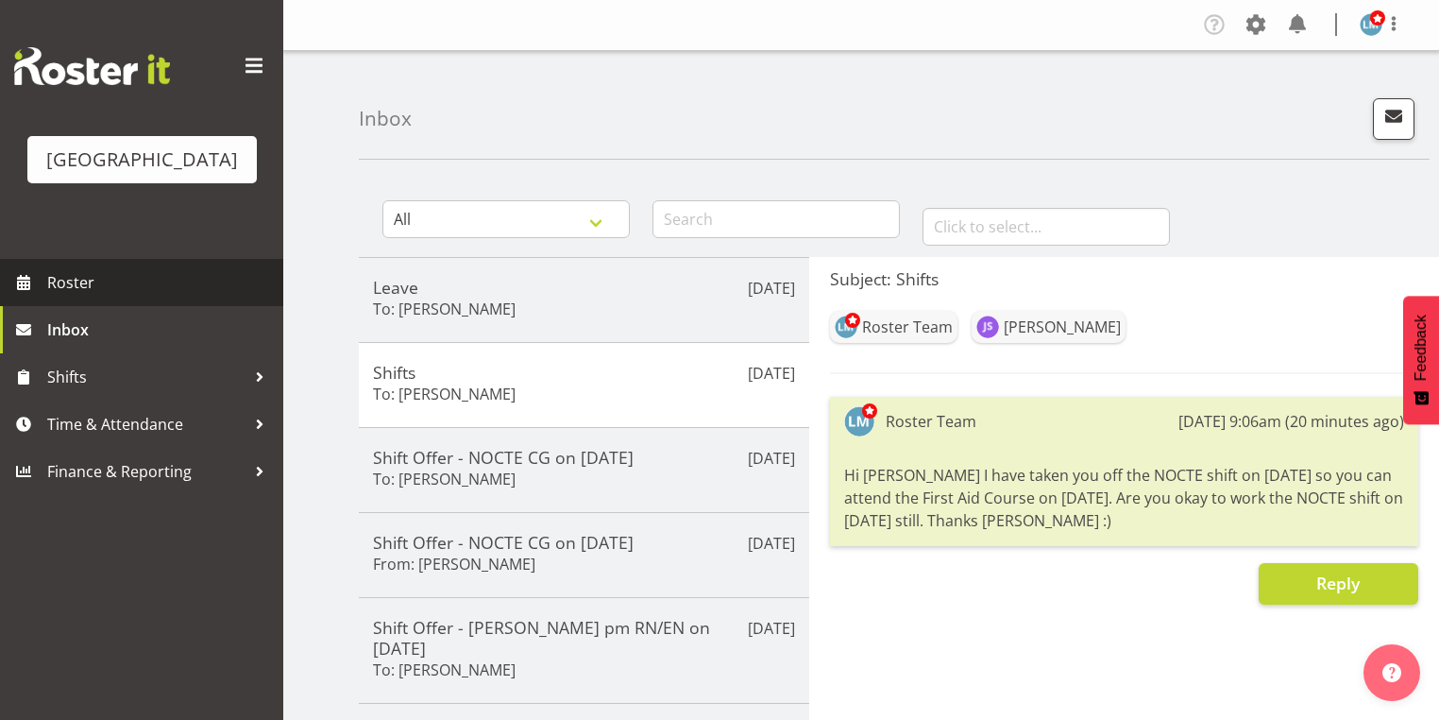
click at [110, 296] on span "Roster" at bounding box center [160, 282] width 227 height 28
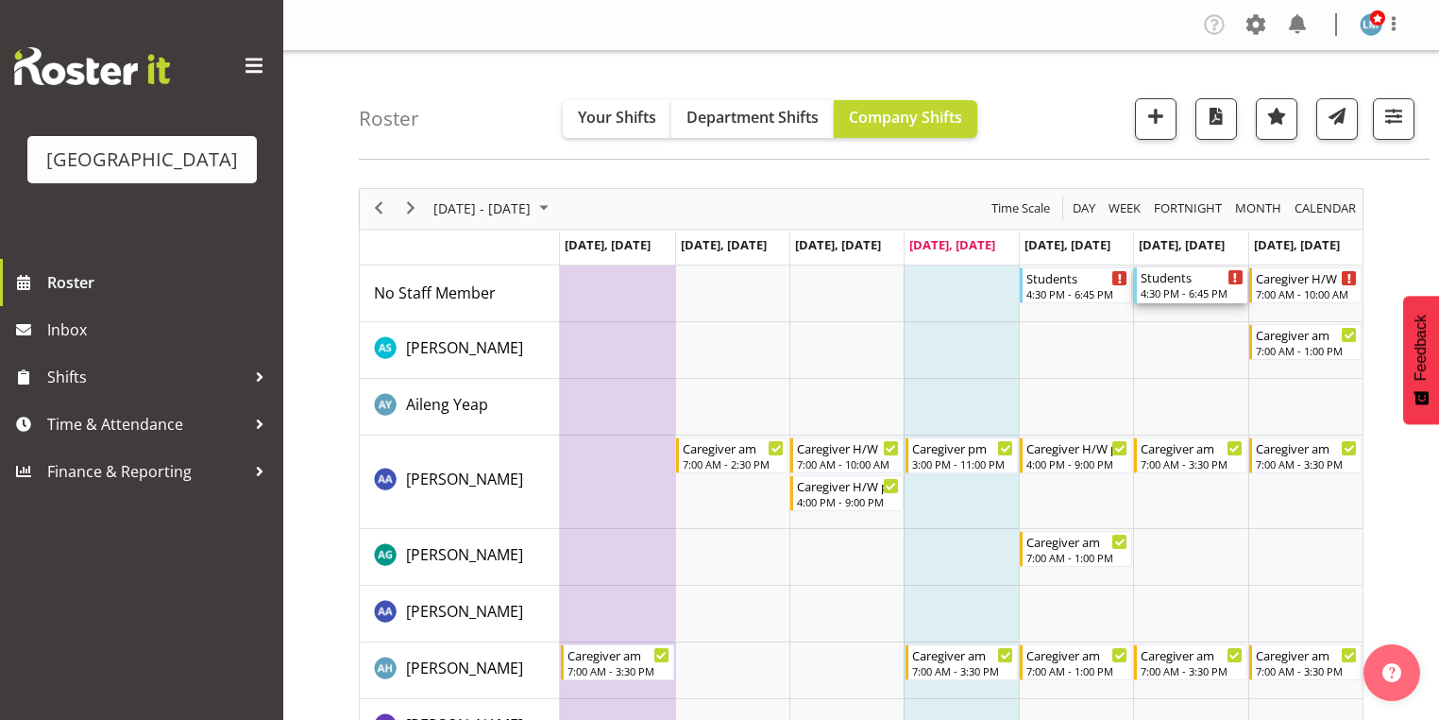
click at [1183, 286] on div "4:30 PM - 6:45 PM" at bounding box center [1192, 292] width 102 height 15
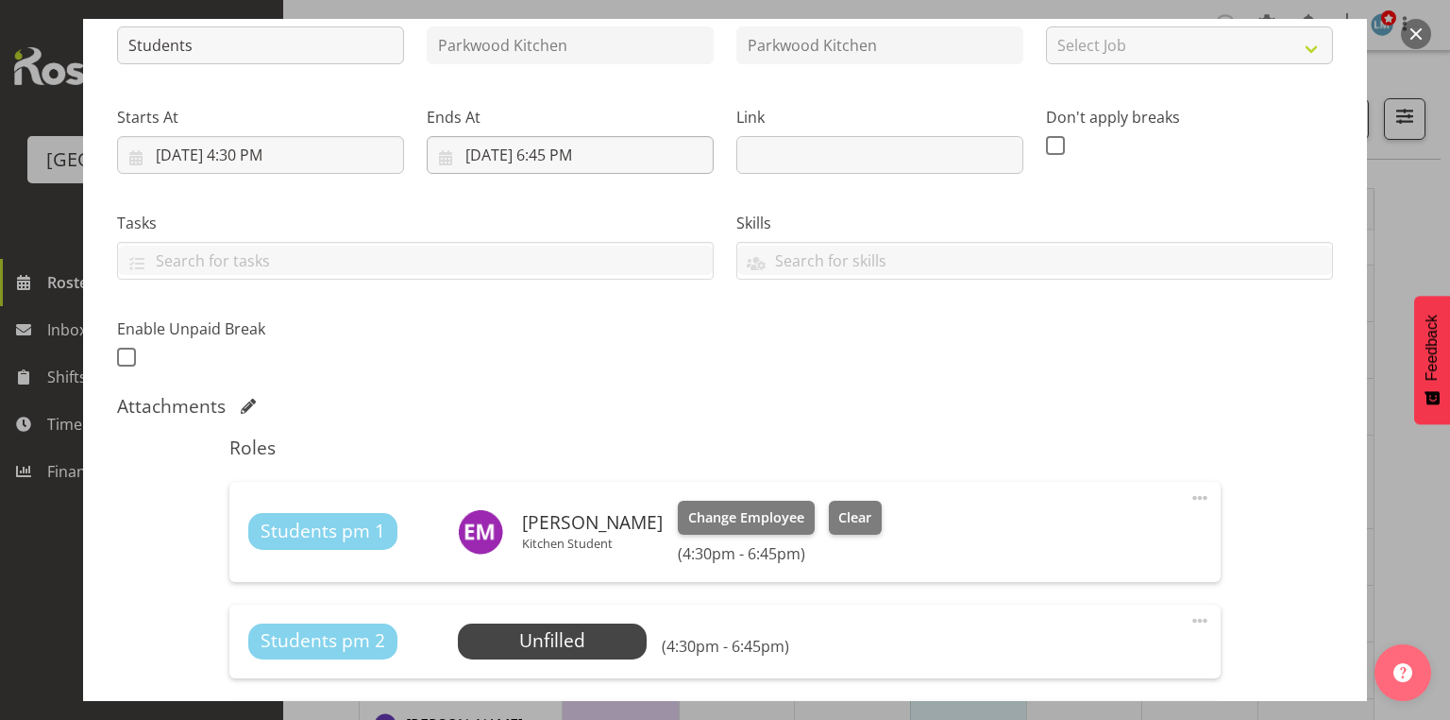
scroll to position [378, 0]
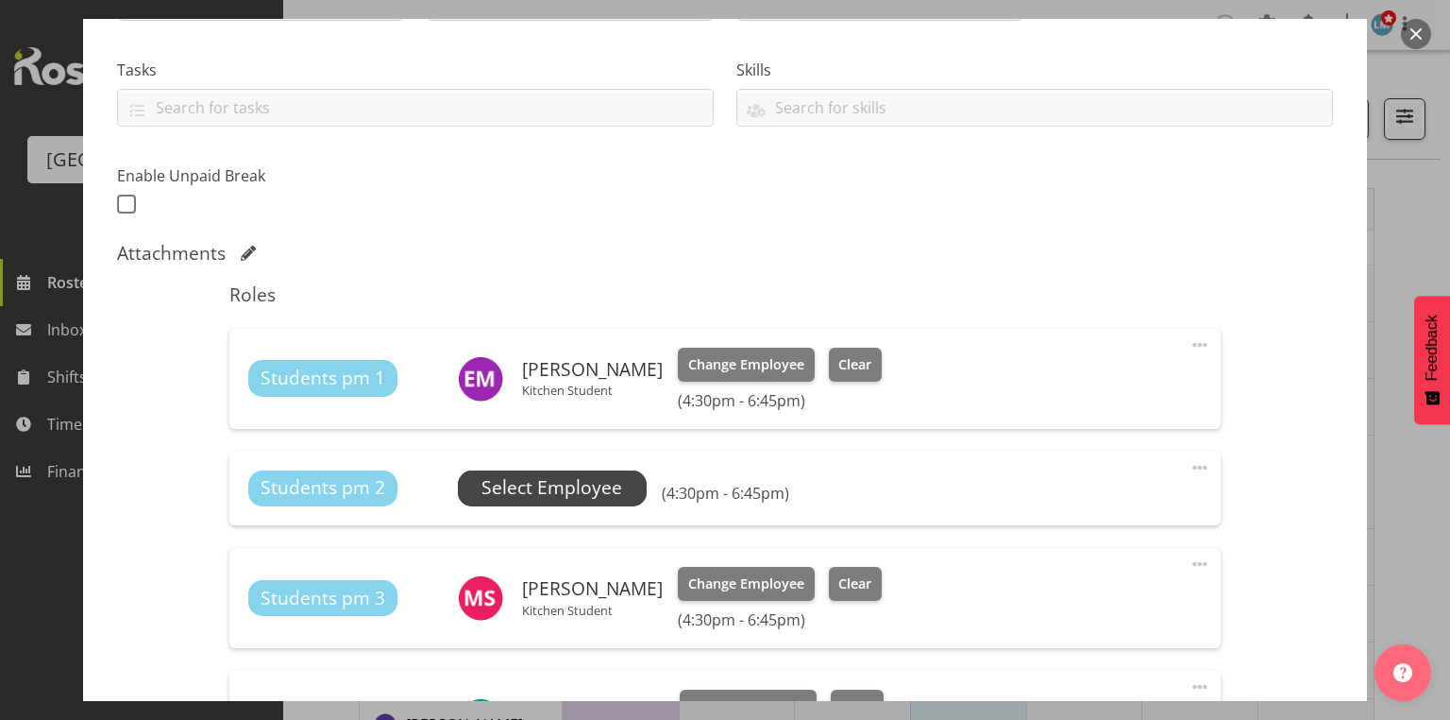
click at [547, 492] on span "Select Employee" at bounding box center [552, 487] width 141 height 27
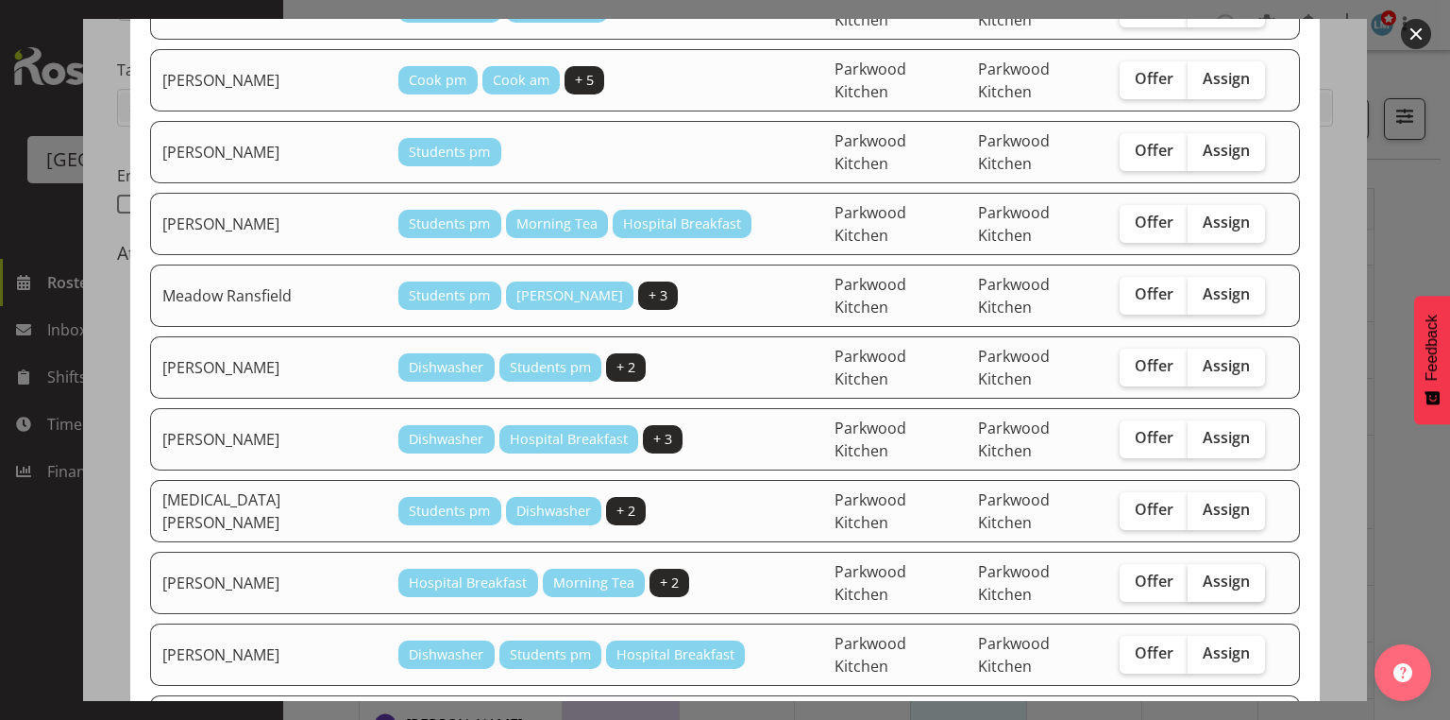
click at [1217, 571] on span "Assign" at bounding box center [1226, 580] width 47 height 19
click at [1200, 575] on input "Assign" at bounding box center [1194, 581] width 12 height 12
checkbox input "true"
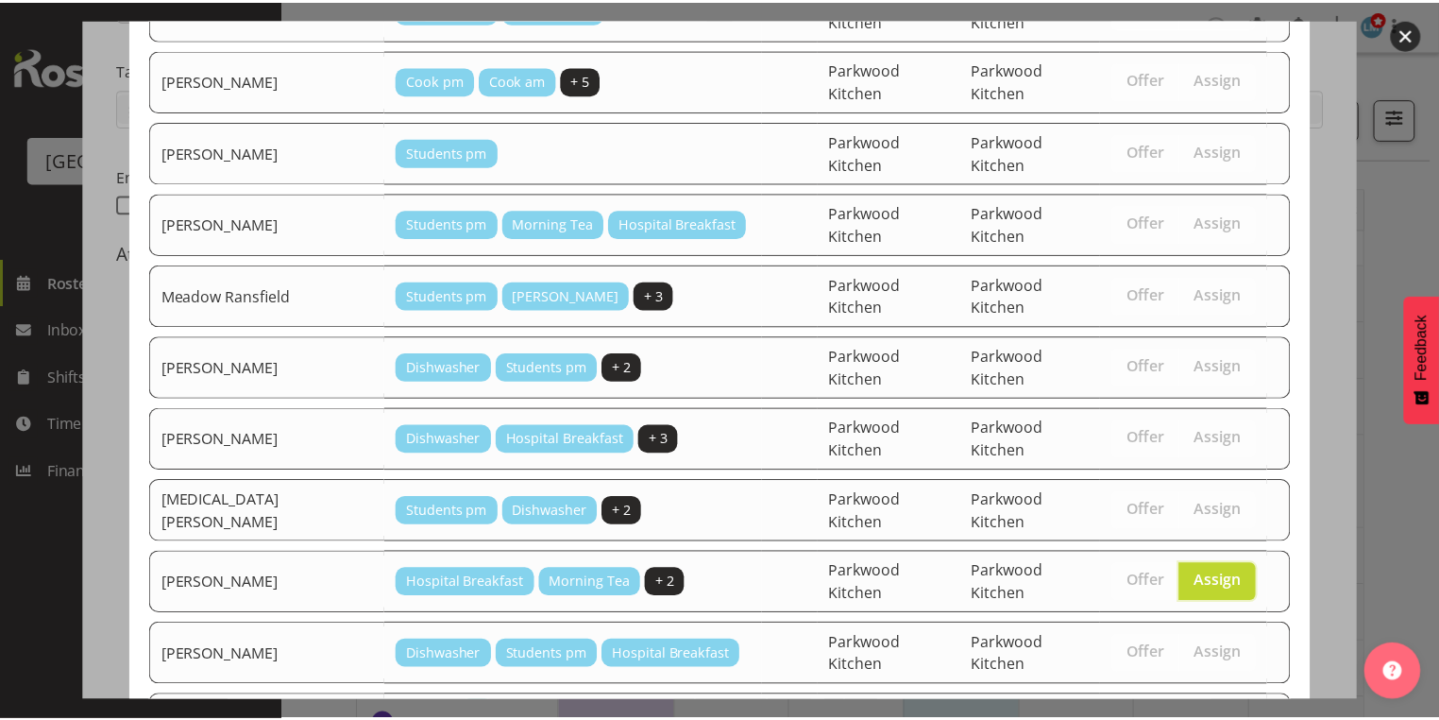
scroll to position [506, 0]
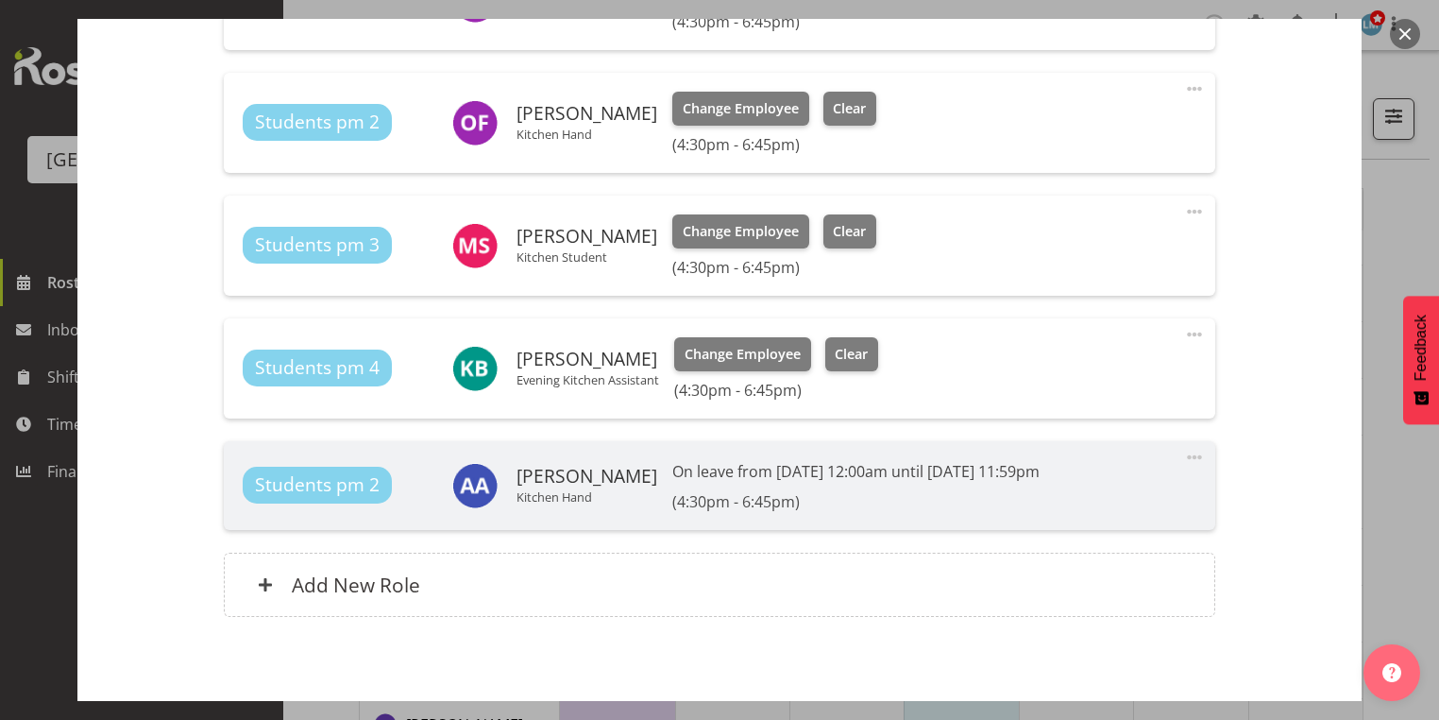
scroll to position [839, 0]
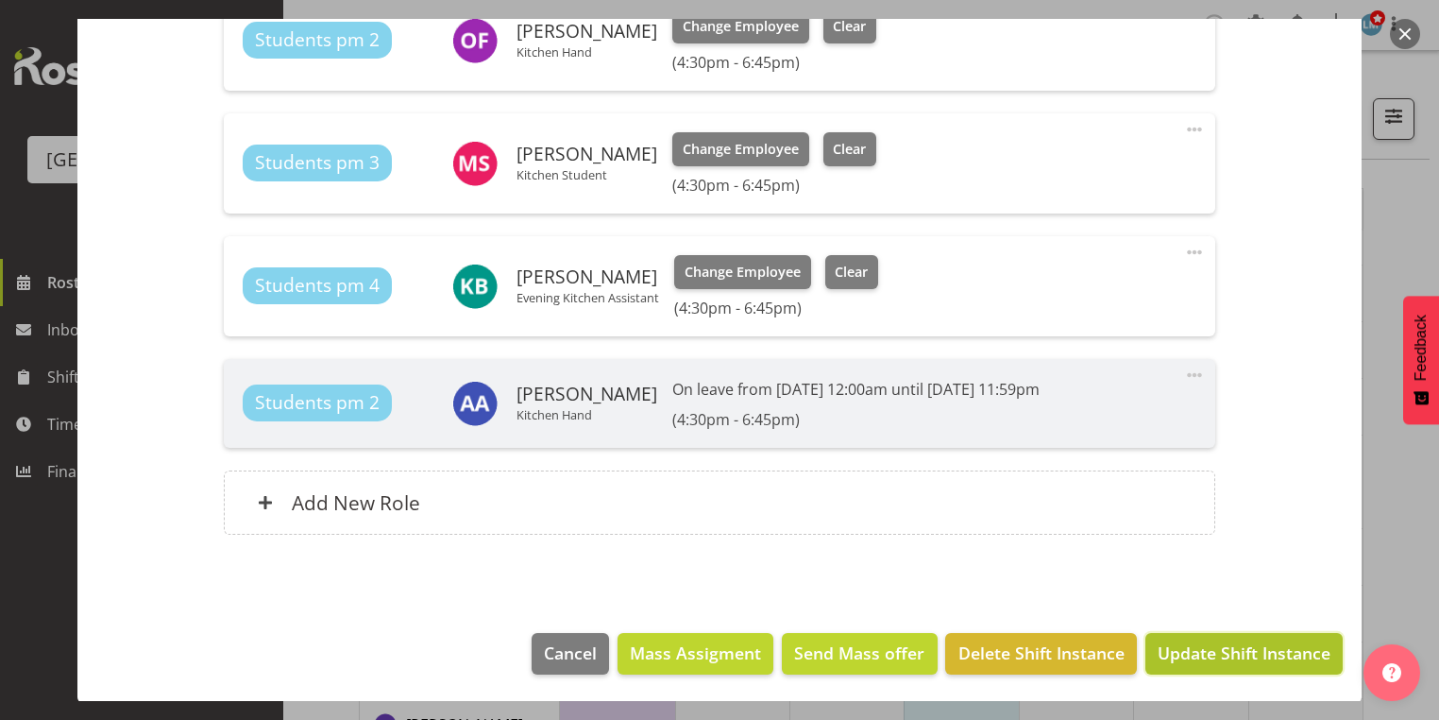
click at [1211, 652] on span "Update Shift Instance" at bounding box center [1244, 652] width 173 height 25
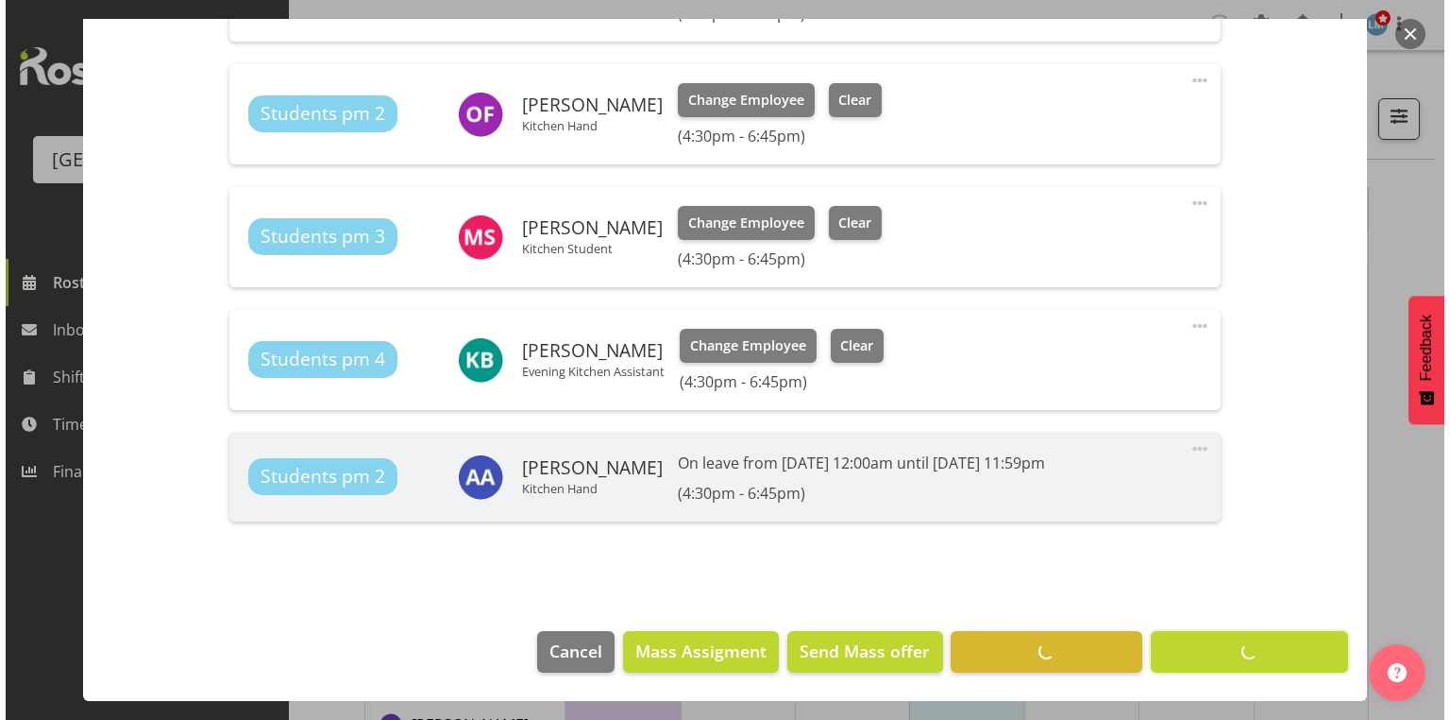
scroll to position [763, 0]
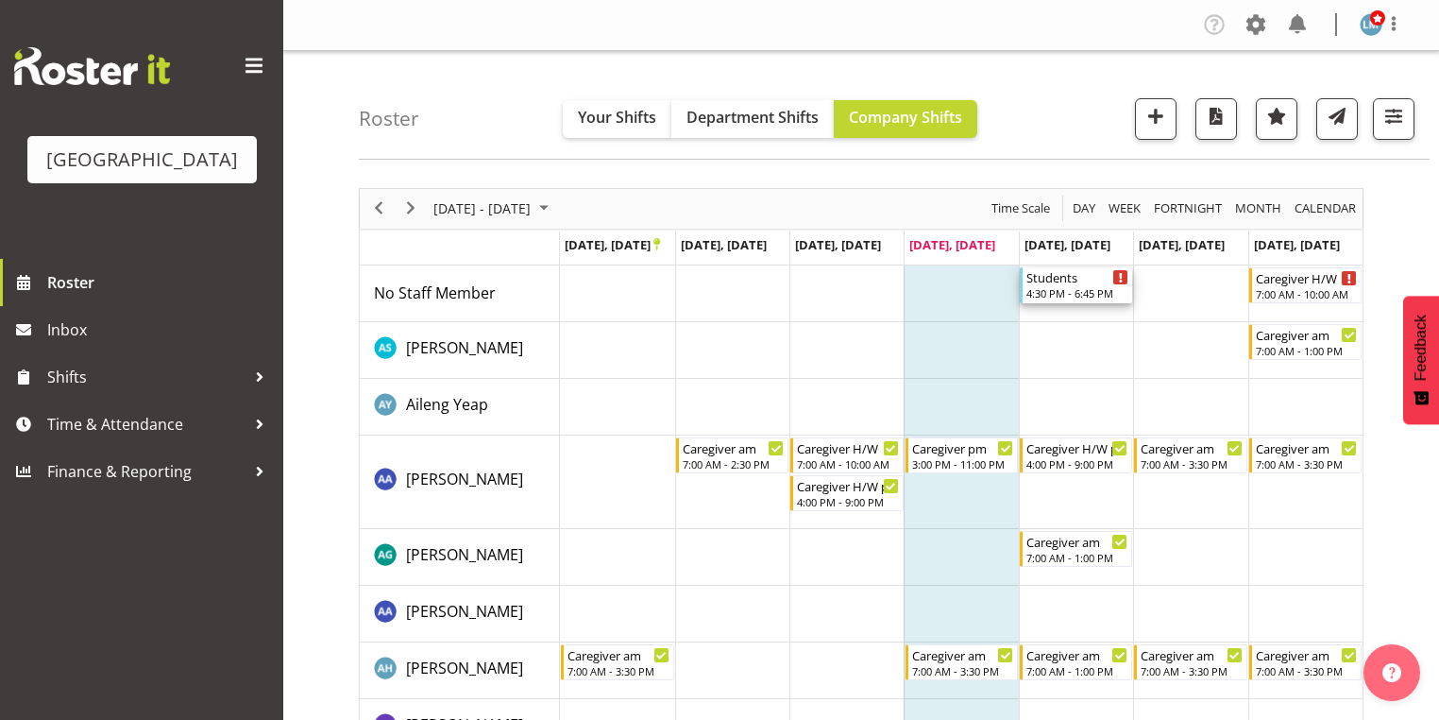
click at [1054, 285] on div "Students 4:30 PM - 6:45 PM" at bounding box center [1077, 285] width 102 height 36
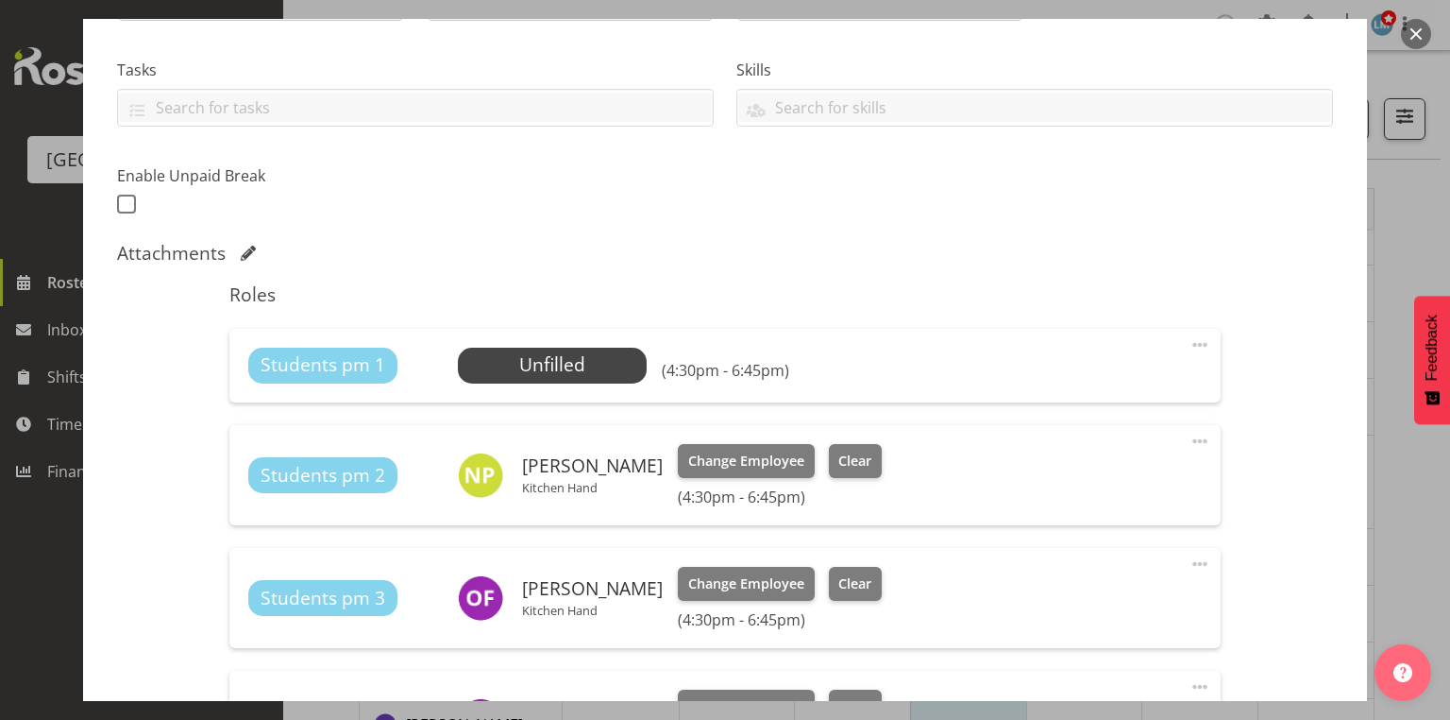
scroll to position [680, 0]
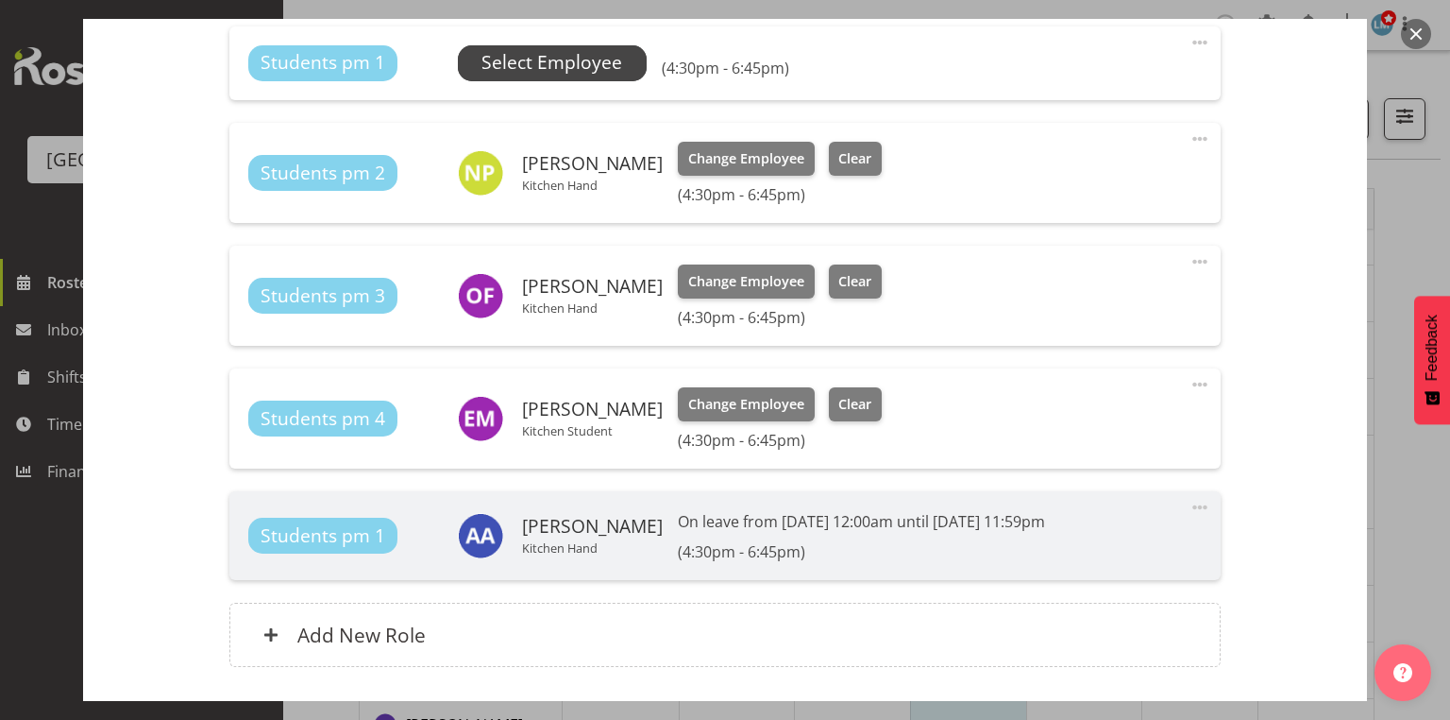
click at [567, 55] on span "Select Employee" at bounding box center [552, 62] width 141 height 27
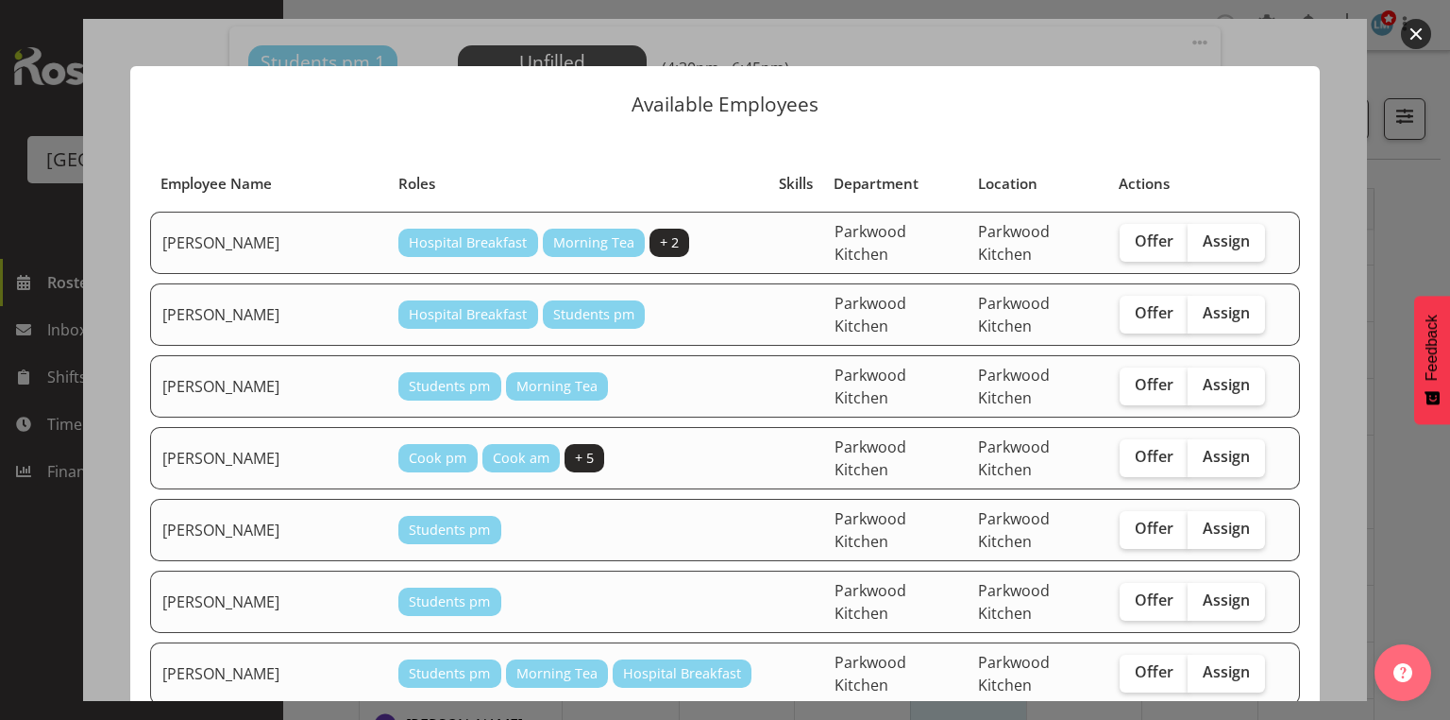
scroll to position [227, 0]
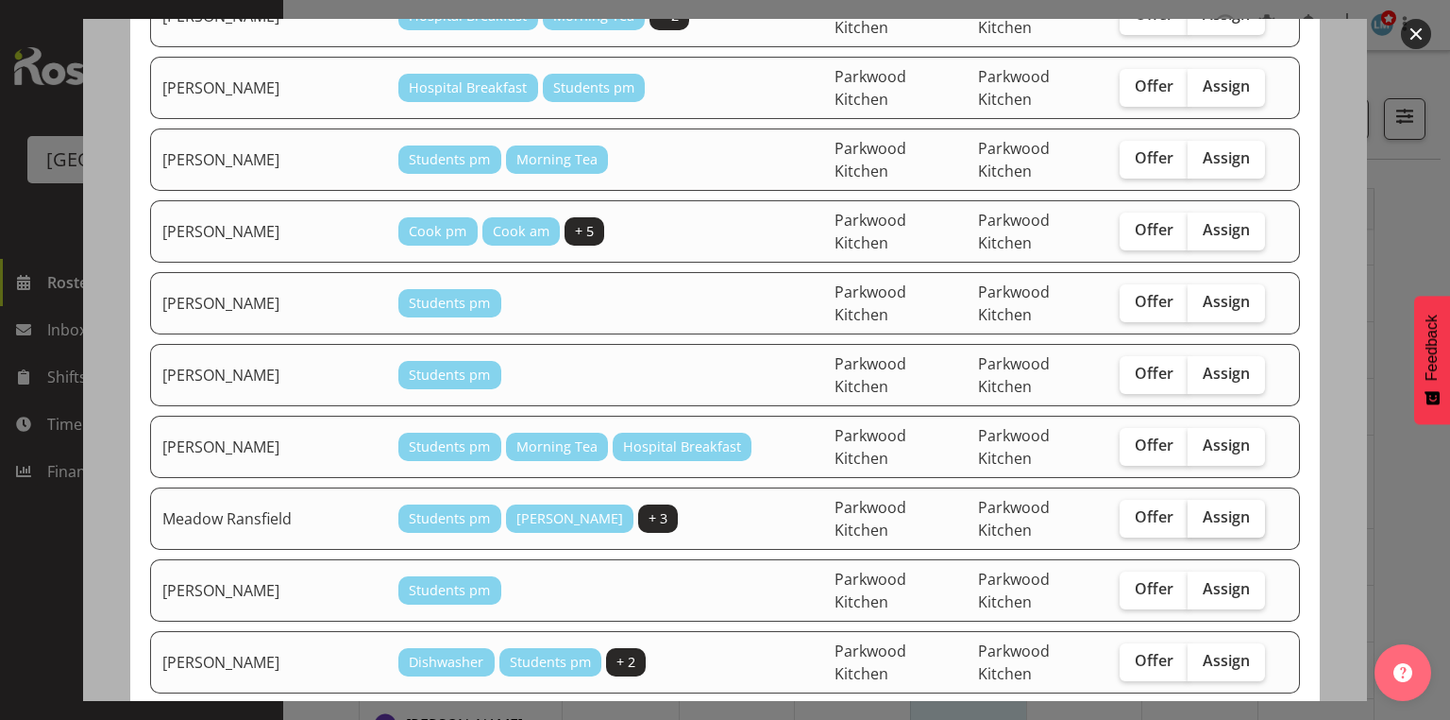
click at [1203, 507] on span "Assign" at bounding box center [1226, 516] width 47 height 19
click at [1196, 511] on input "Assign" at bounding box center [1194, 517] width 12 height 12
checkbox input "true"
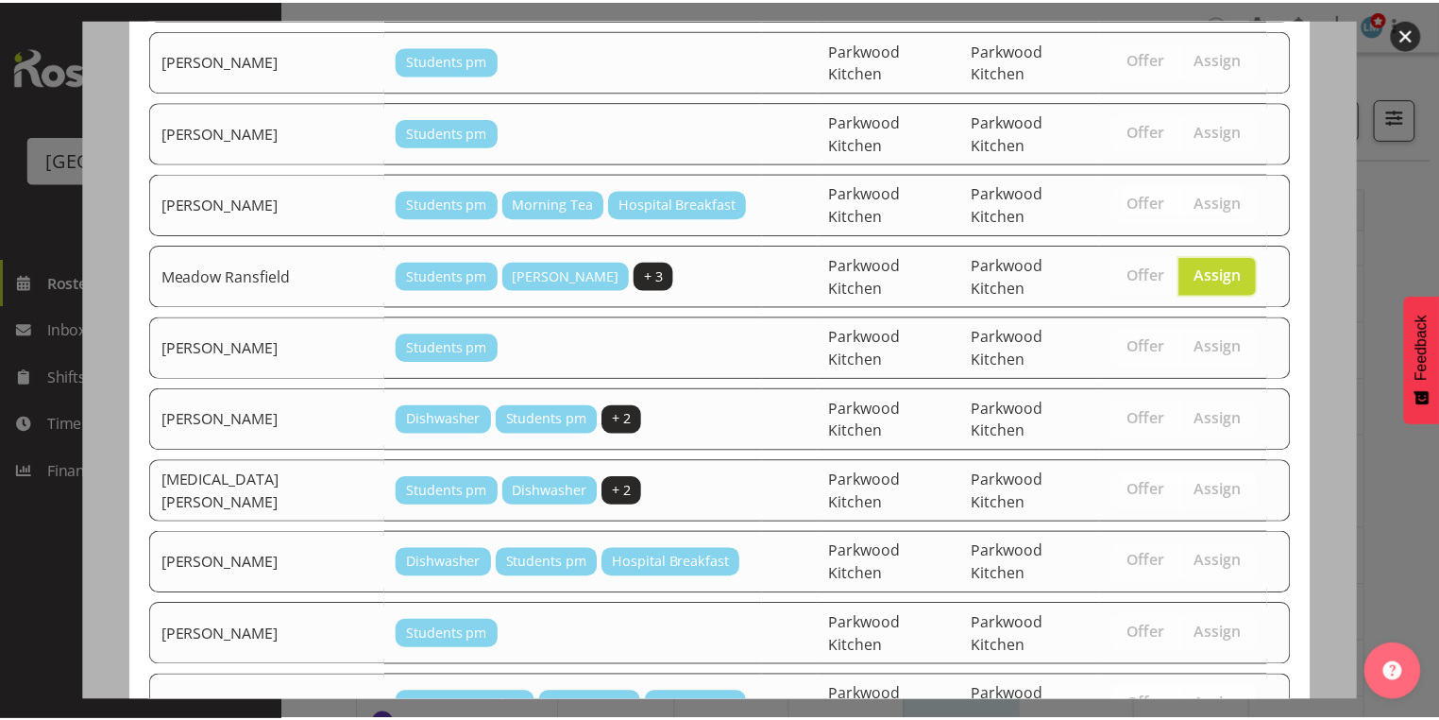
scroll to position [506, 0]
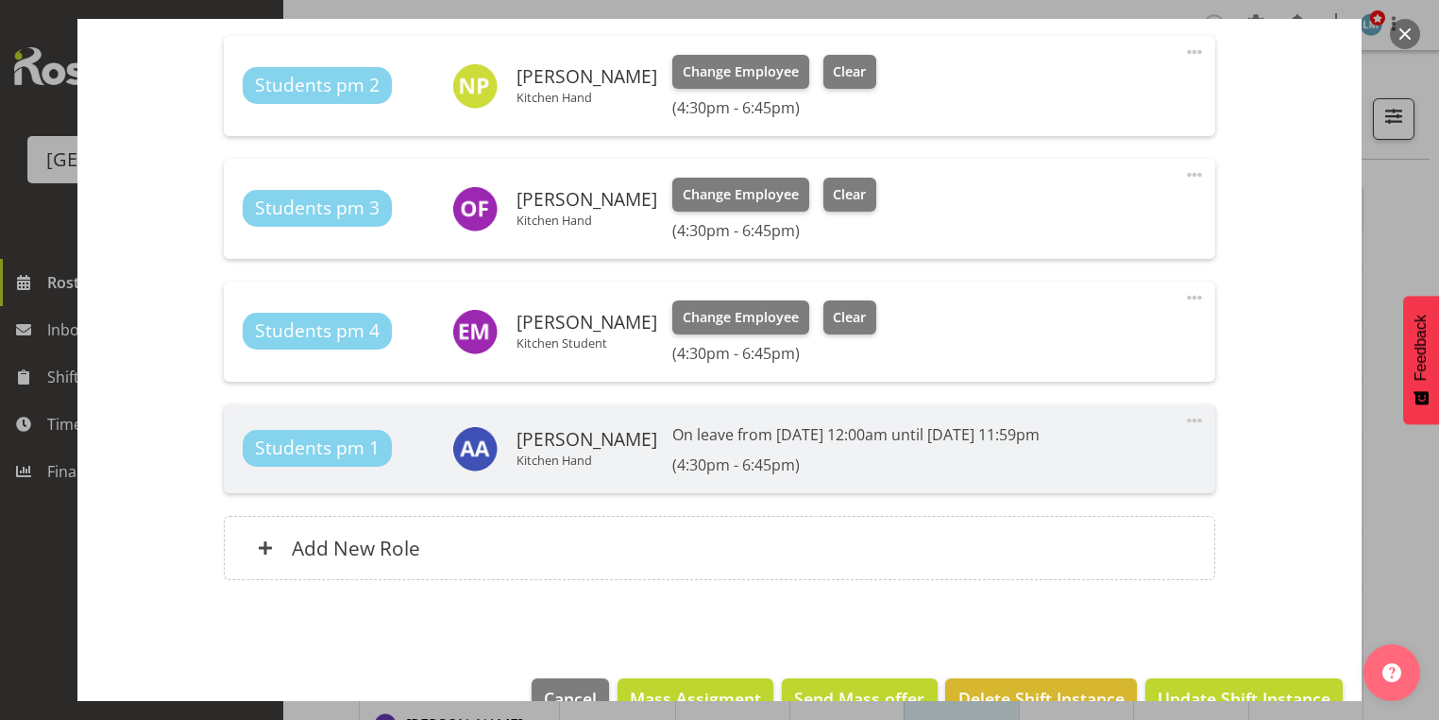
scroll to position [839, 0]
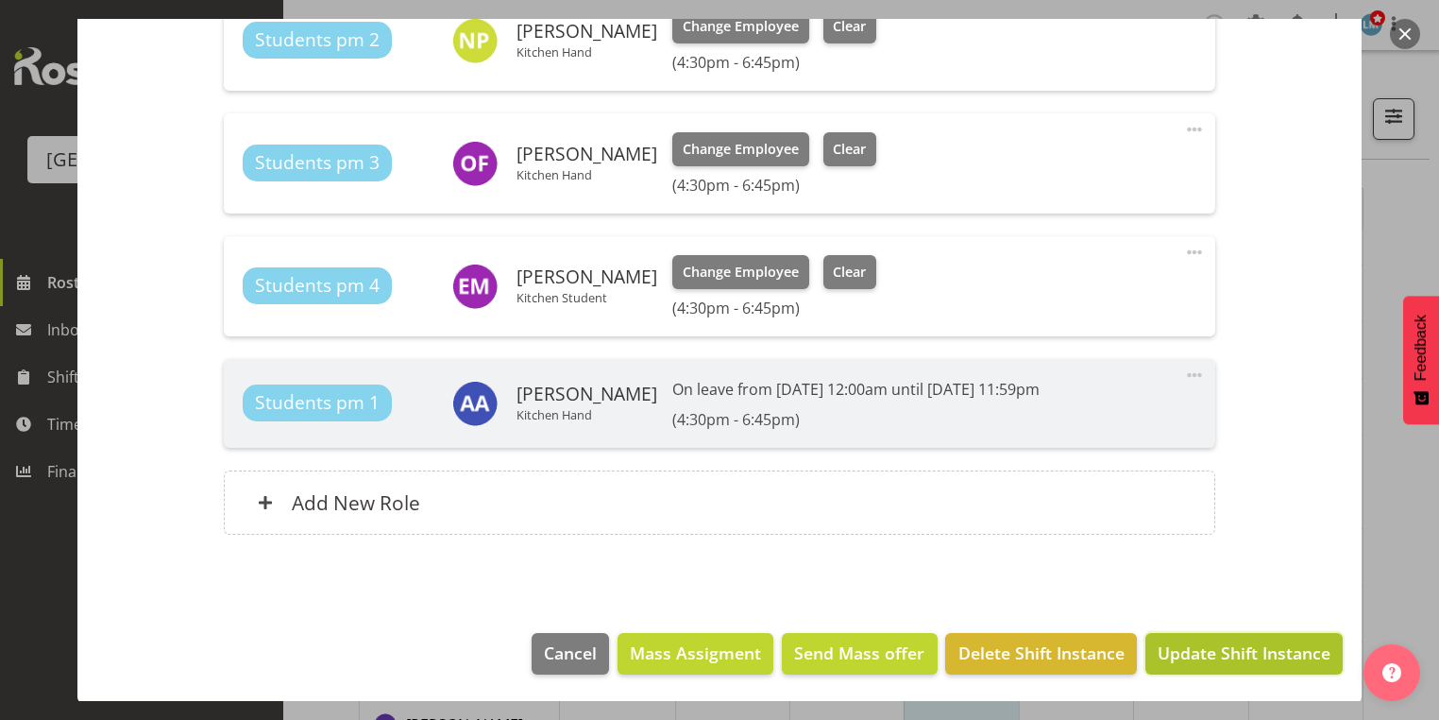
click at [1165, 649] on span "Update Shift Instance" at bounding box center [1244, 652] width 173 height 25
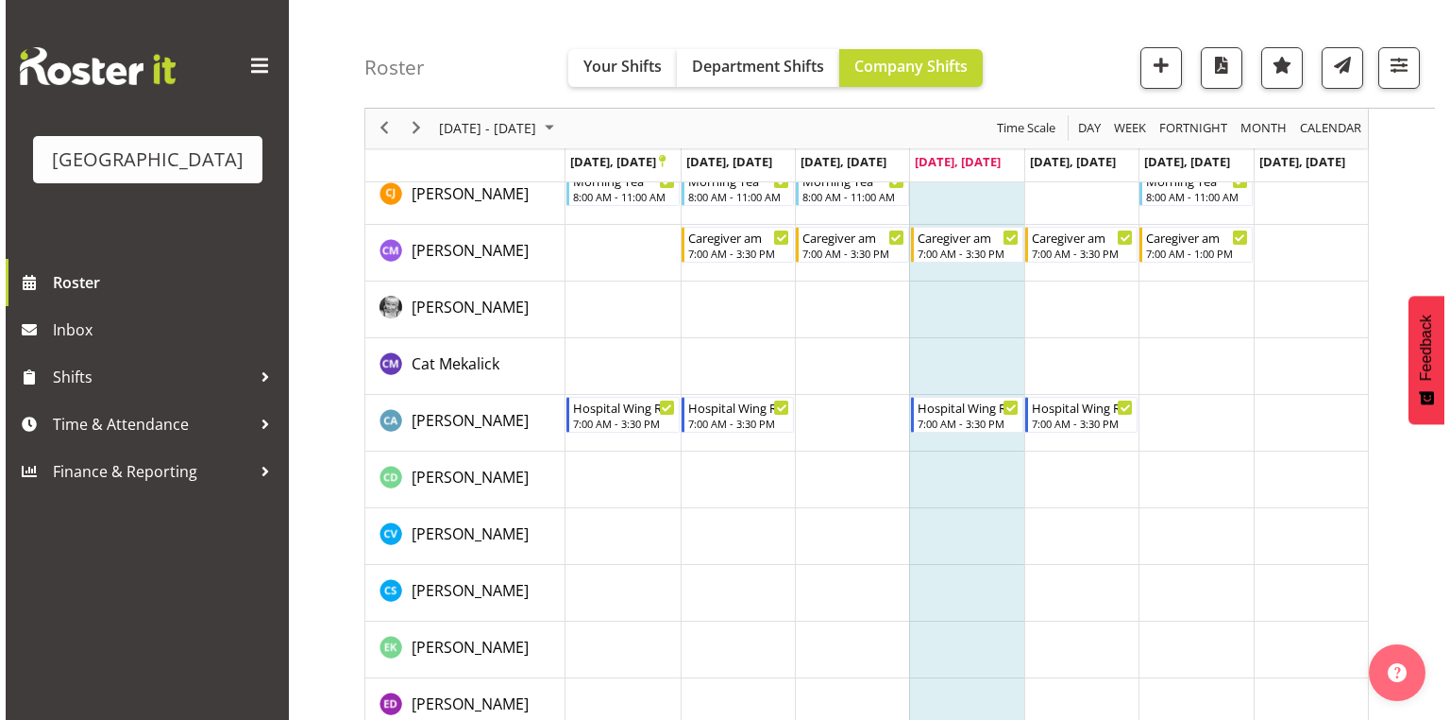
scroll to position [1435, 0]
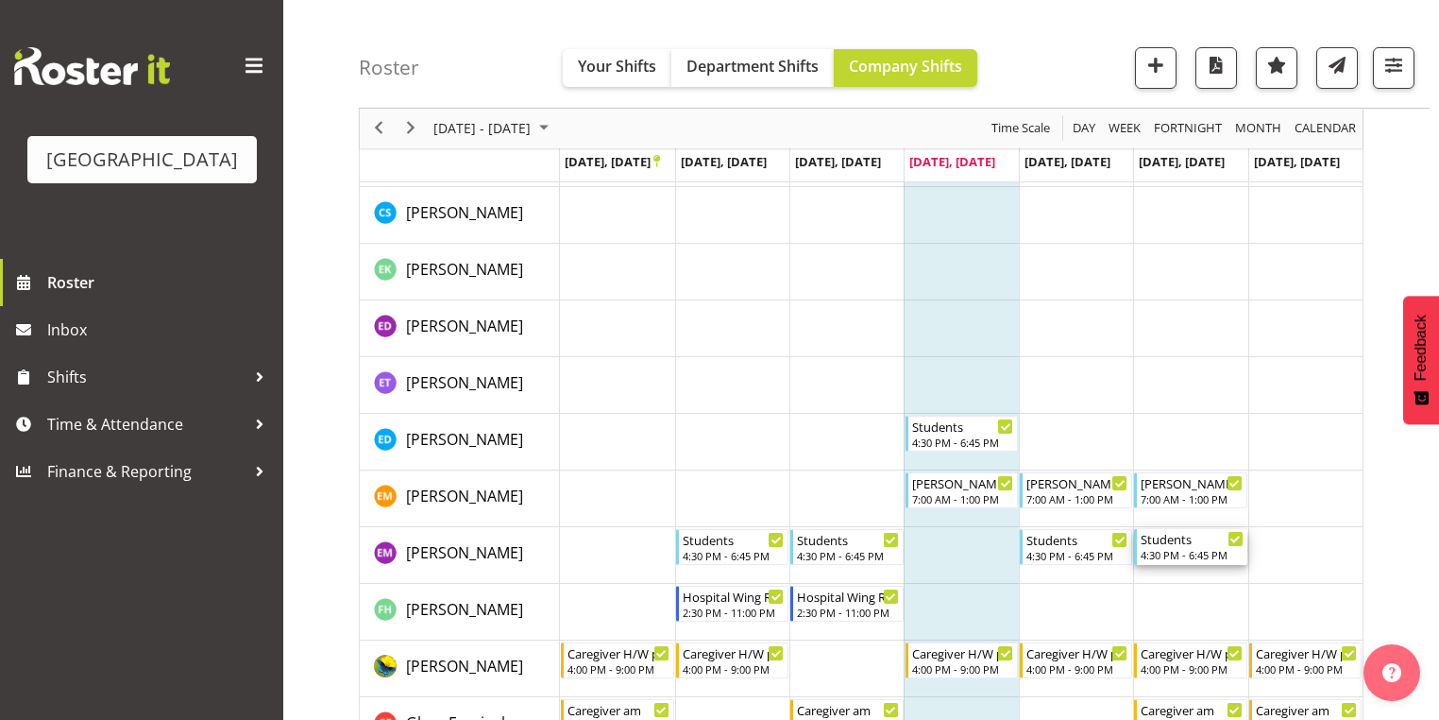
click at [1187, 549] on div "4:30 PM - 6:45 PM" at bounding box center [1192, 554] width 102 height 15
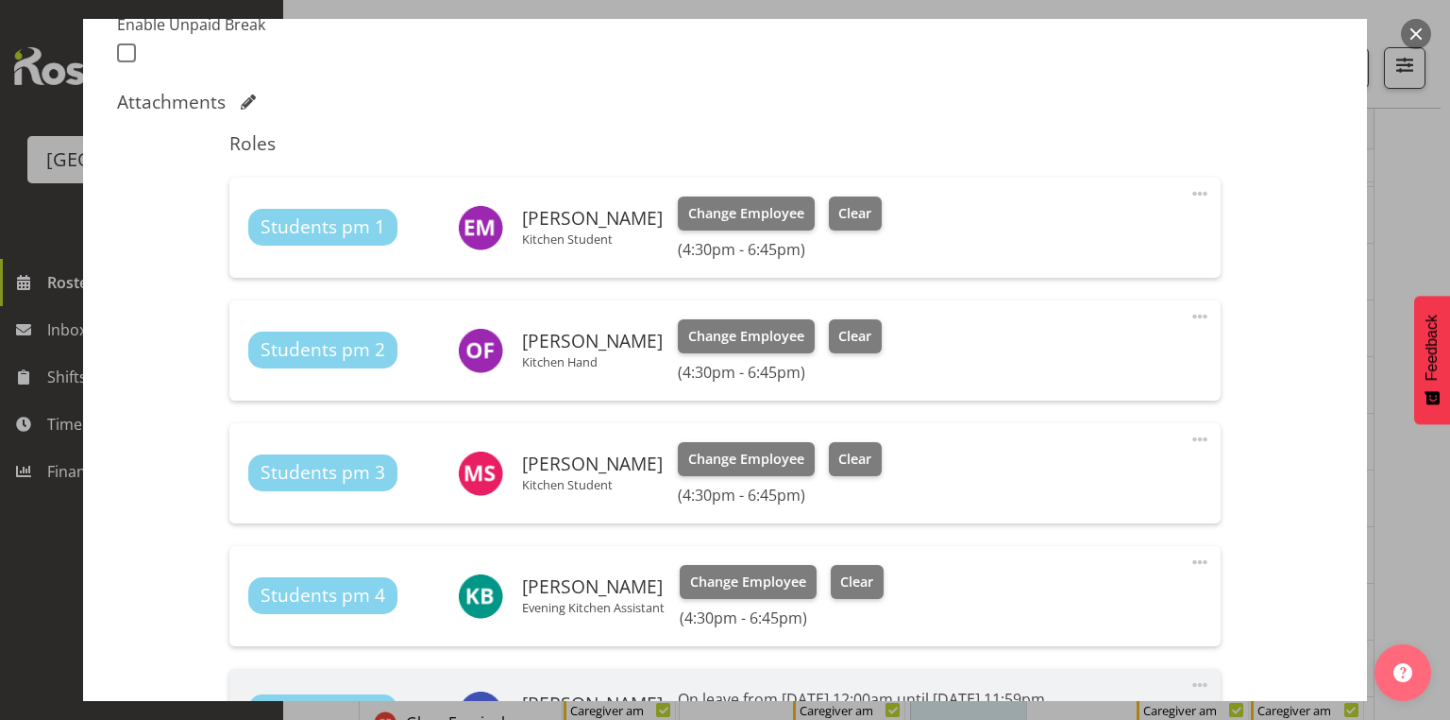
scroll to position [680, 0]
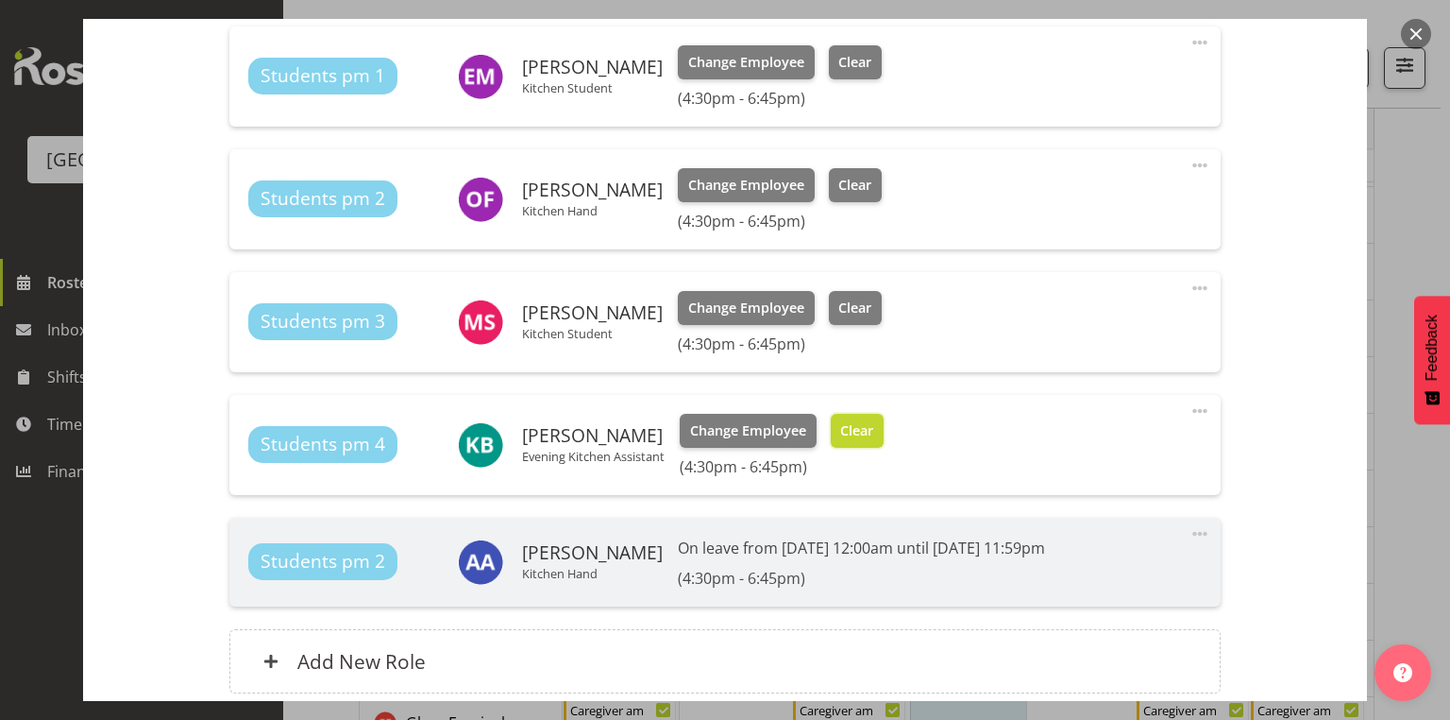
click at [856, 424] on span "Clear" at bounding box center [856, 430] width 33 height 21
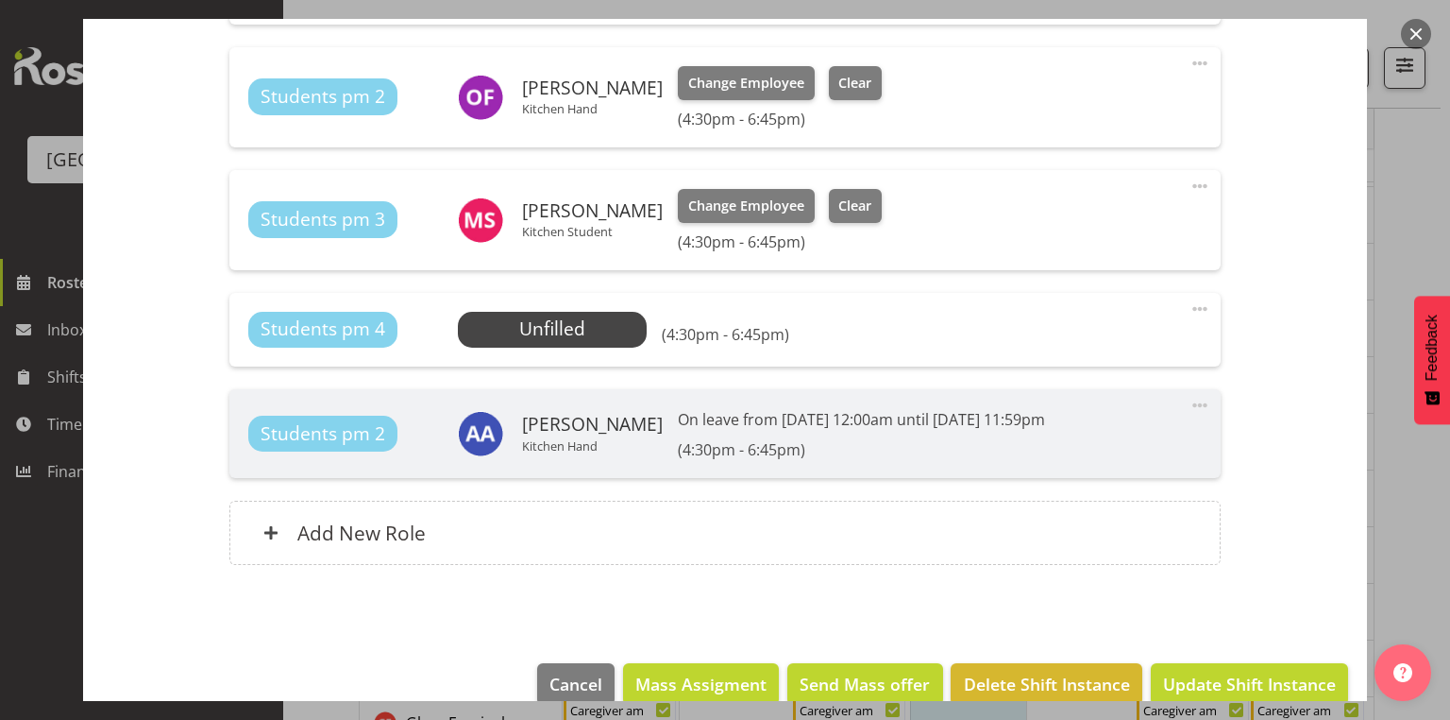
scroll to position [812, 0]
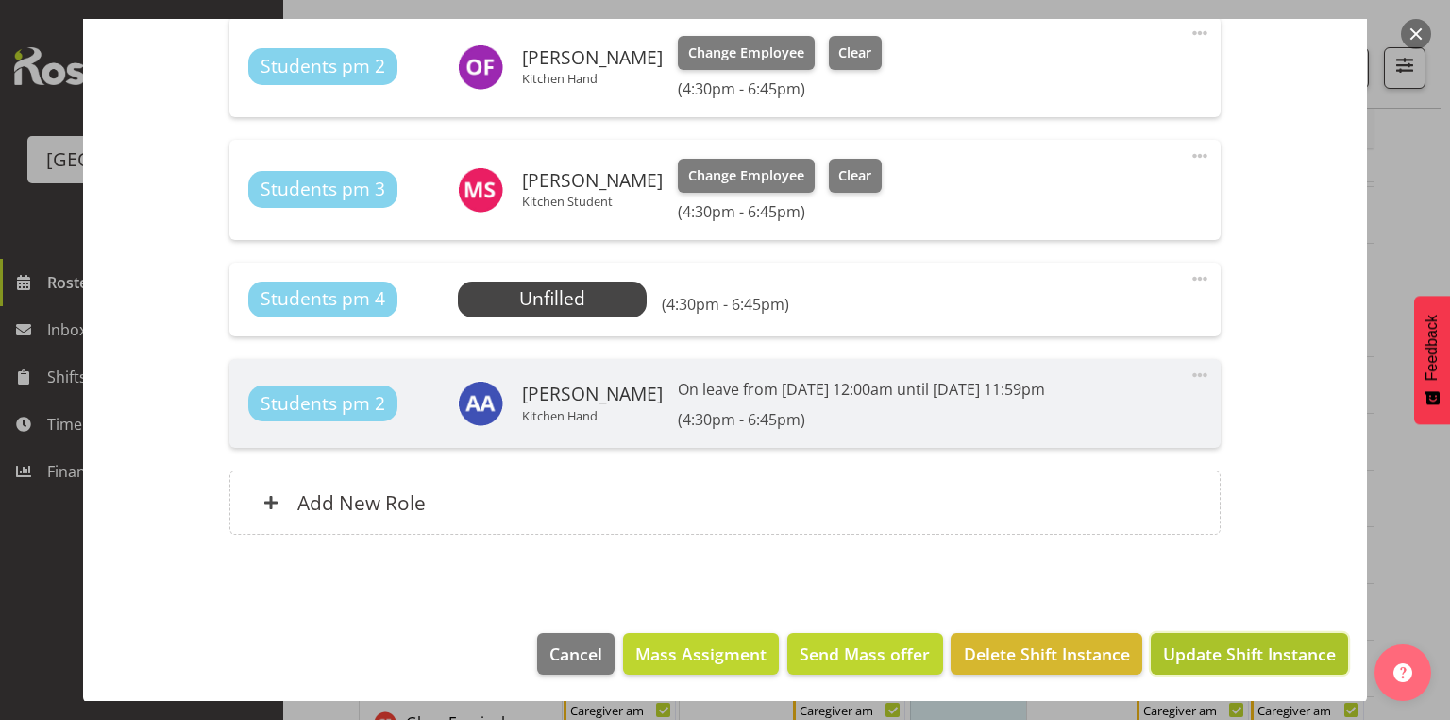
click at [1214, 651] on span "Update Shift Instance" at bounding box center [1249, 653] width 173 height 25
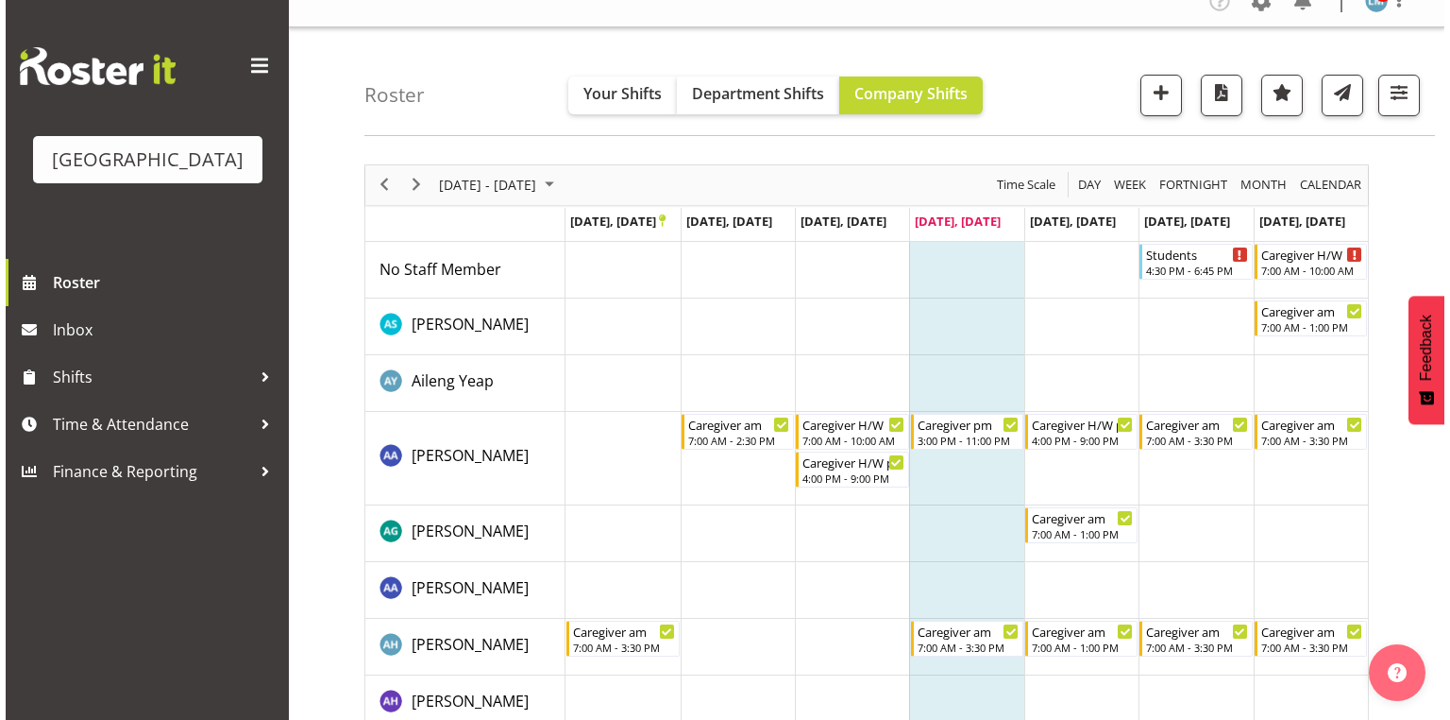
scroll to position [0, 0]
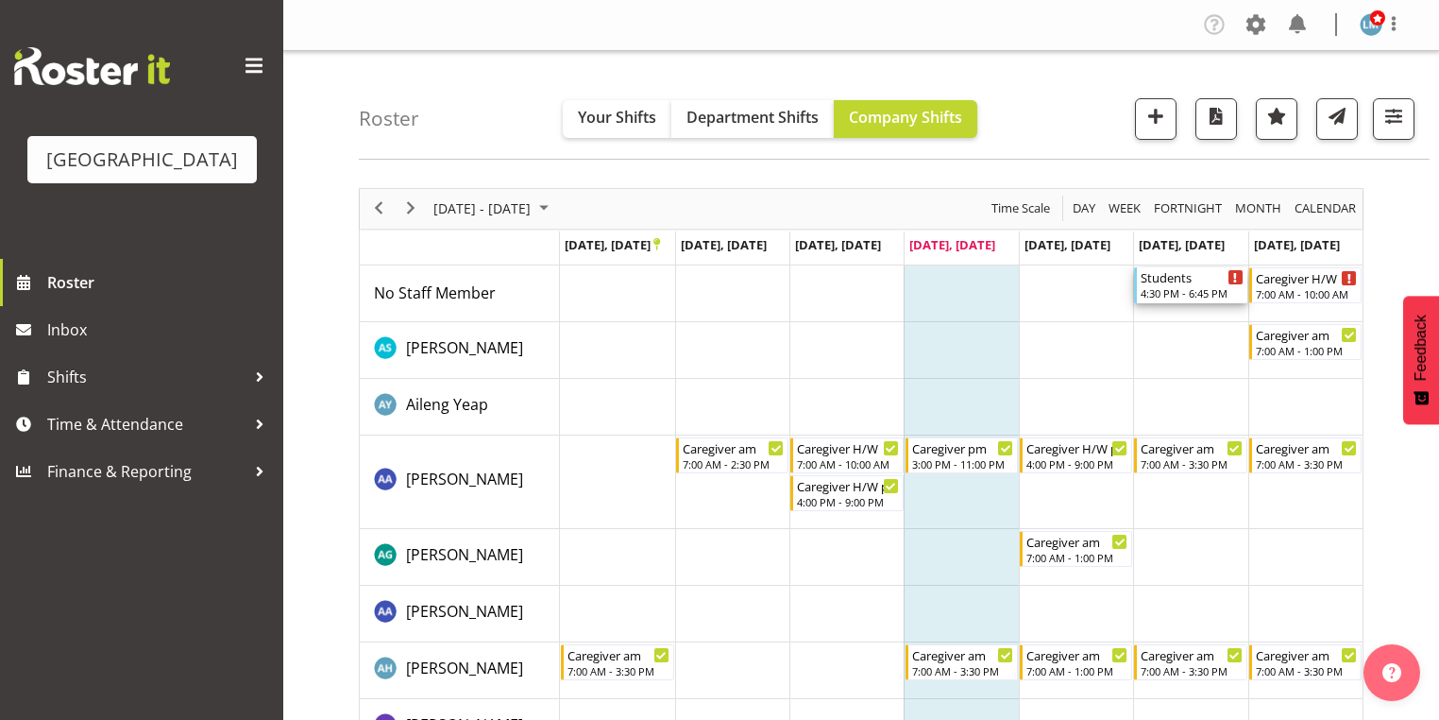
click at [1177, 275] on div "Students" at bounding box center [1192, 276] width 102 height 19
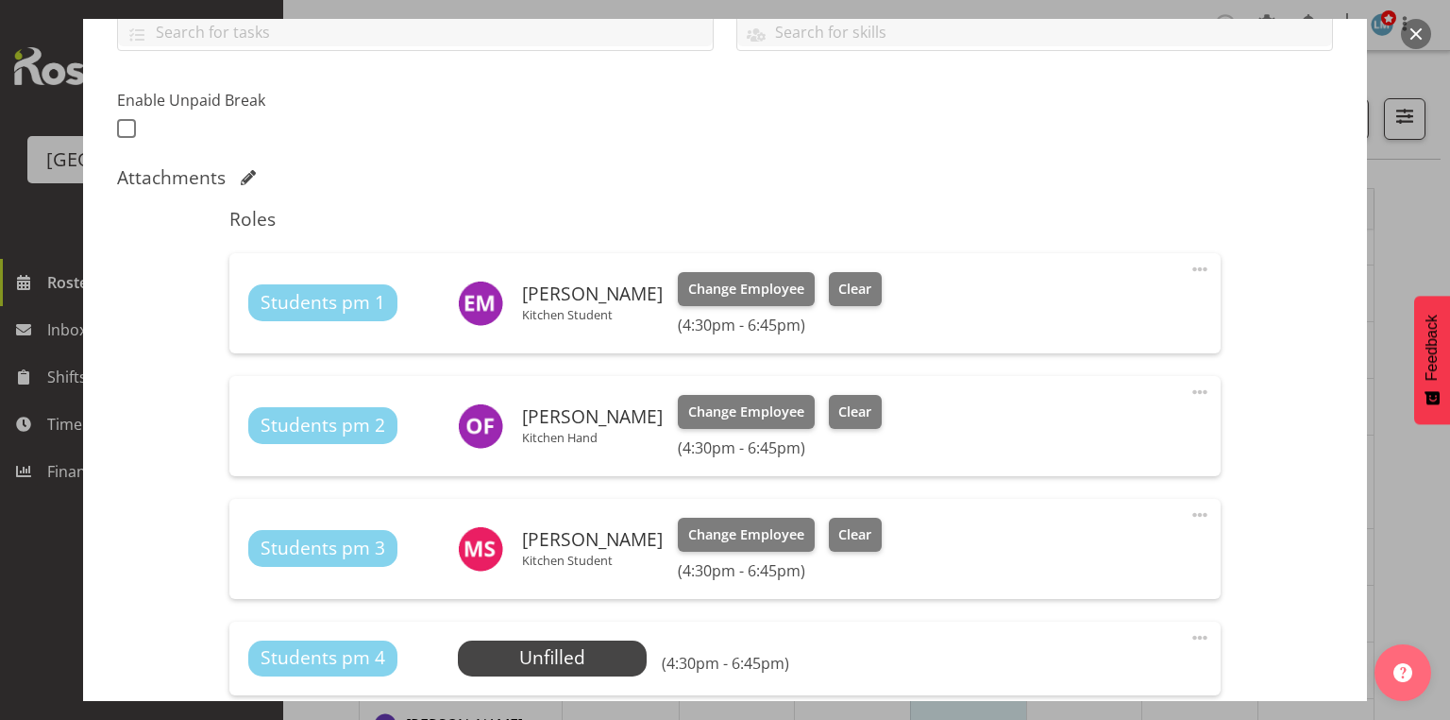
scroll to position [604, 0]
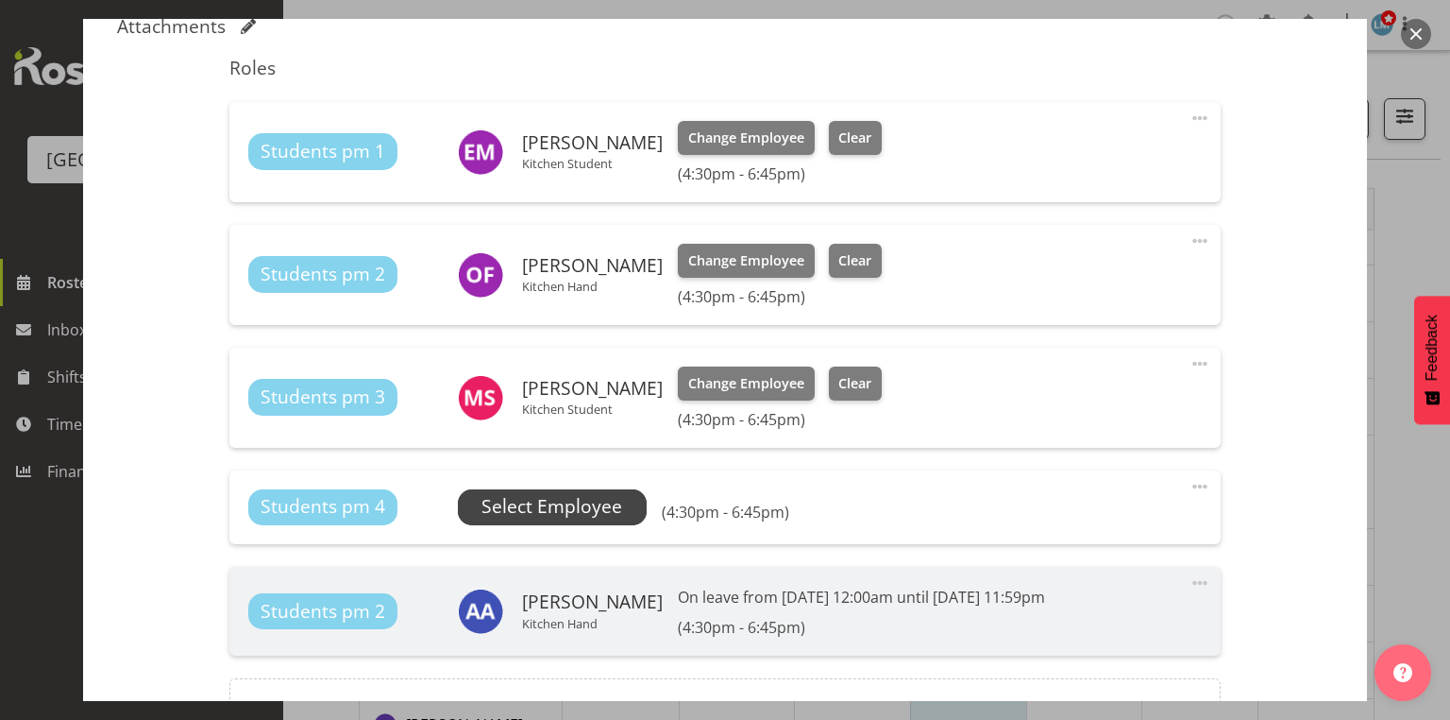
click at [611, 508] on span "Select Employee" at bounding box center [552, 506] width 141 height 27
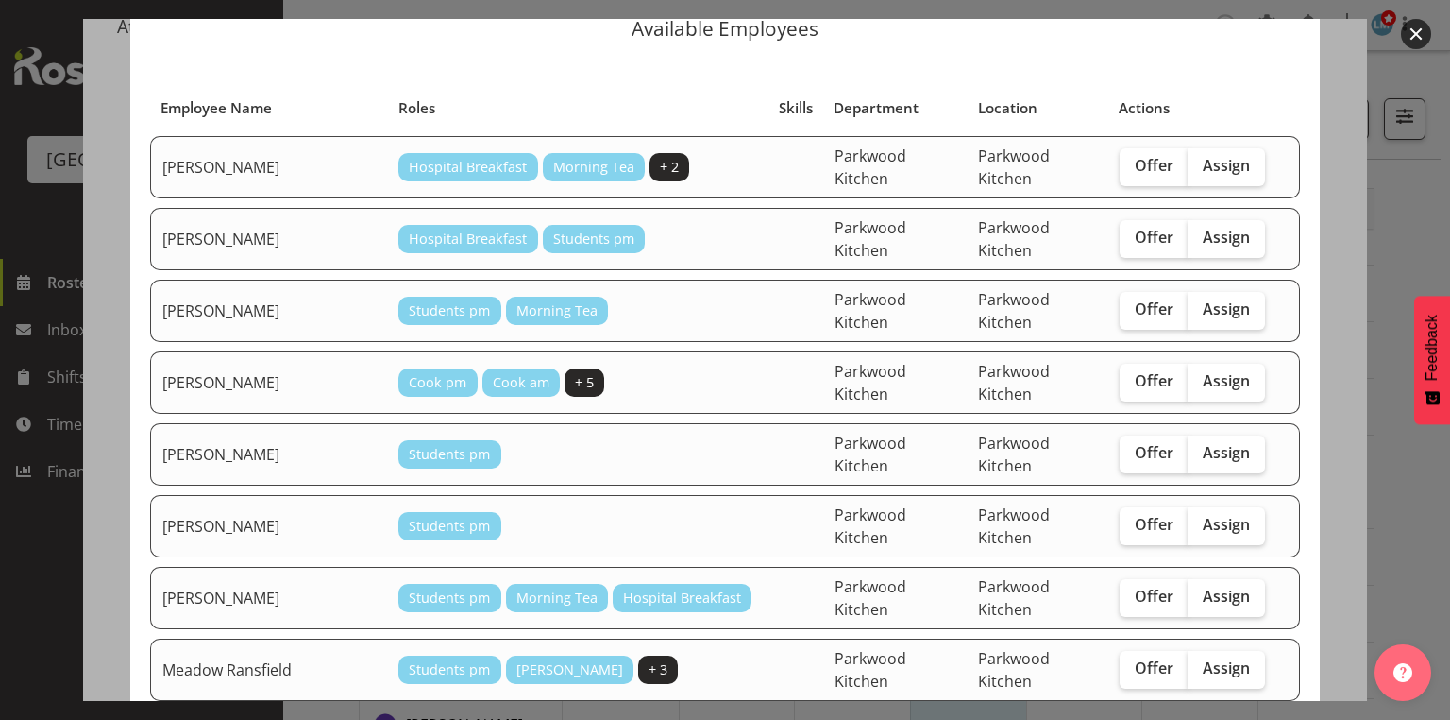
scroll to position [302, 0]
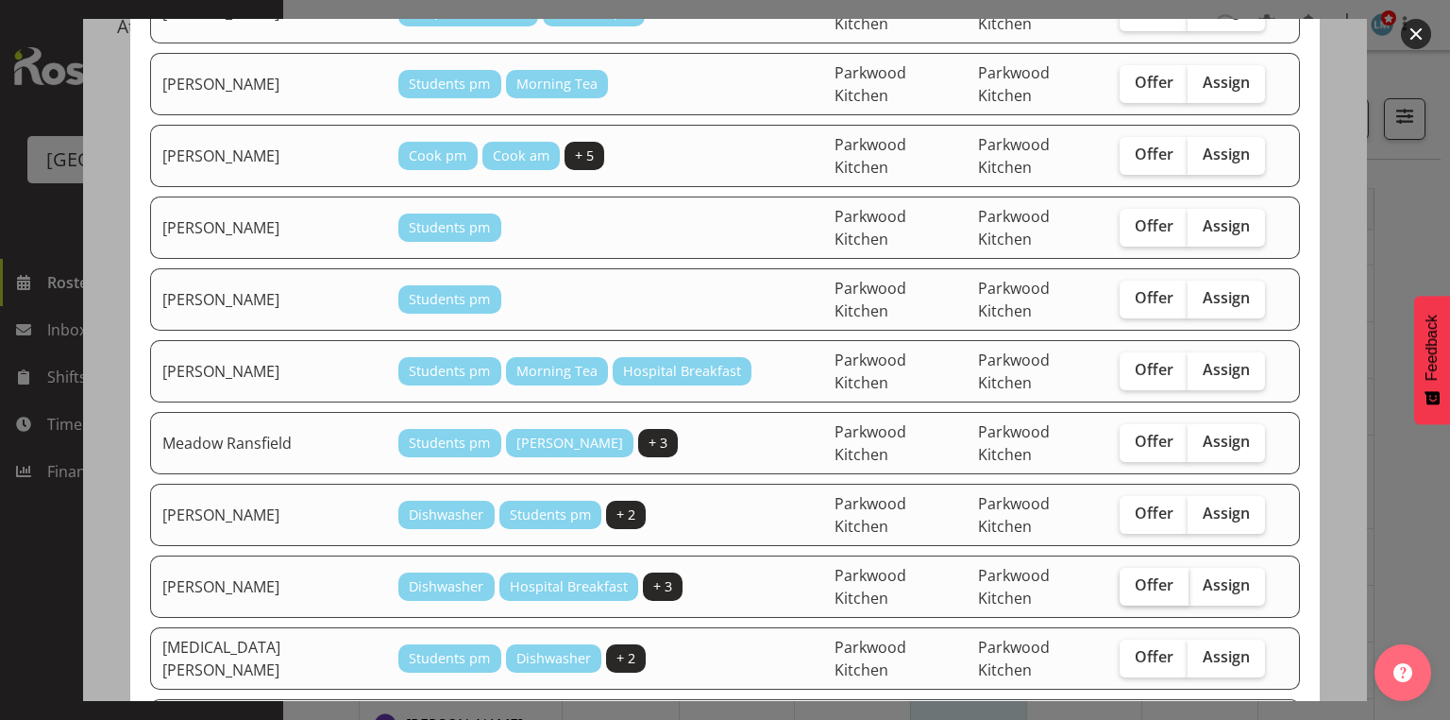
click at [1135, 575] on span "Offer" at bounding box center [1154, 584] width 39 height 19
click at [1126, 579] on input "Offer" at bounding box center [1126, 585] width 12 height 12
checkbox input "true"
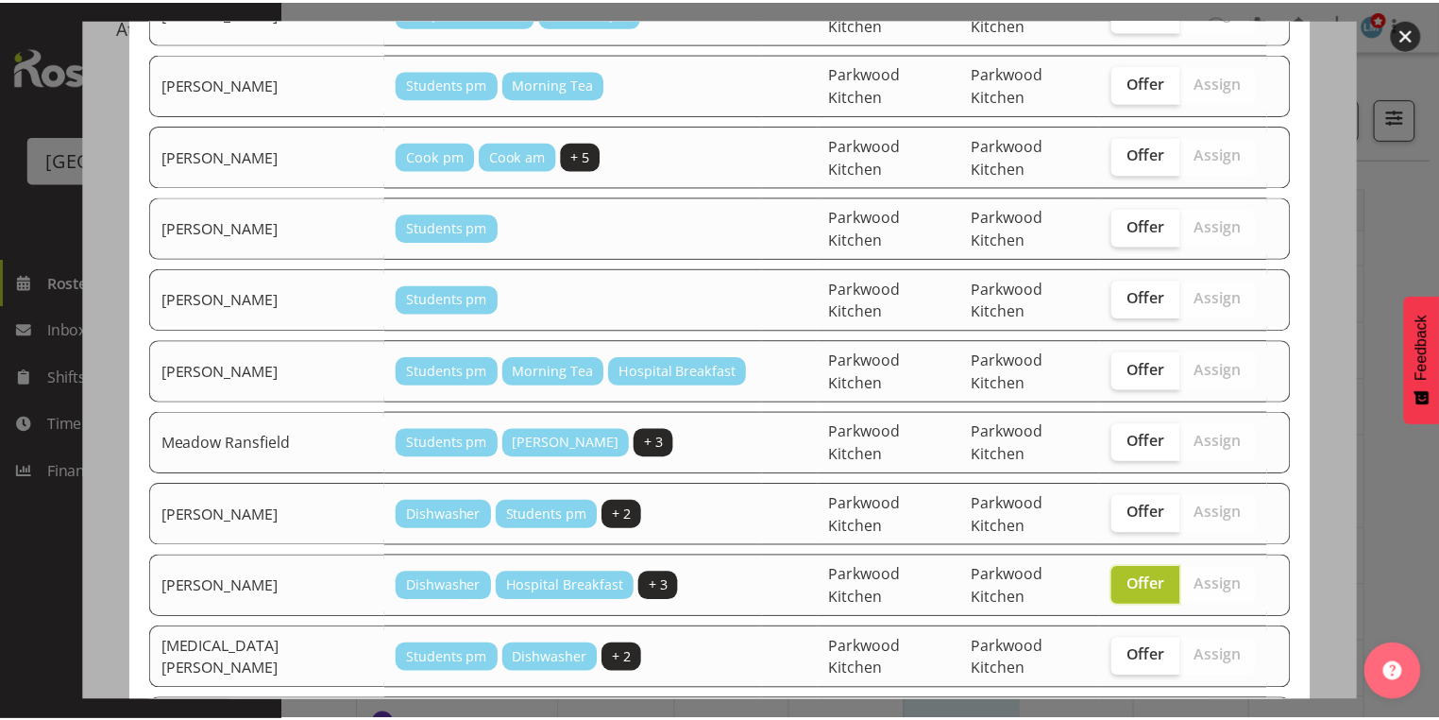
scroll to position [506, 0]
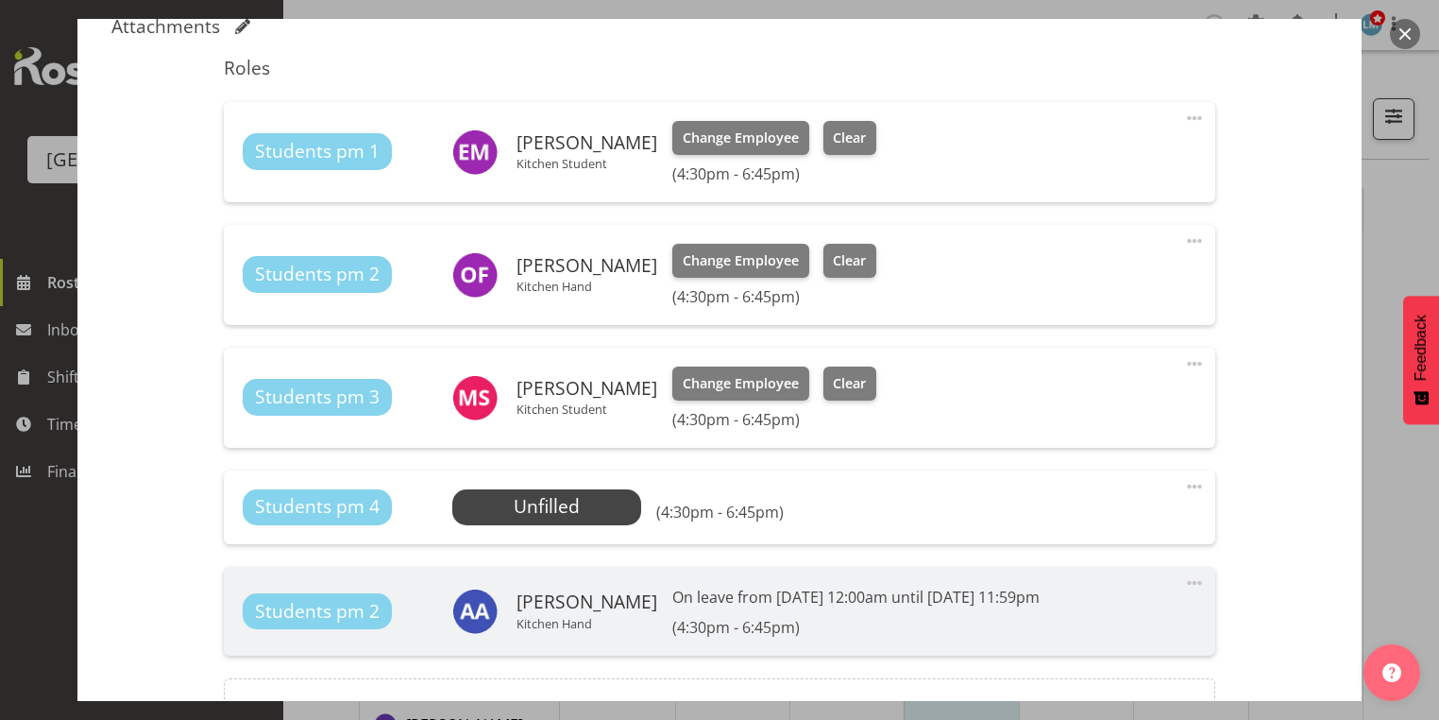
scroll to position [812, 0]
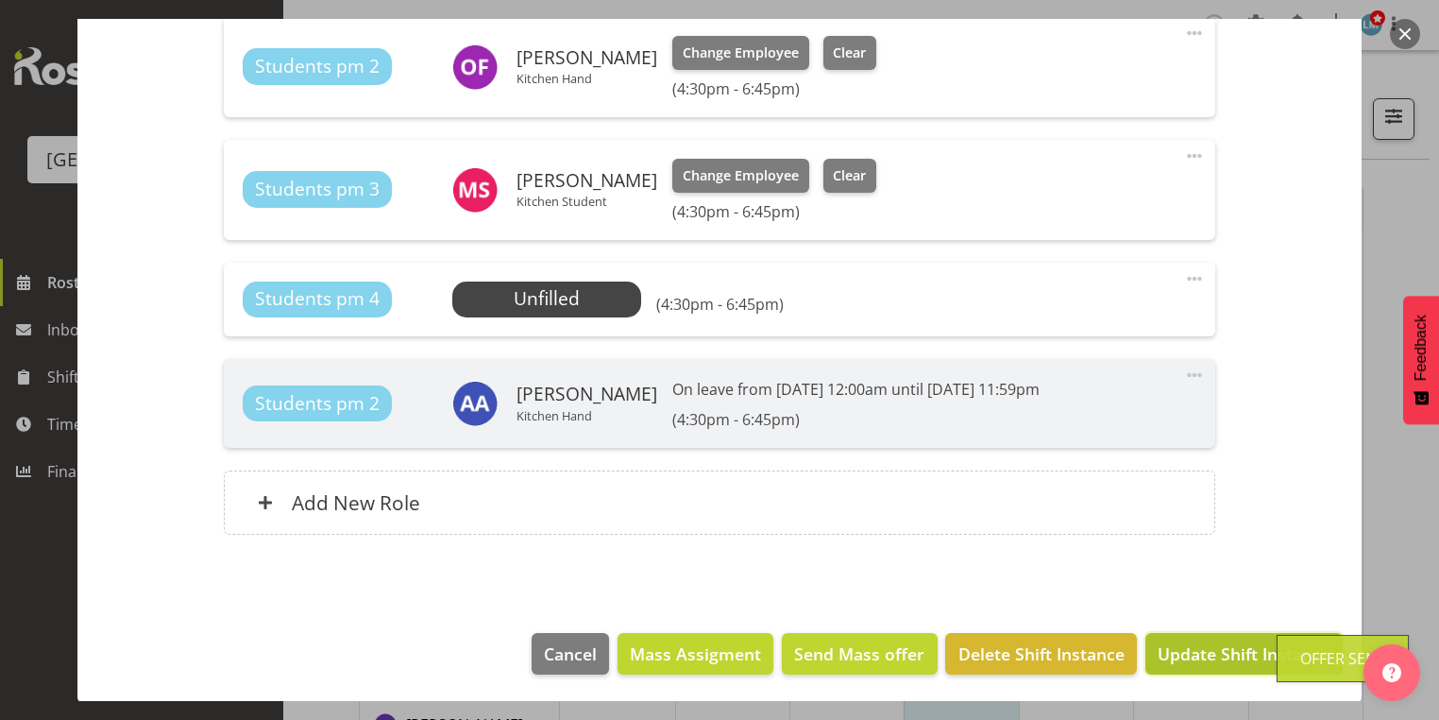
click at [1207, 643] on span "Update Shift Instance" at bounding box center [1244, 653] width 173 height 25
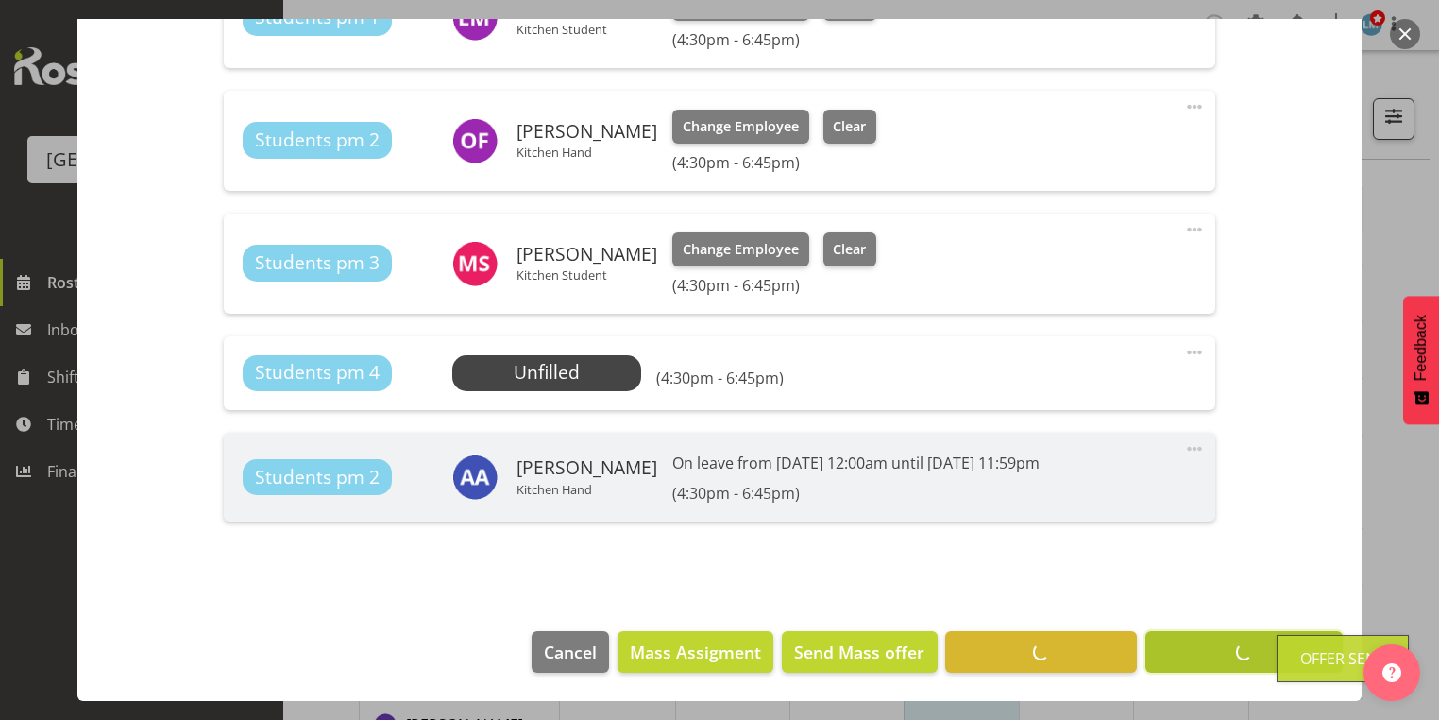
scroll to position [737, 0]
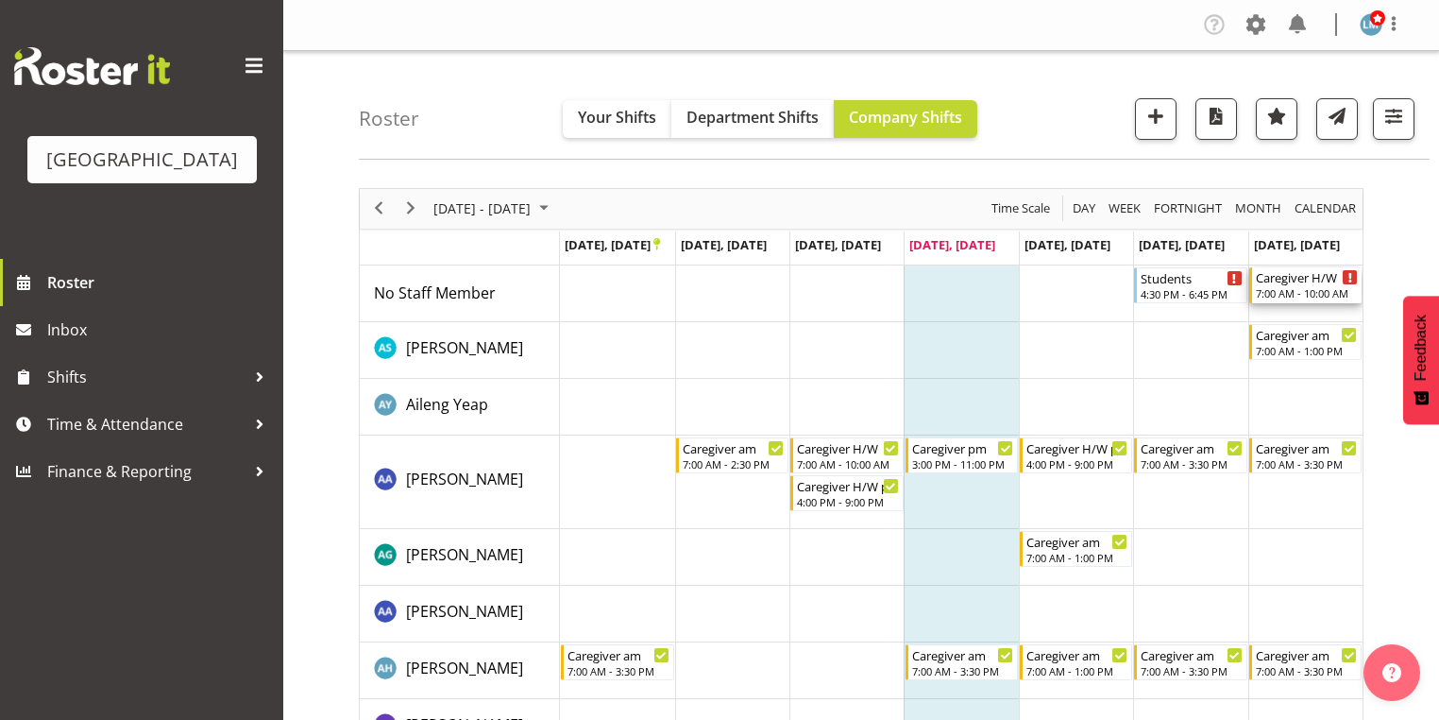
click at [1284, 284] on div "Caregiver H/W" at bounding box center [1307, 276] width 102 height 19
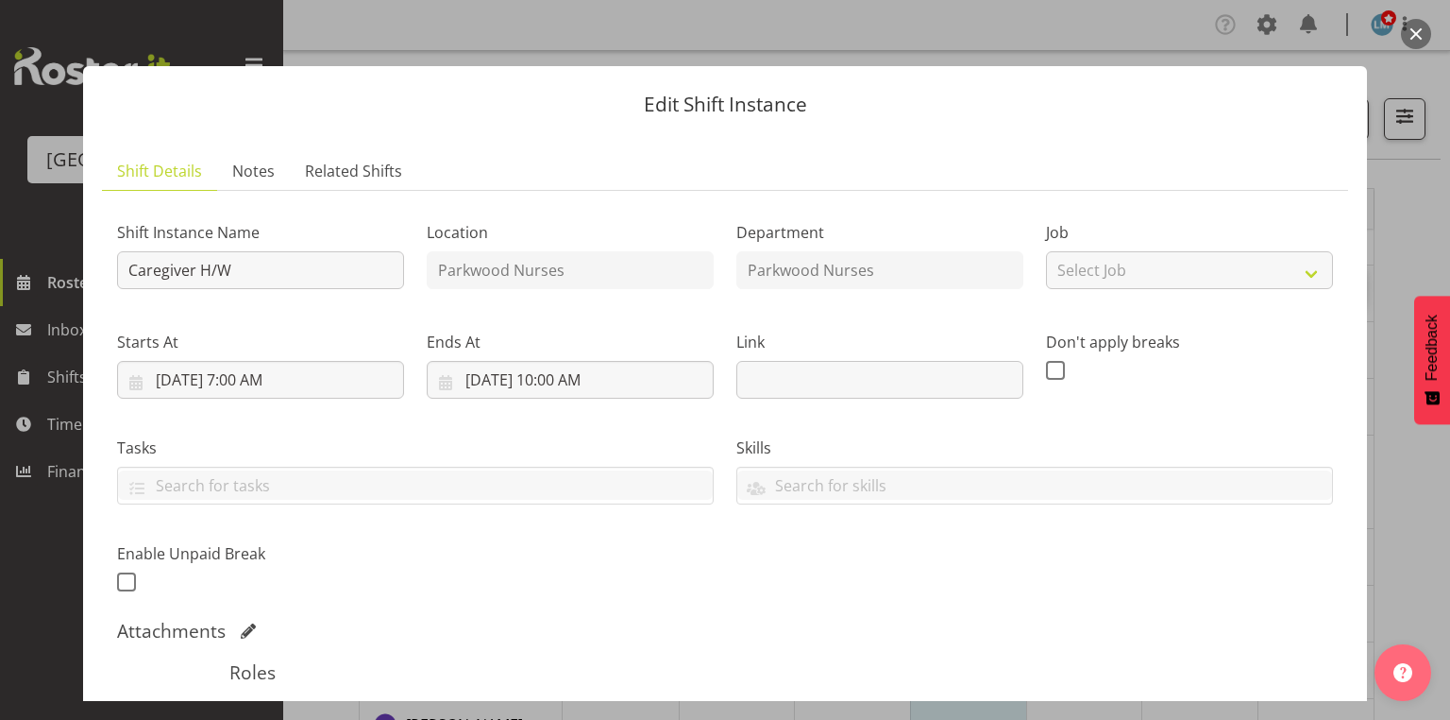
click at [1412, 30] on button "button" at bounding box center [1416, 34] width 30 height 30
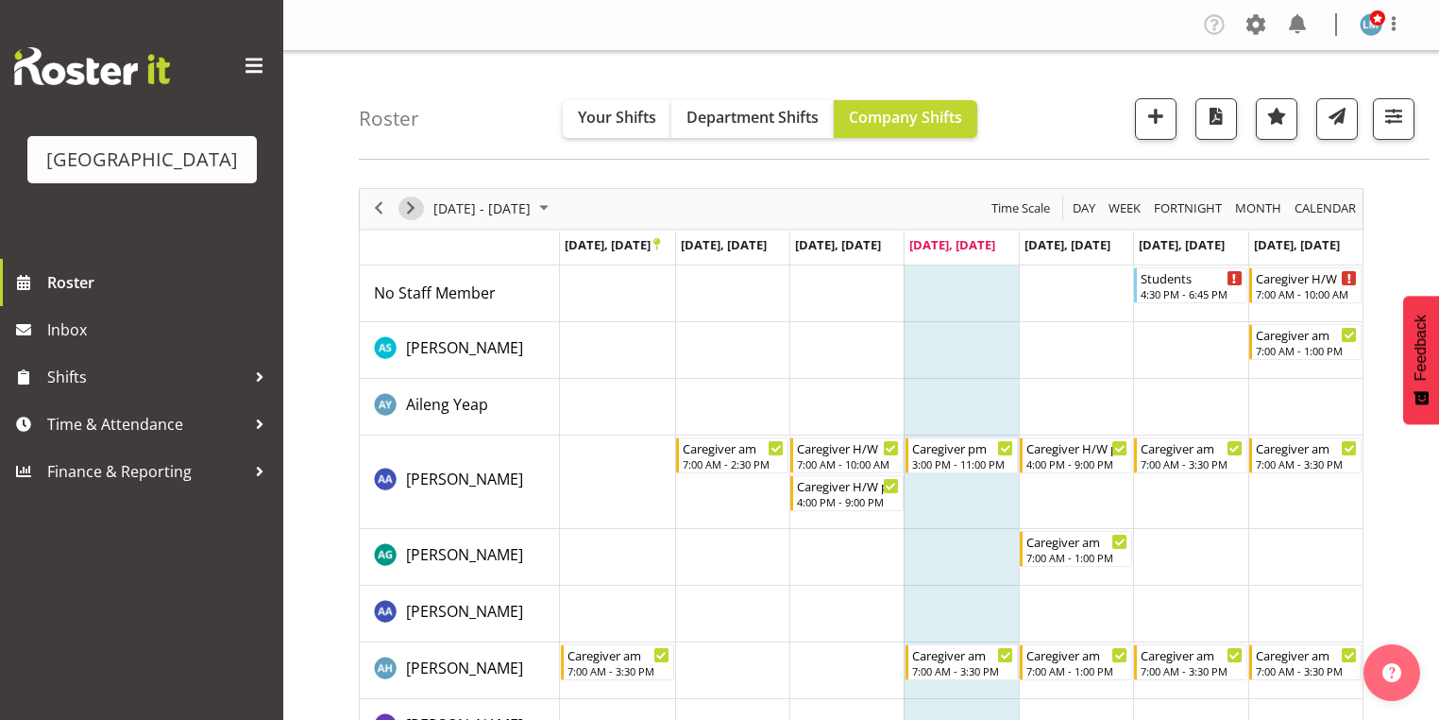
click at [415, 208] on span "Next" at bounding box center [410, 208] width 23 height 24
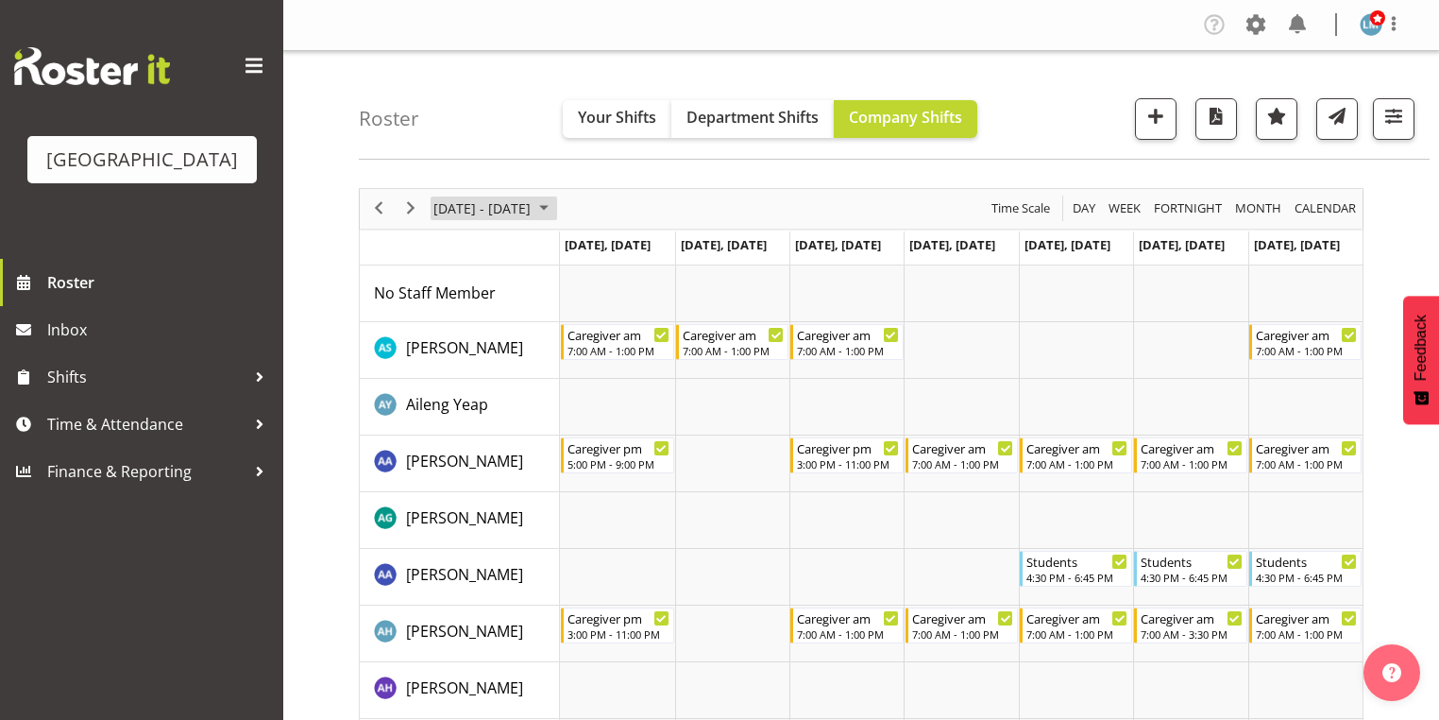
click at [555, 208] on span "October 2025" at bounding box center [544, 208] width 23 height 24
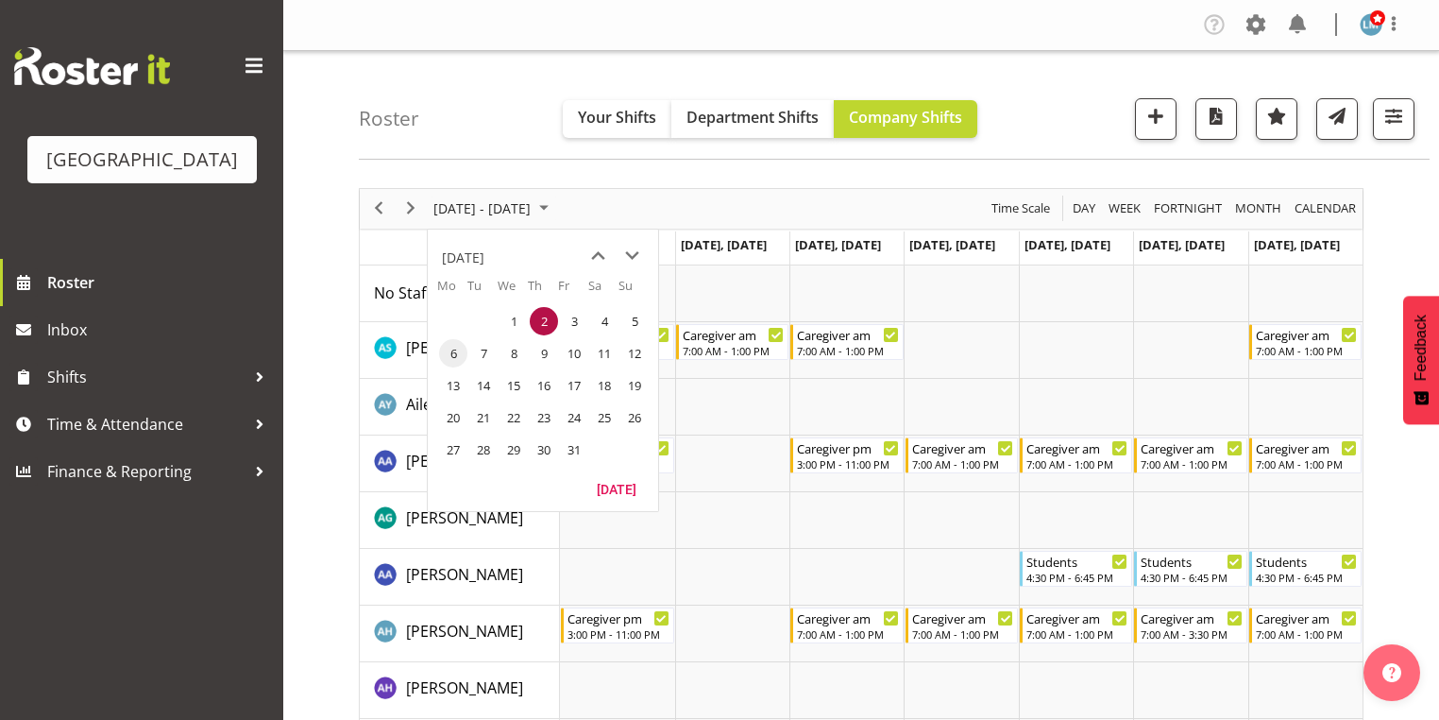
click at [453, 348] on span "6" at bounding box center [453, 353] width 28 height 28
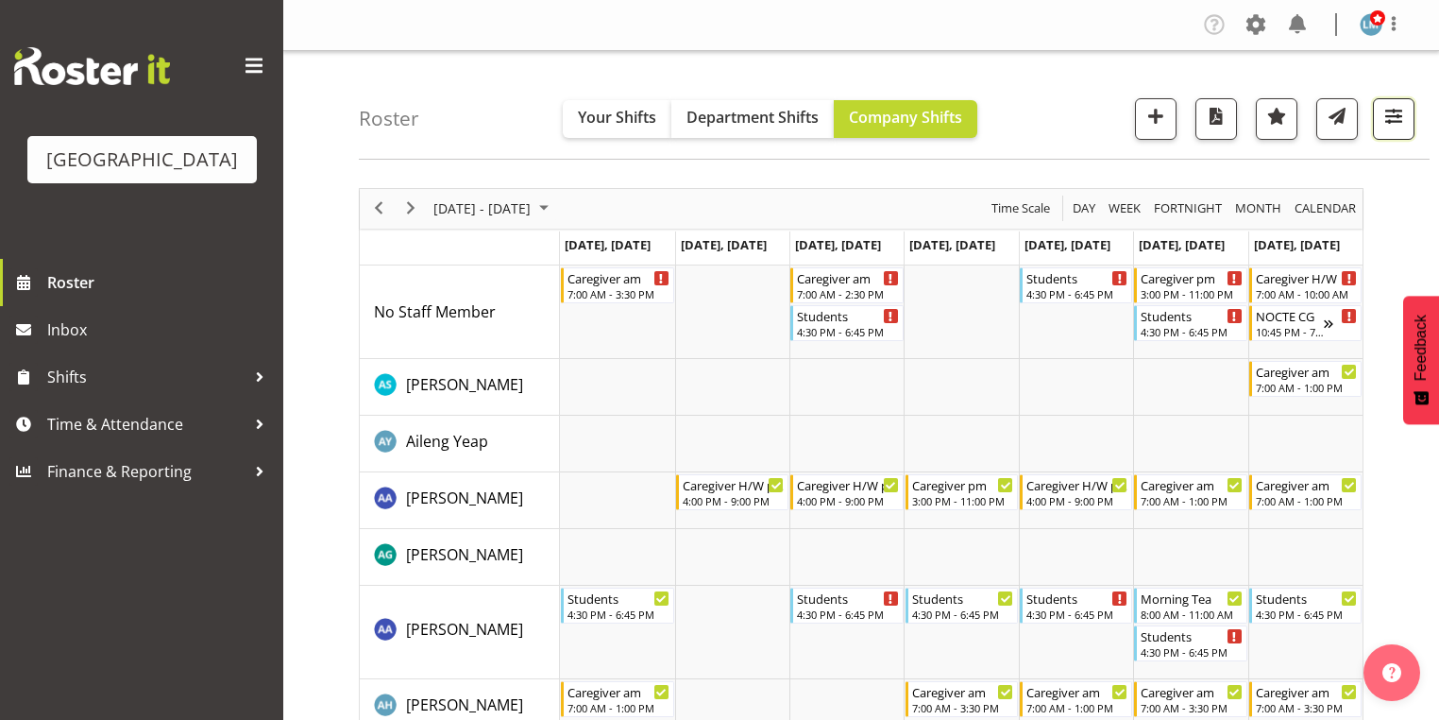
click at [1388, 112] on span "button" at bounding box center [1393, 116] width 25 height 25
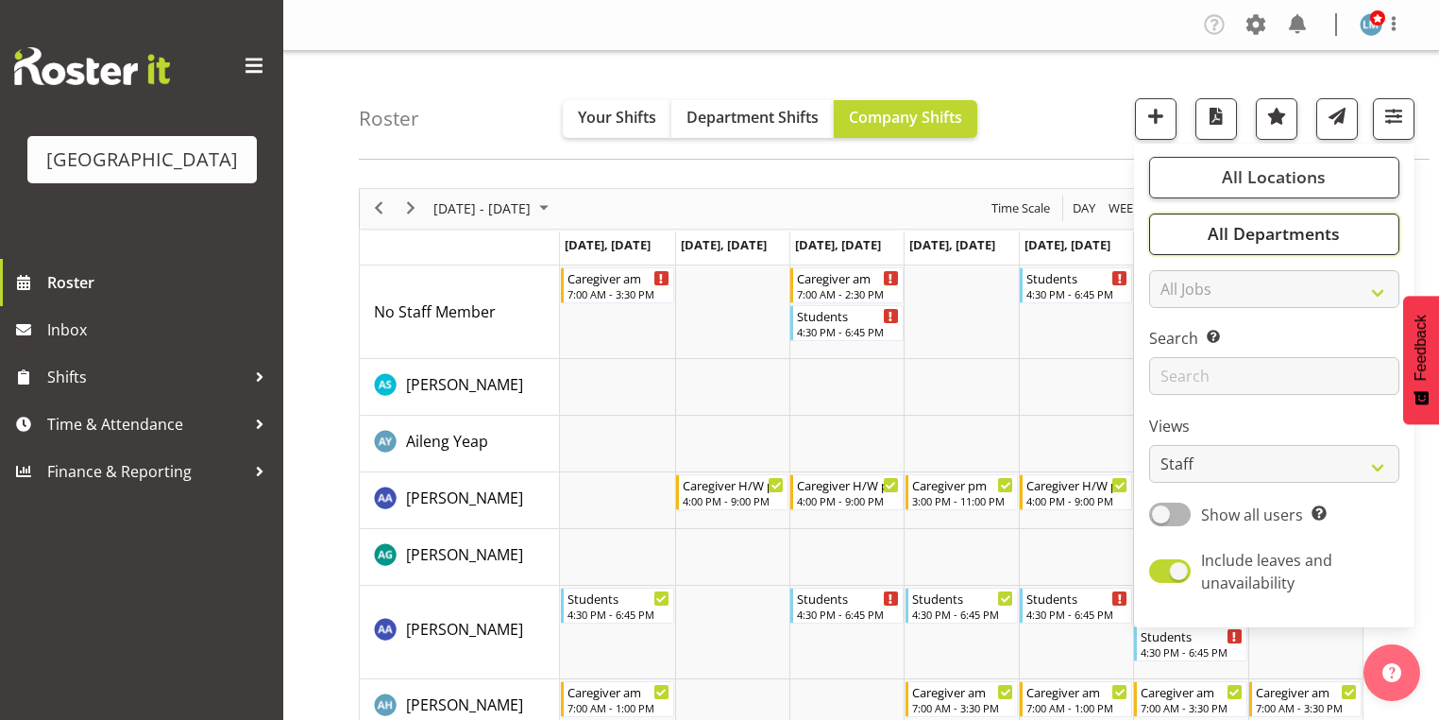
click at [1269, 233] on span "All Departments" at bounding box center [1274, 233] width 132 height 23
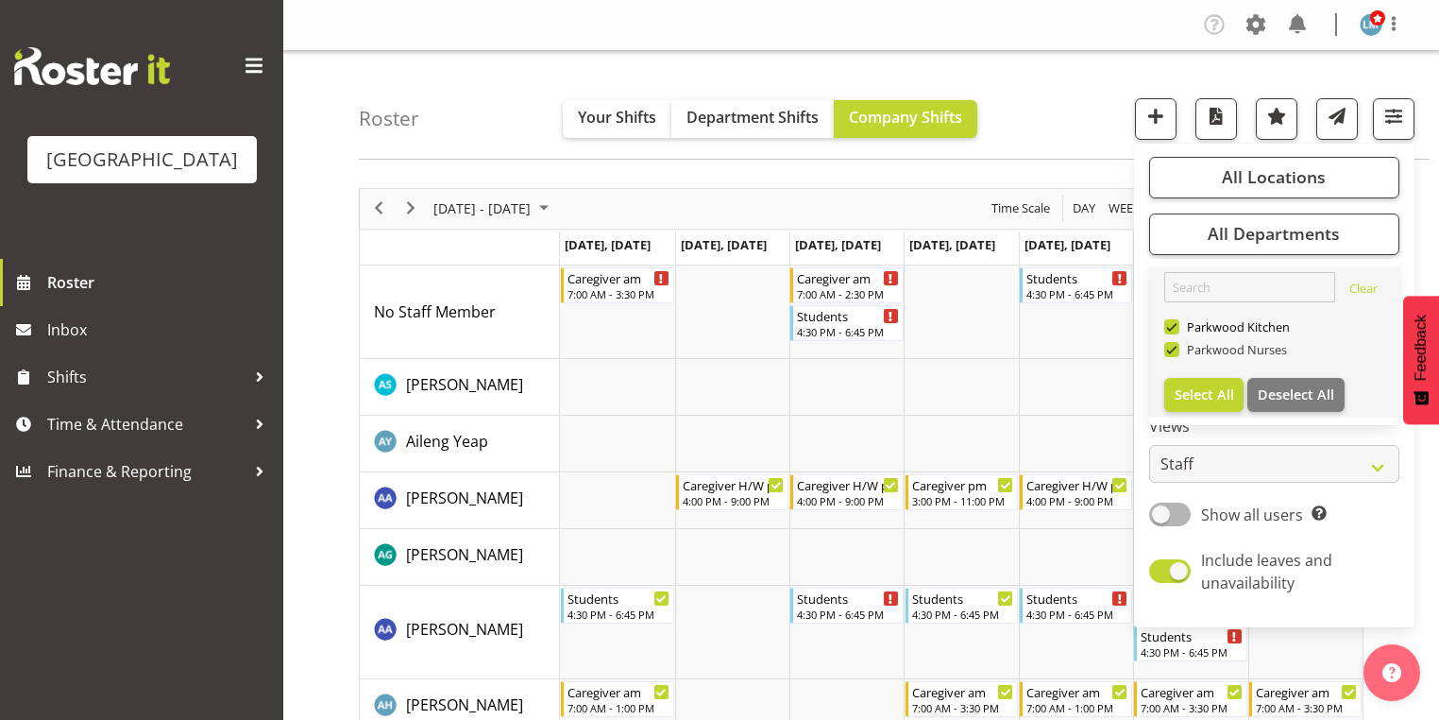
click at [1173, 351] on span at bounding box center [1171, 349] width 15 height 15
click at [1173, 351] on input "Parkwood Nurses" at bounding box center [1170, 349] width 12 height 12
checkbox input "false"
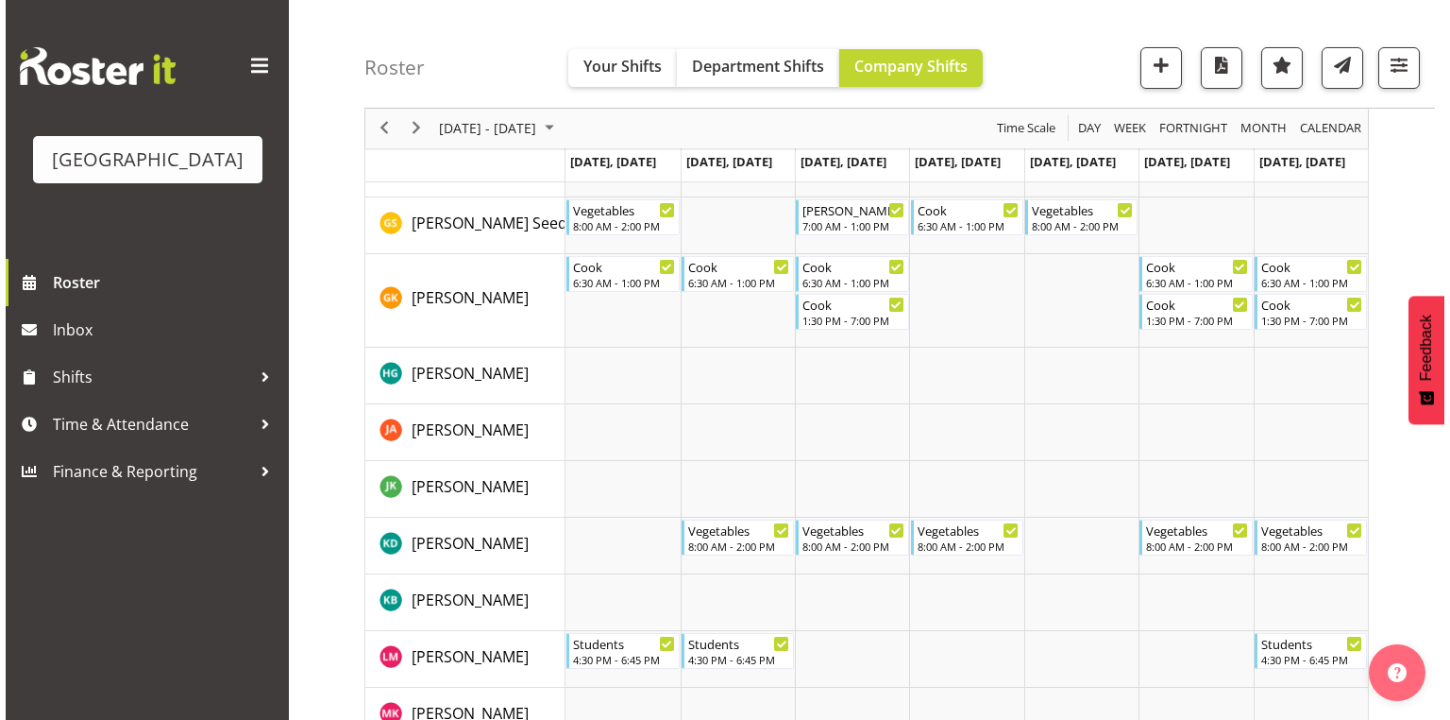
scroll to position [453, 0]
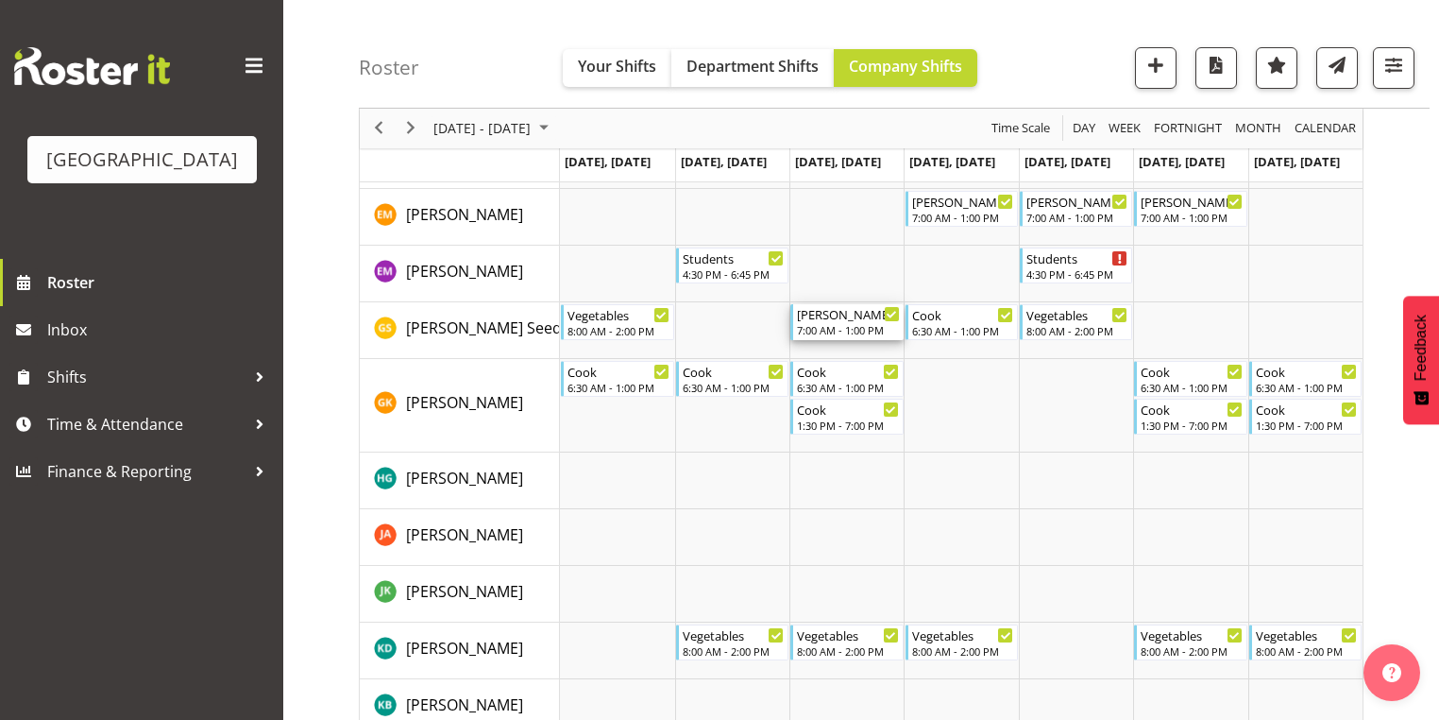
click at [814, 318] on div "[PERSON_NAME]" at bounding box center [848, 313] width 102 height 19
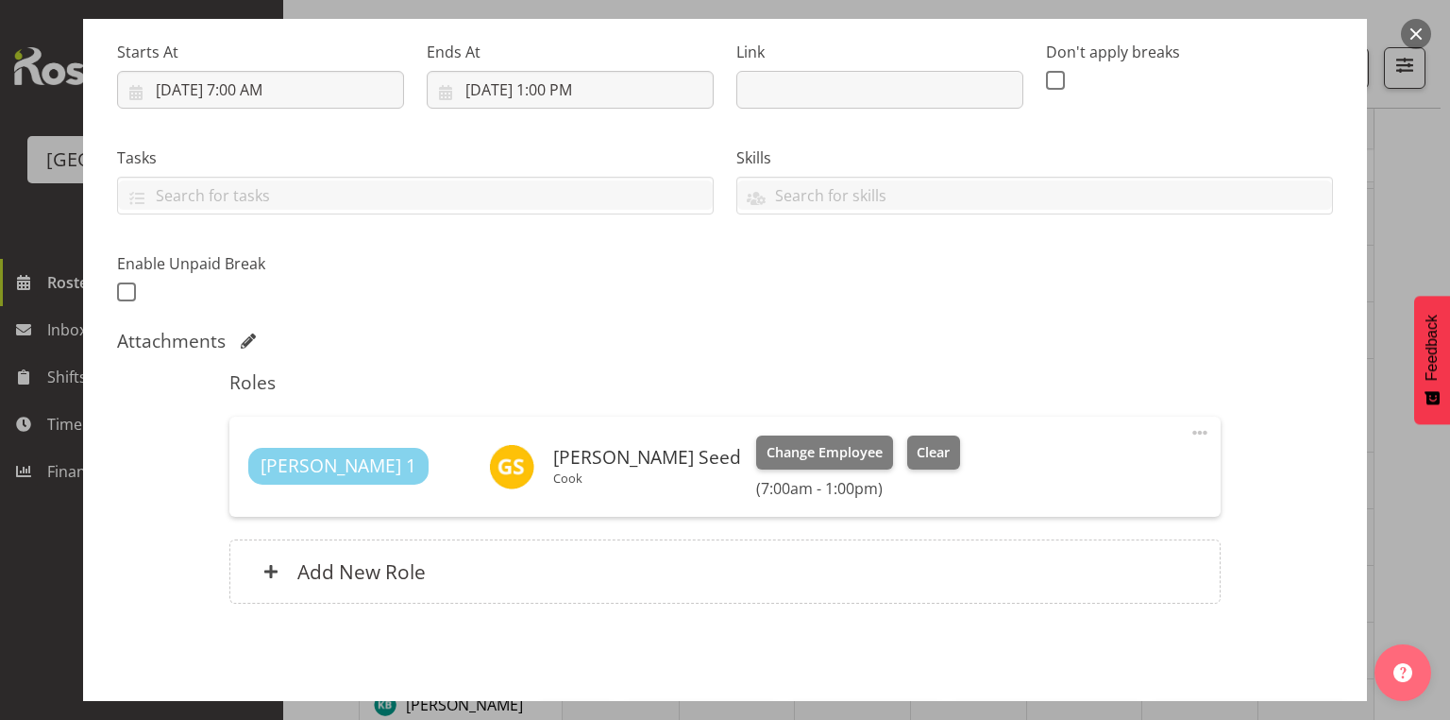
scroll to position [359, 0]
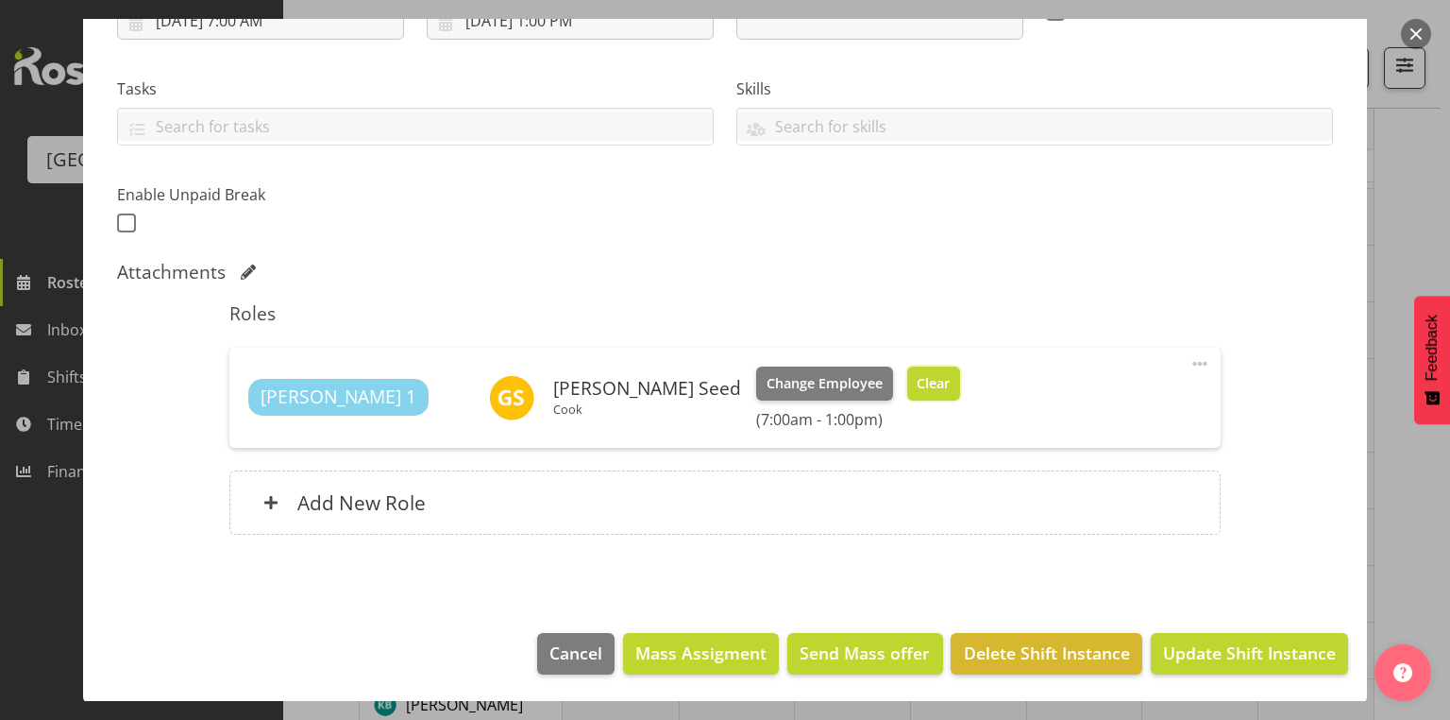
click at [917, 378] on span "Clear" at bounding box center [933, 383] width 33 height 21
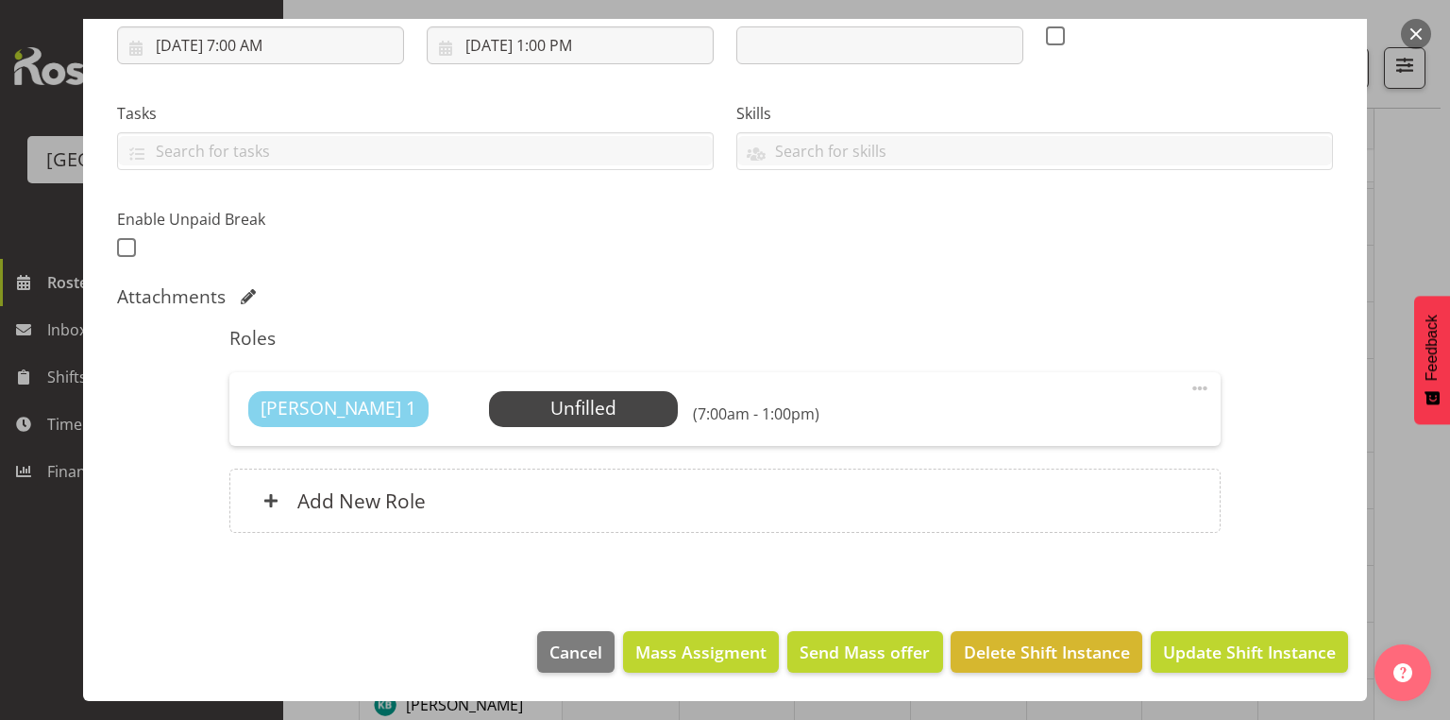
scroll to position [332, 0]
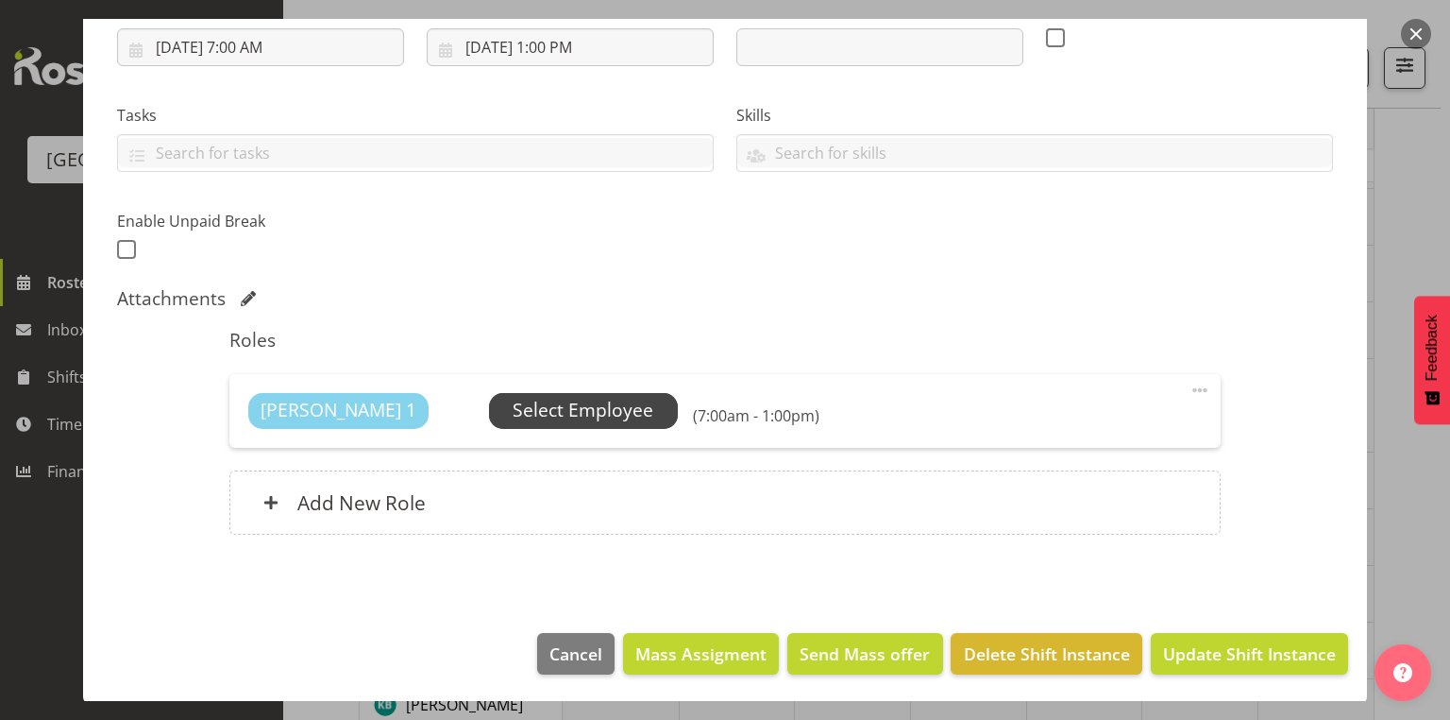
click at [513, 410] on span "Select Employee" at bounding box center [583, 410] width 141 height 27
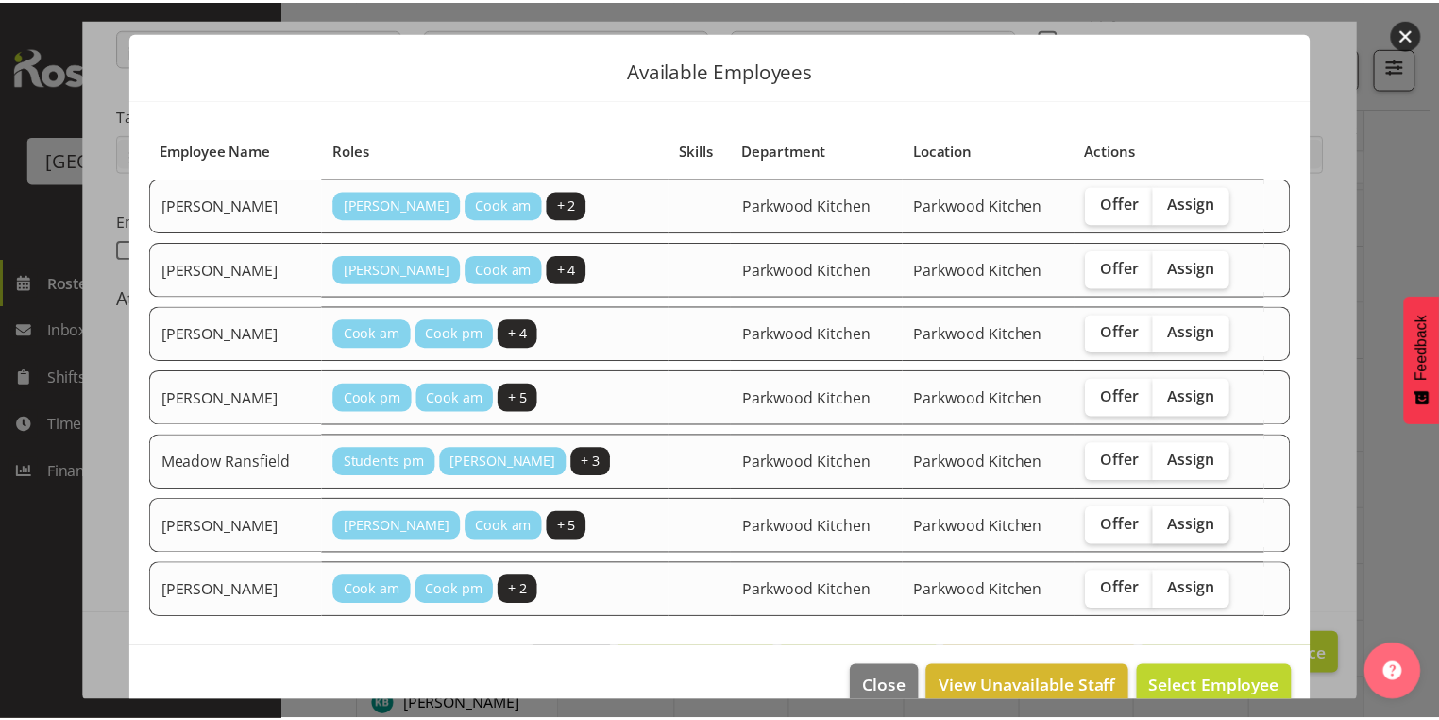
scroll to position [61, 0]
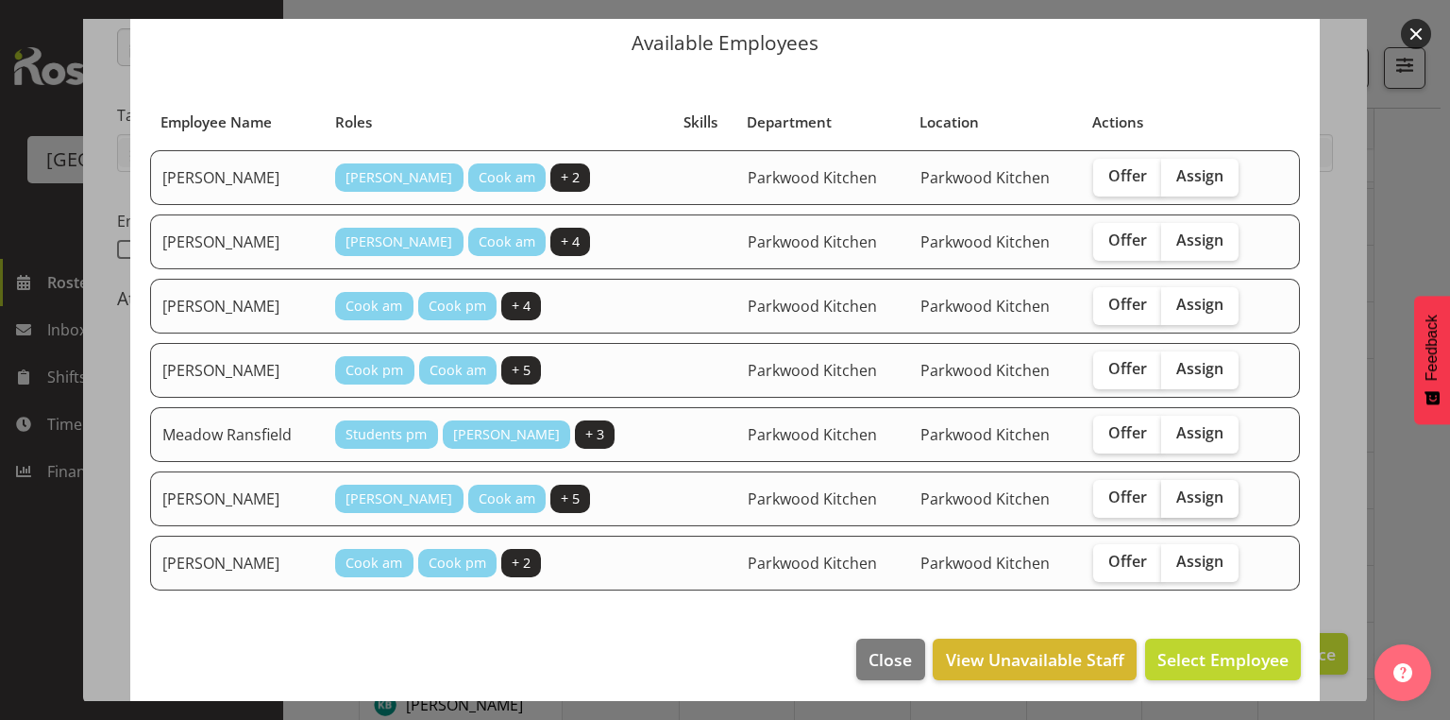
click at [1177, 491] on span "Assign" at bounding box center [1200, 496] width 47 height 19
click at [1174, 491] on input "Assign" at bounding box center [1167, 497] width 12 height 12
checkbox input "true"
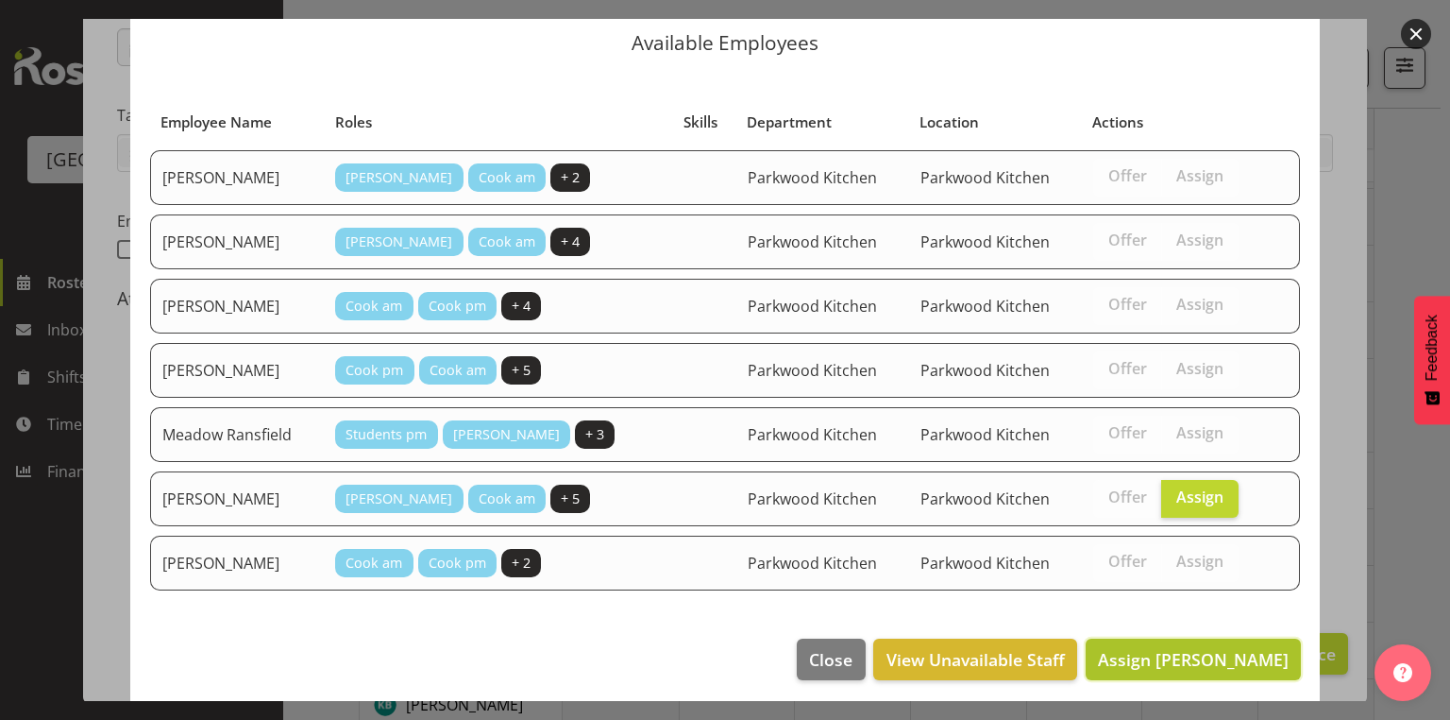
click at [1194, 652] on span "Assign Sharon Collins" at bounding box center [1193, 659] width 191 height 23
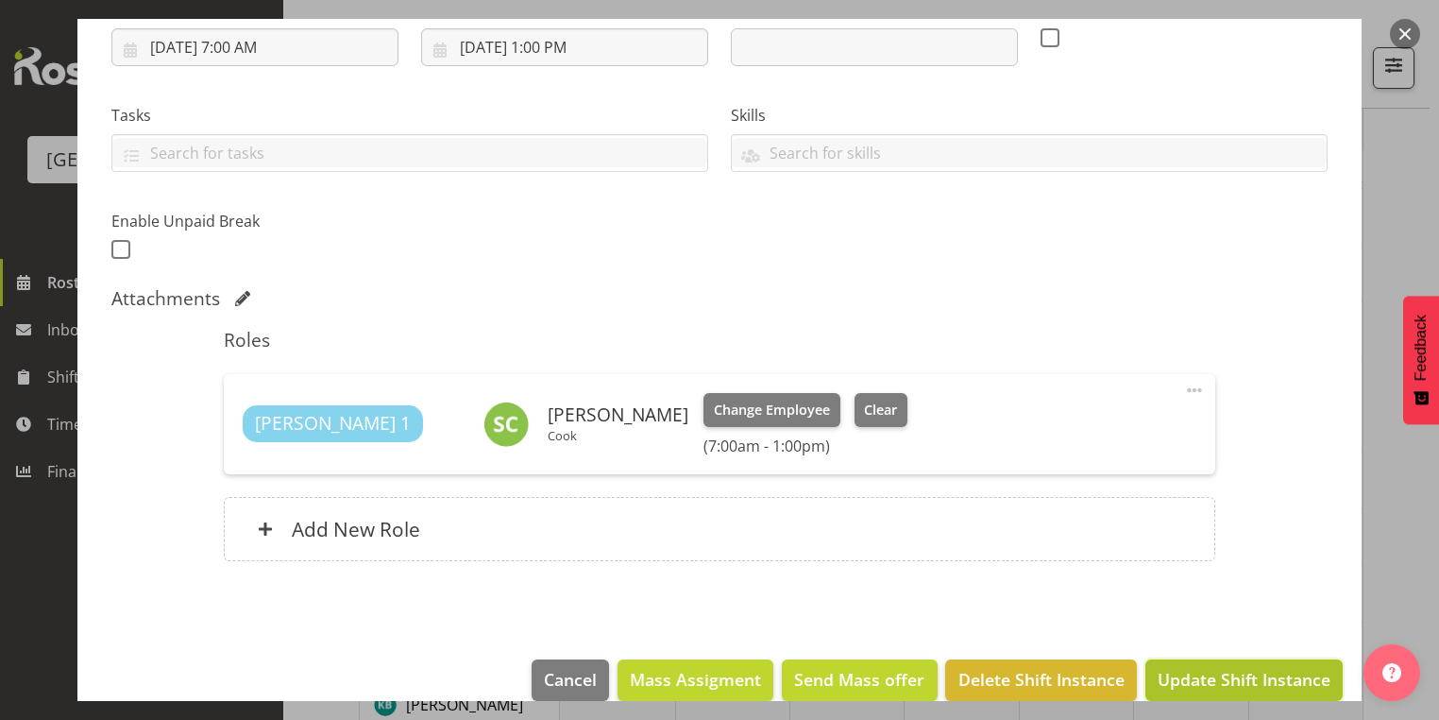
click at [1228, 674] on span "Update Shift Instance" at bounding box center [1244, 679] width 173 height 25
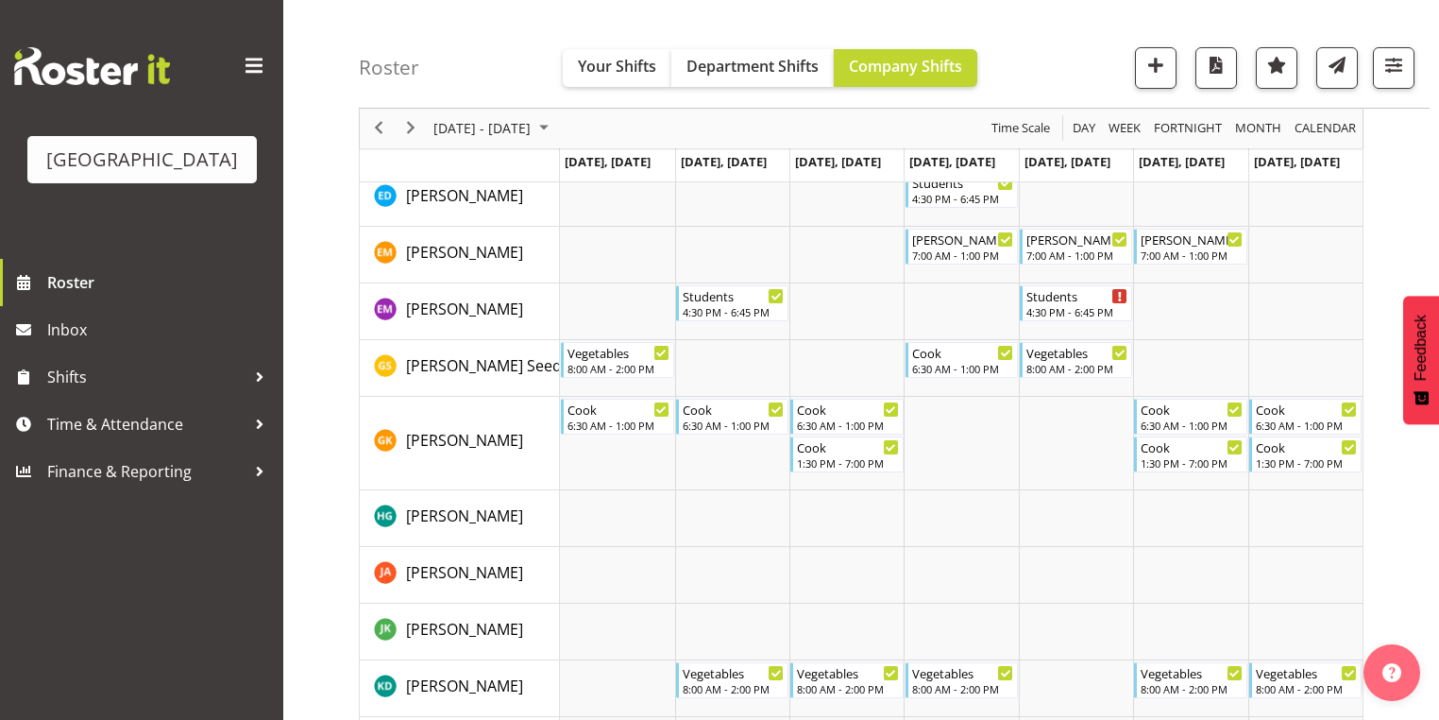
scroll to position [453, 0]
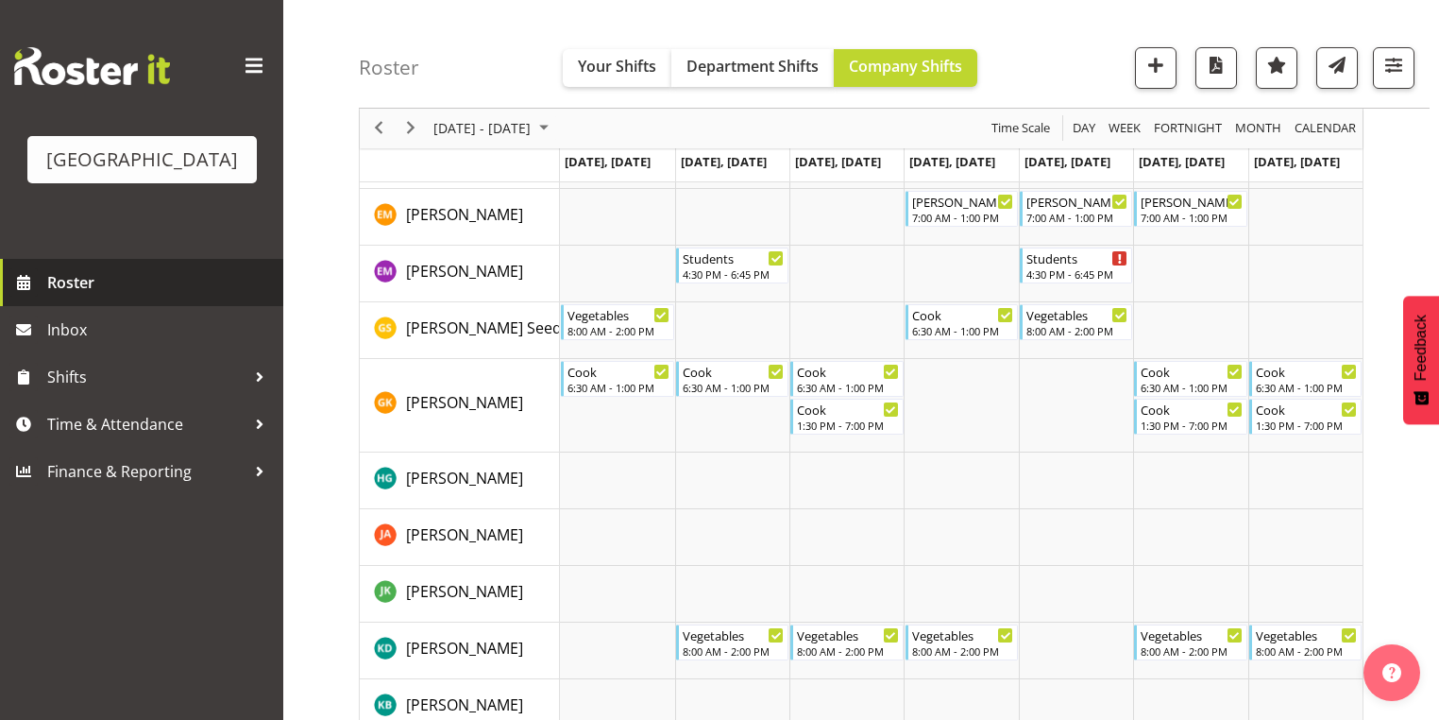
click at [69, 296] on span "Roster" at bounding box center [160, 282] width 227 height 28
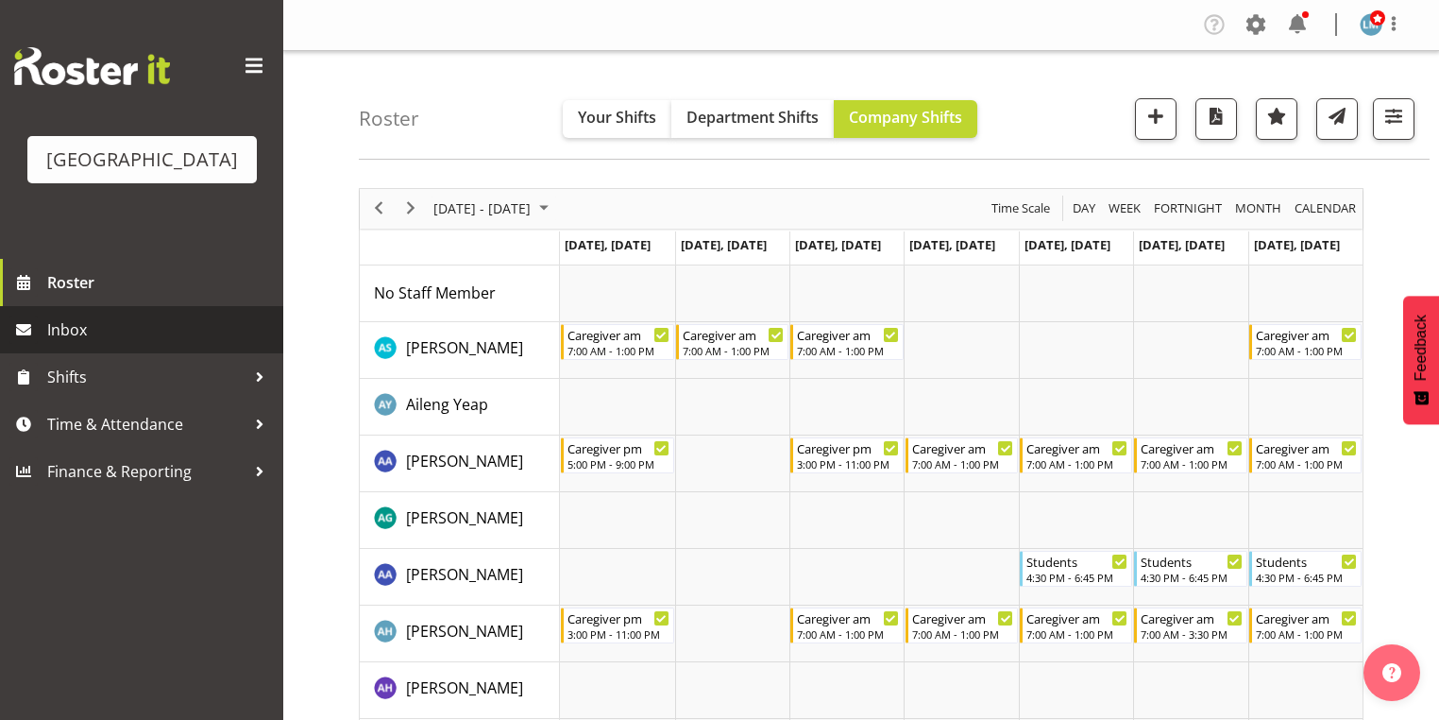
click at [80, 344] on span "Inbox" at bounding box center [160, 329] width 227 height 28
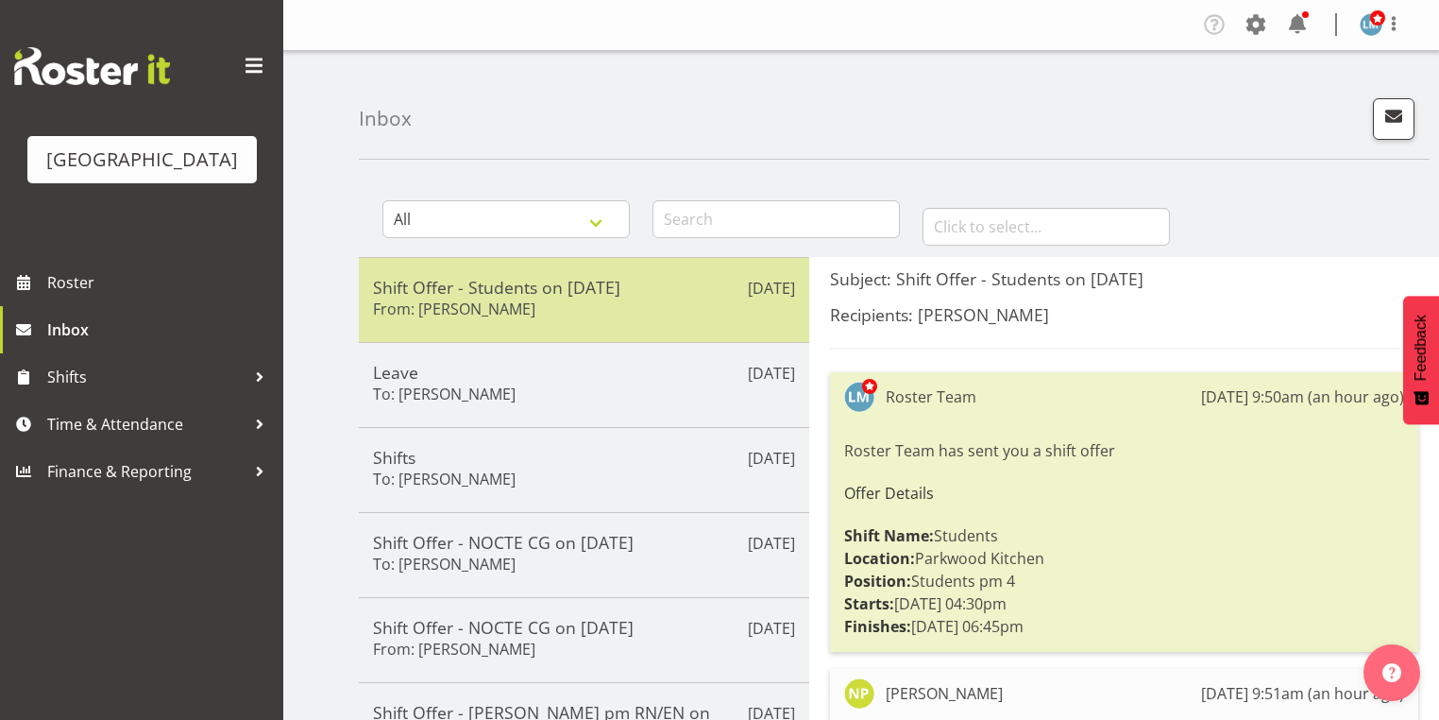
click at [571, 291] on h5 "Shift Offer - Students on [DATE]" at bounding box center [584, 287] width 422 height 21
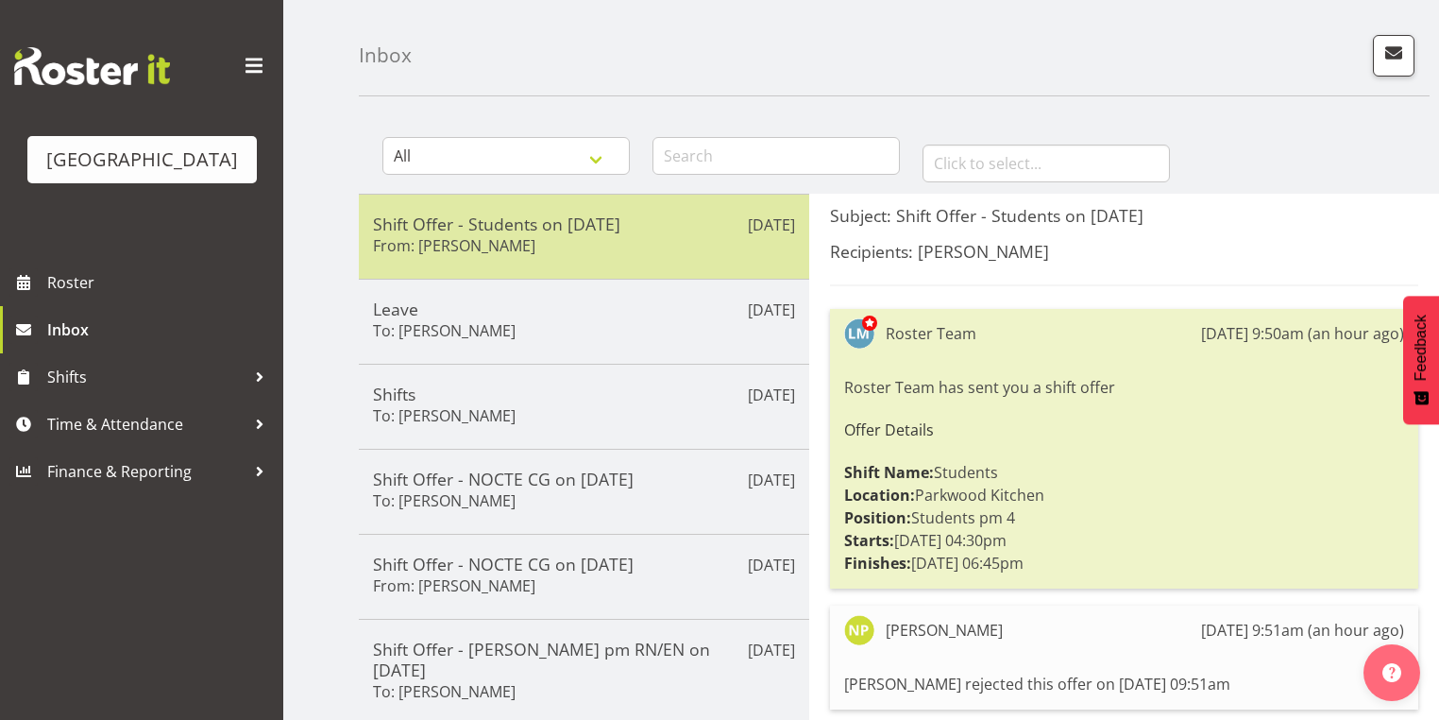
scroll to position [151, 0]
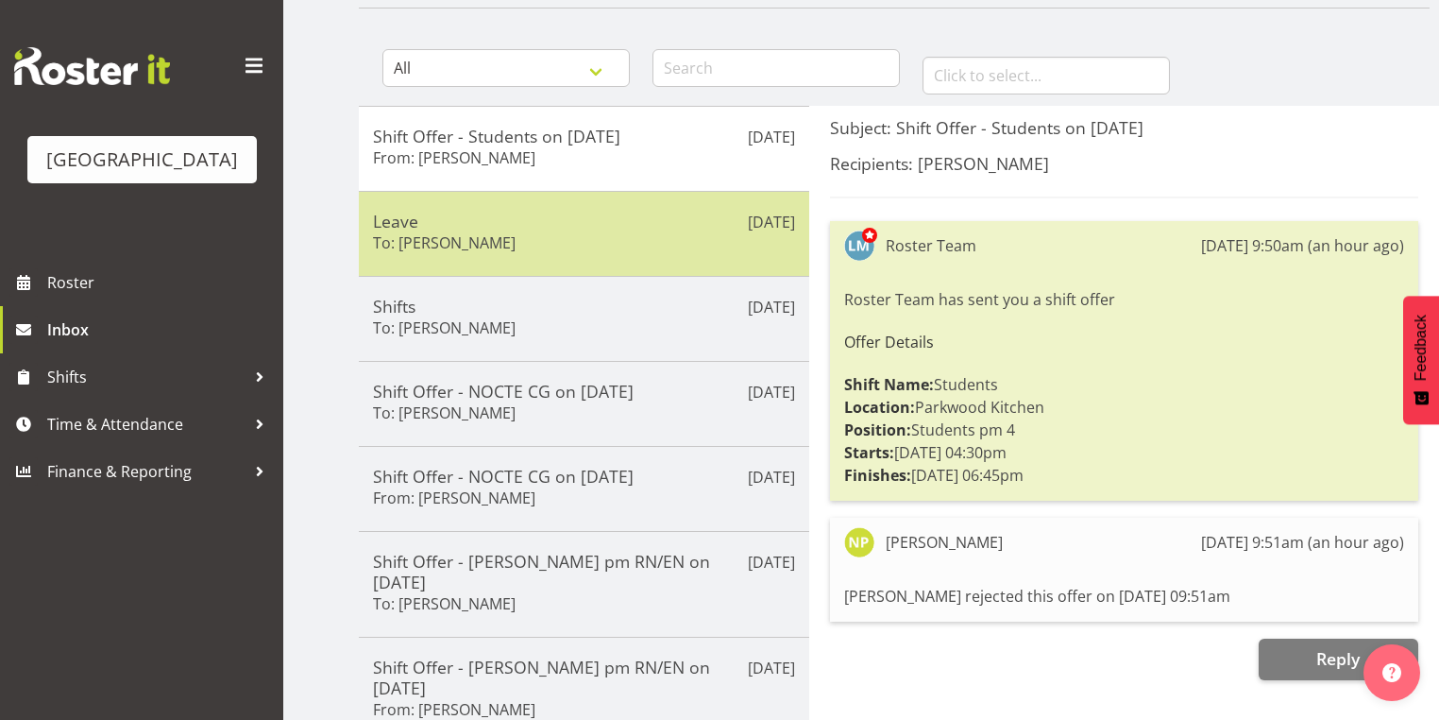
click at [636, 212] on h5 "Leave" at bounding box center [584, 221] width 422 height 21
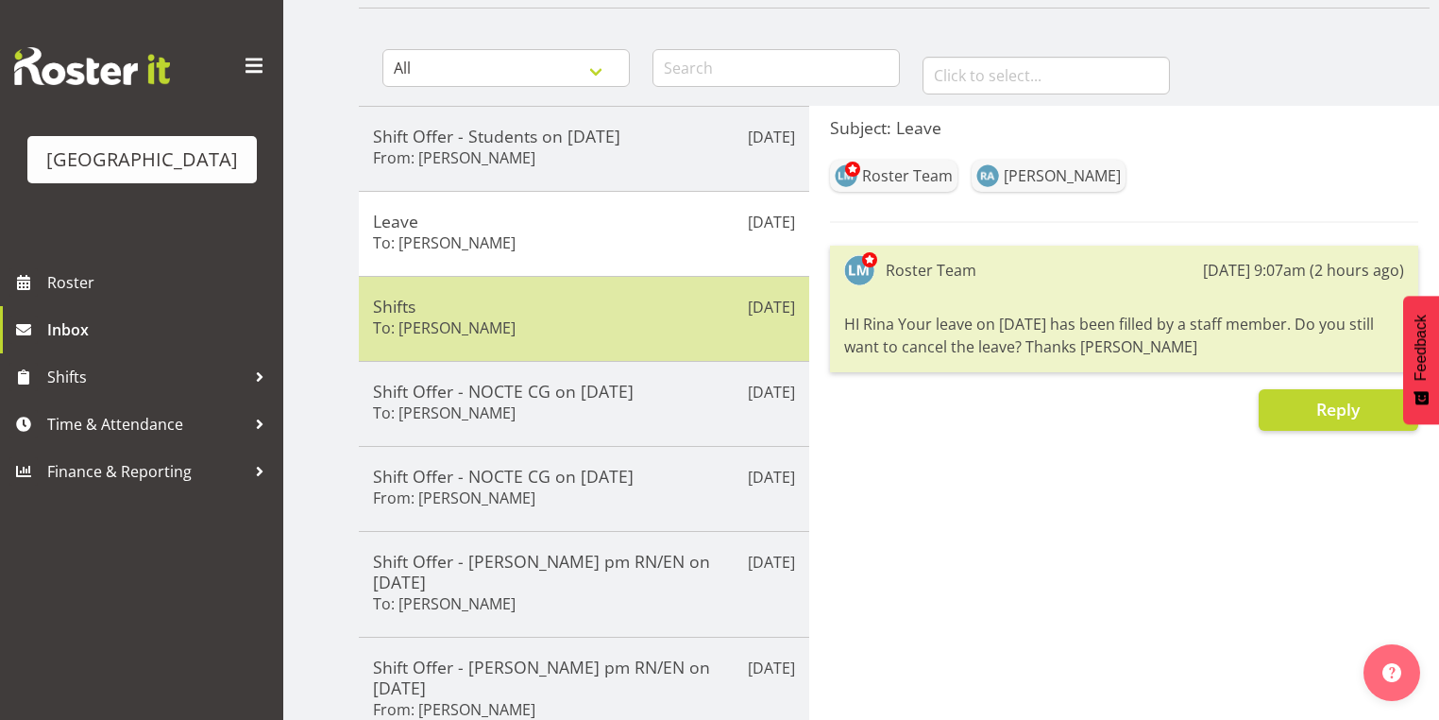
click at [669, 313] on h5 "Shifts" at bounding box center [584, 306] width 422 height 21
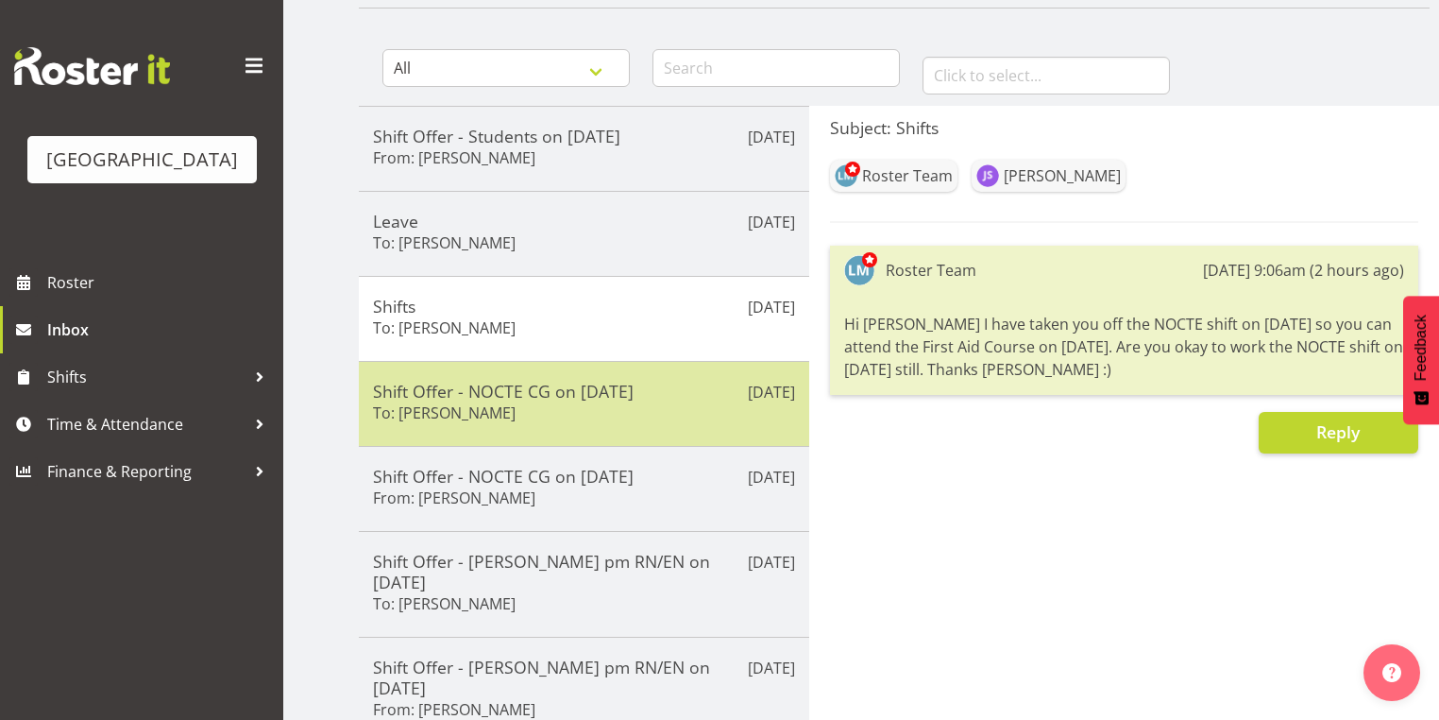
click at [666, 419] on div "Shift Offer - NOCTE CG on [DATE] To: [PERSON_NAME]" at bounding box center [584, 404] width 422 height 46
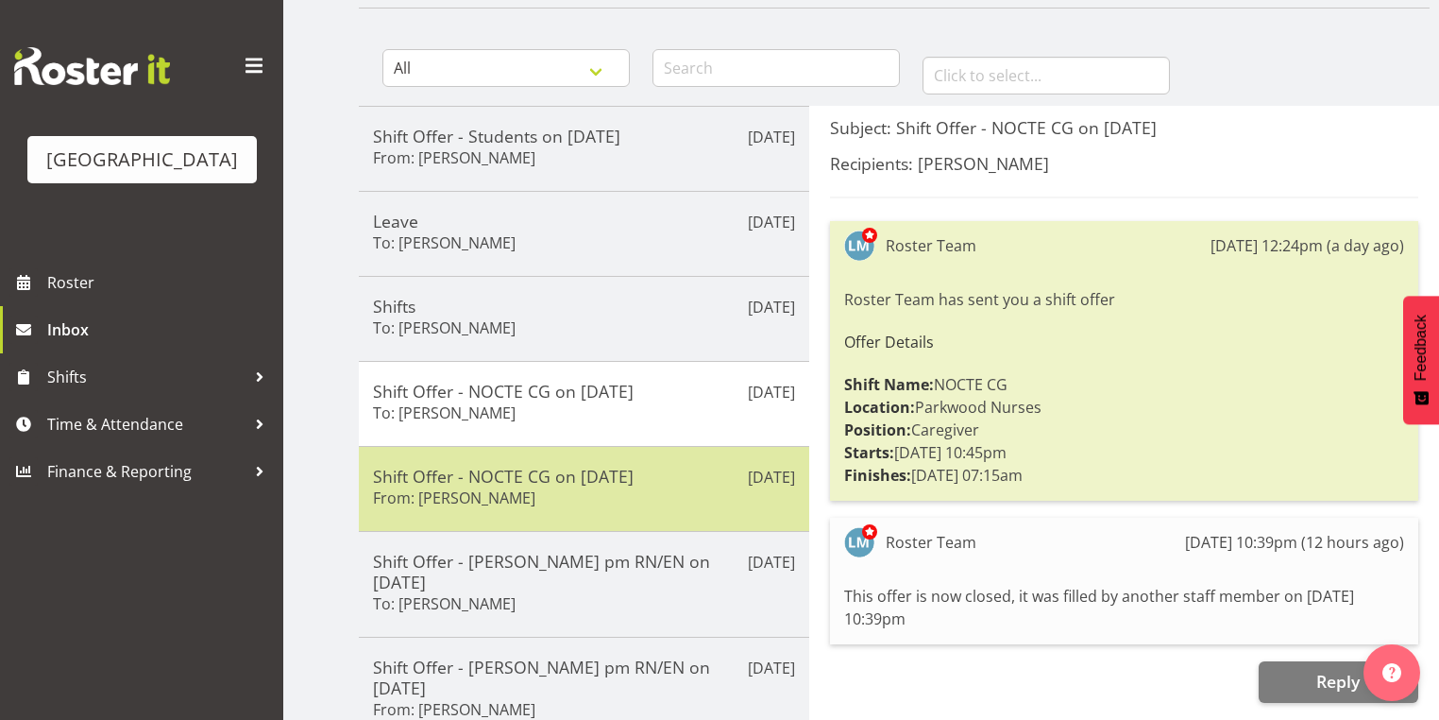
click at [691, 500] on div "Shift Offer - NOCTE CG on [DATE] From: [PERSON_NAME]" at bounding box center [584, 489] width 422 height 46
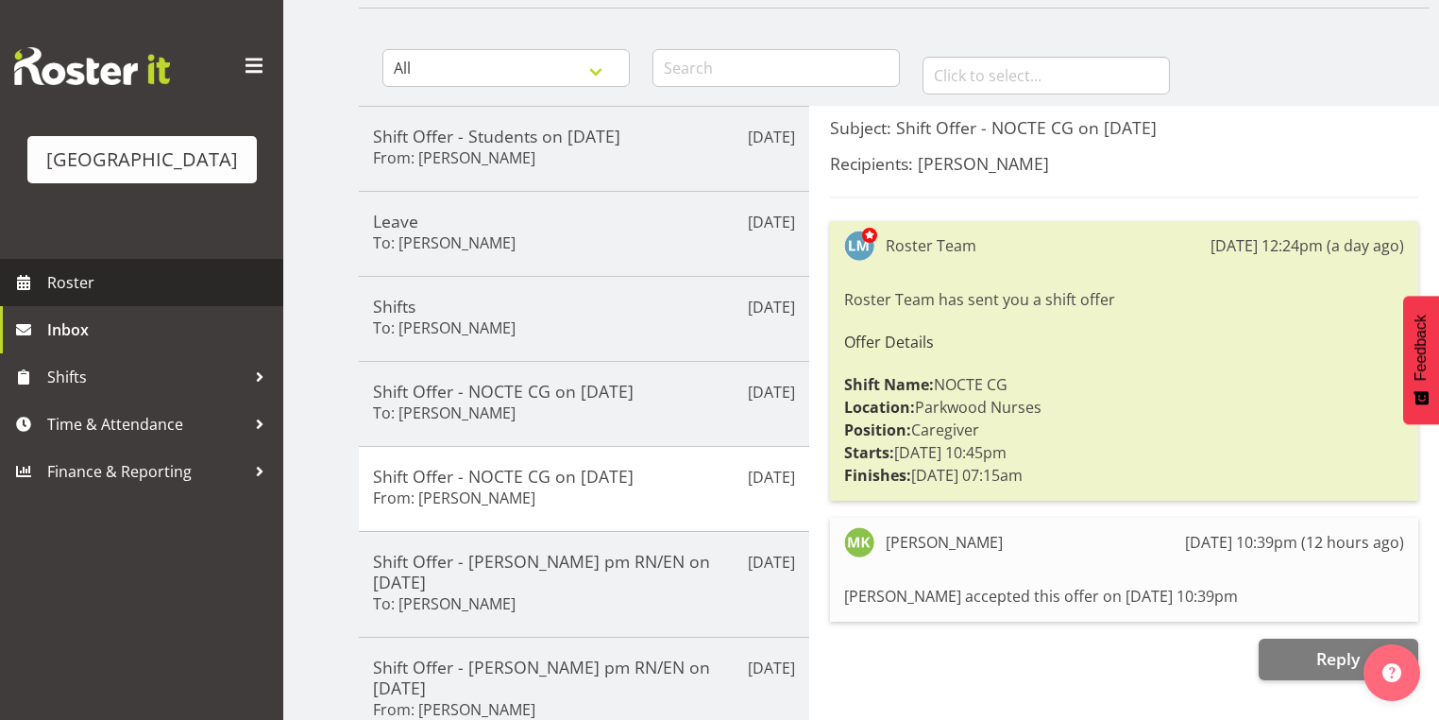
click at [69, 296] on span "Roster" at bounding box center [160, 282] width 227 height 28
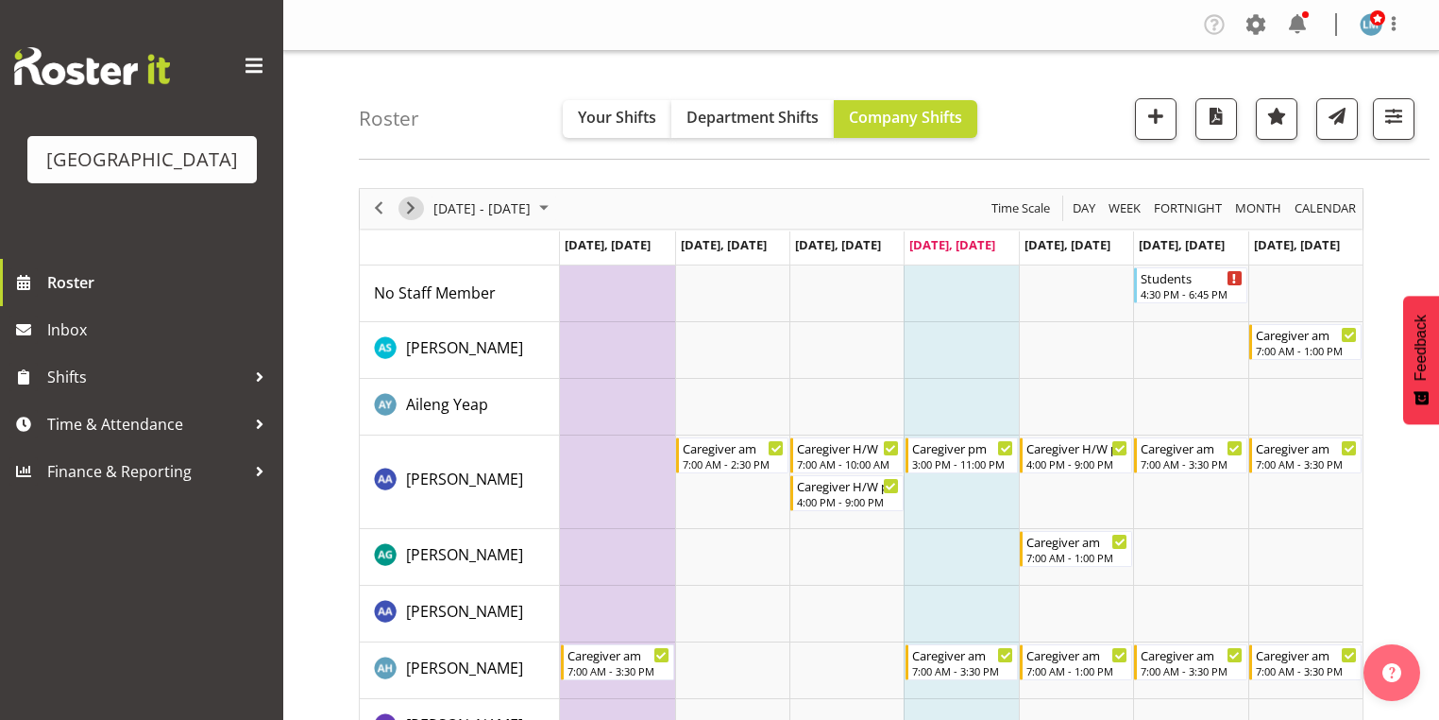
click at [413, 208] on span "Next" at bounding box center [410, 208] width 23 height 24
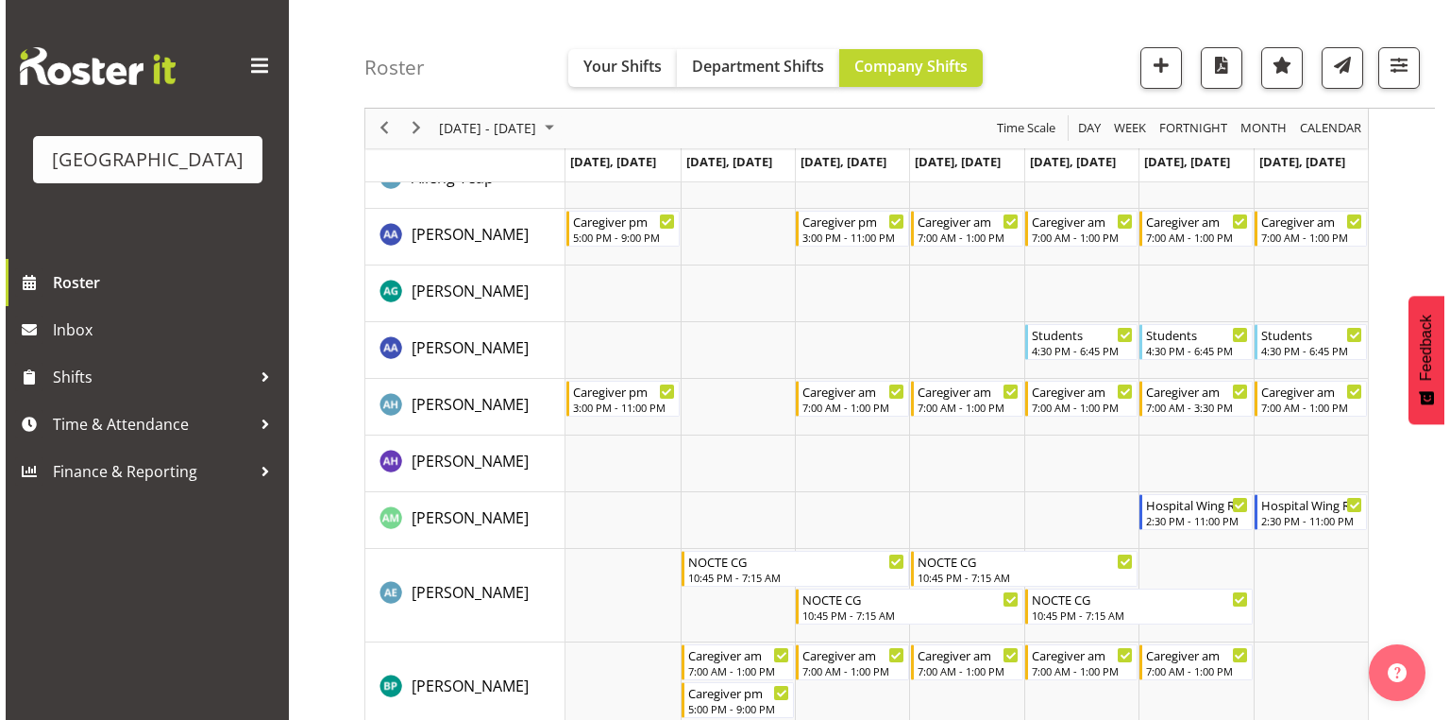
scroll to position [302, 0]
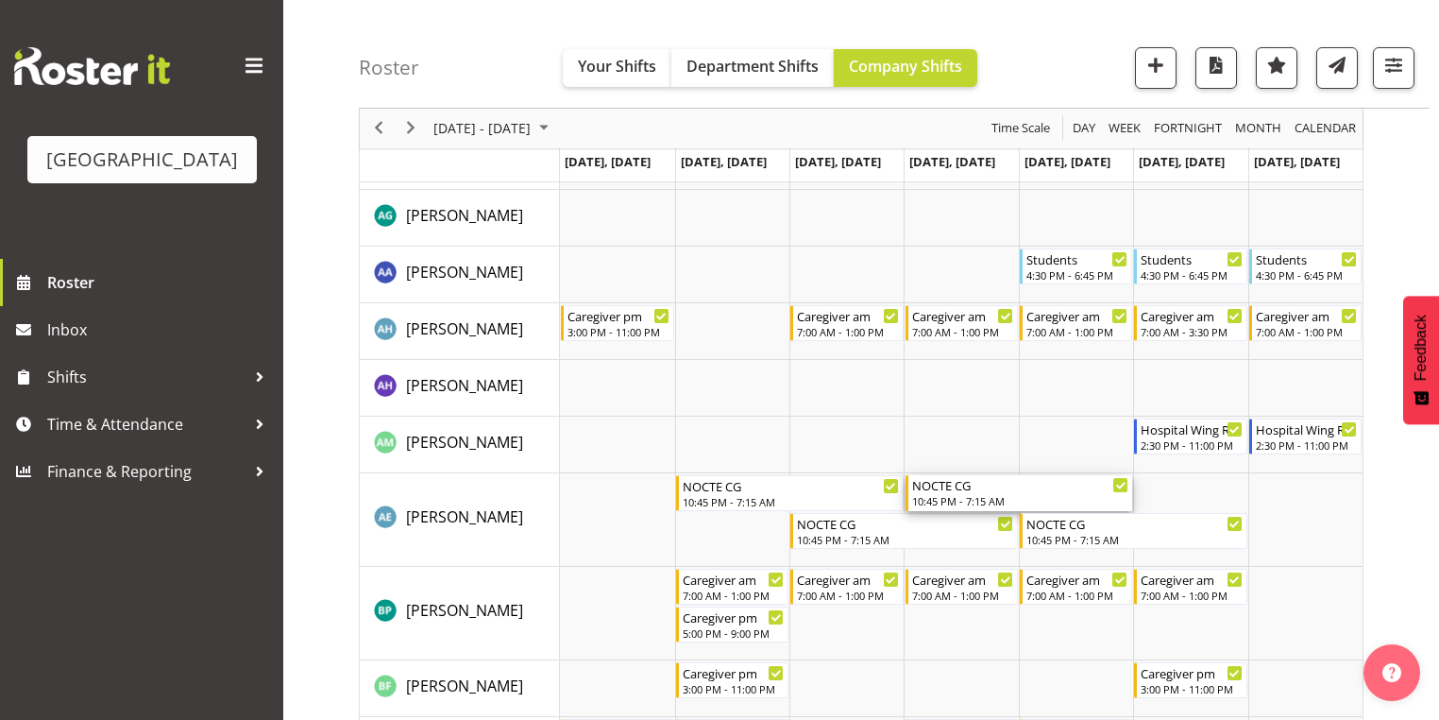
click at [951, 487] on div "NOCTE CG" at bounding box center [1020, 484] width 217 height 19
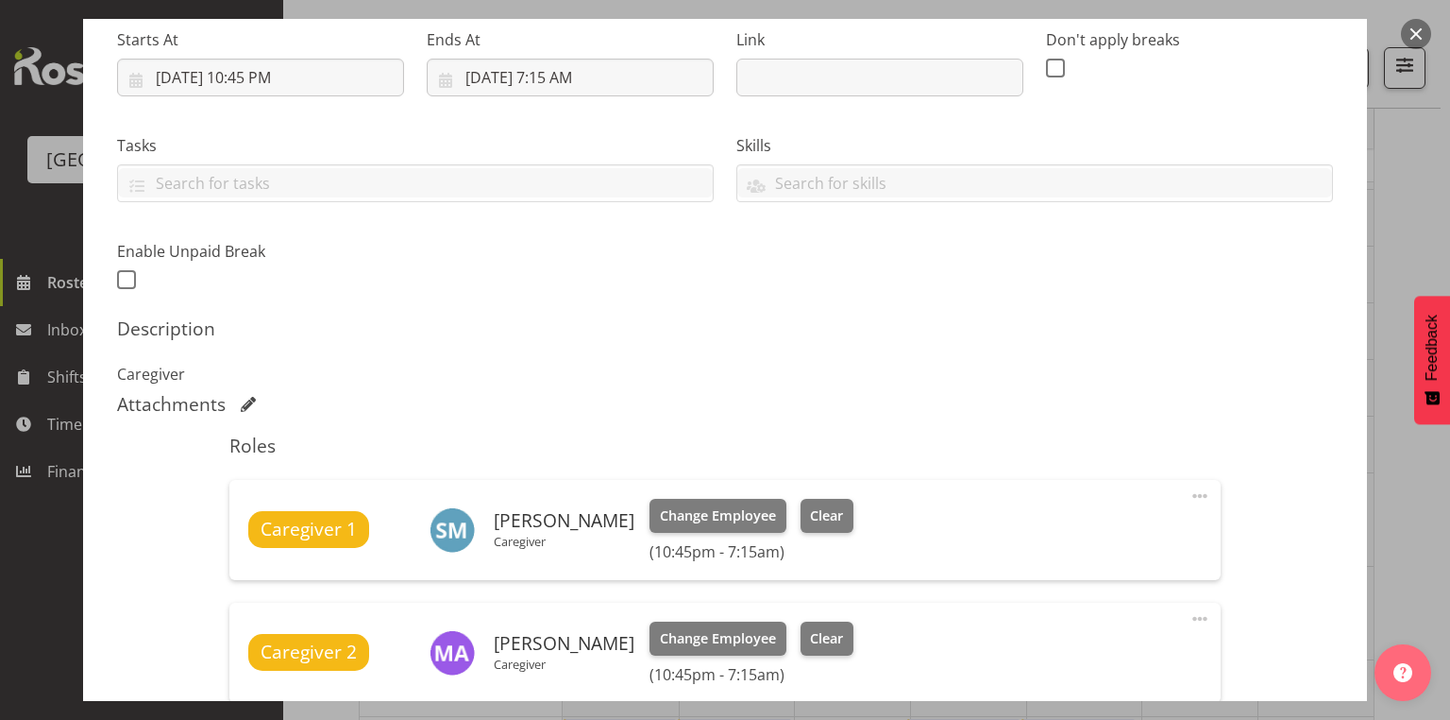
click at [1416, 31] on button "button" at bounding box center [1416, 34] width 30 height 30
